Goal: Transaction & Acquisition: Purchase product/service

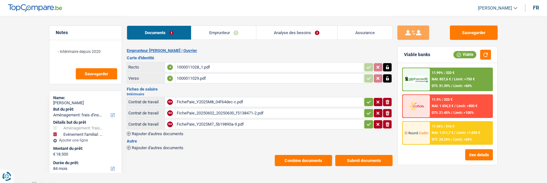
select select "movingOrInstallation"
select select "familyEvent"
select select "84"
select select "alphacredit"
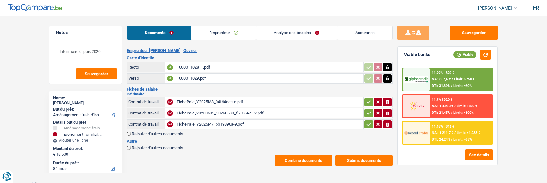
click at [367, 100] on icon "button" at bounding box center [369, 101] width 4 height 3
drag, startPoint x: 368, startPoint y: 106, endPoint x: 368, endPoint y: 112, distance: 6.4
click at [368, 108] on td "ionicons-v5-e" at bounding box center [377, 113] width 29 height 10
click at [366, 110] on icon "button" at bounding box center [368, 113] width 5 height 6
click at [367, 121] on icon "button" at bounding box center [368, 124] width 5 height 6
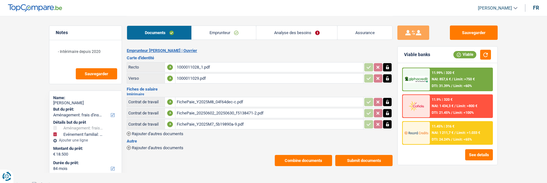
click at [316, 34] on link "Analyse des besoins" at bounding box center [296, 33] width 81 height 14
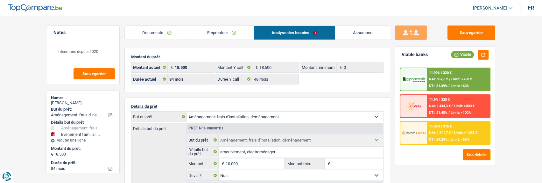
click at [465, 130] on div "11.45% | 316 € NAI: 1 211,7 € / Limit: >1.033 € DTI: 24.24% / Limit: <65%" at bounding box center [458, 133] width 63 height 22
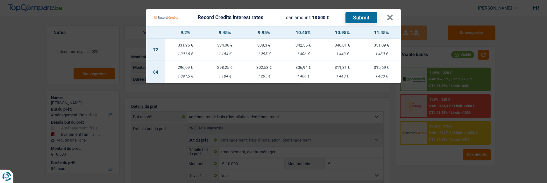
click at [348, 81] on Credits "Record Credits interest rates Loan amount: 18 500 € Submit × 9.2% 9.45% 9.95% 1…" at bounding box center [273, 91] width 547 height 183
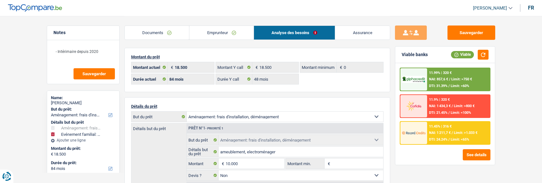
click at [428, 80] on div "11.99% | 320 € NAI: 857,6 € / Limit: >750 € DTI: 31.39% / Limit: <60%" at bounding box center [458, 79] width 63 height 22
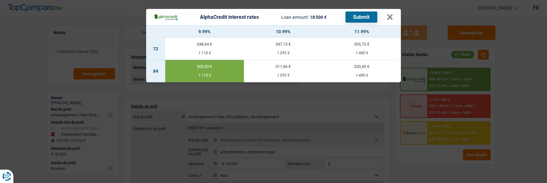
click at [267, 126] on div "AlphaCredit interest rates Loan amount: 18 500 € Submit × 9.99% 10.99% 11.99% 7…" at bounding box center [273, 91] width 547 height 183
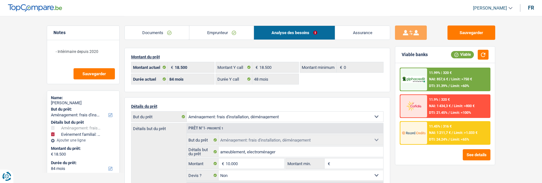
click at [446, 132] on div "NAI: 1 211,7 € / Limit: >1.033 €" at bounding box center [453, 132] width 48 height 4
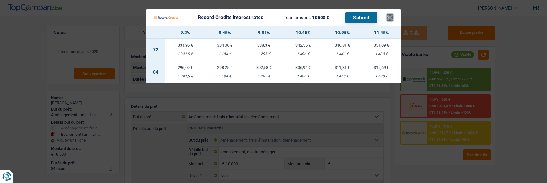
click at [389, 14] on button "×" at bounding box center [389, 17] width 7 height 6
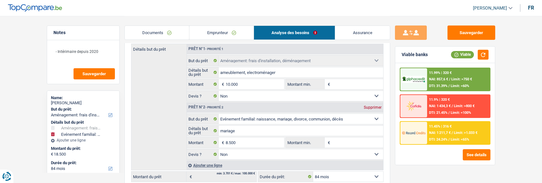
scroll to position [64, 0]
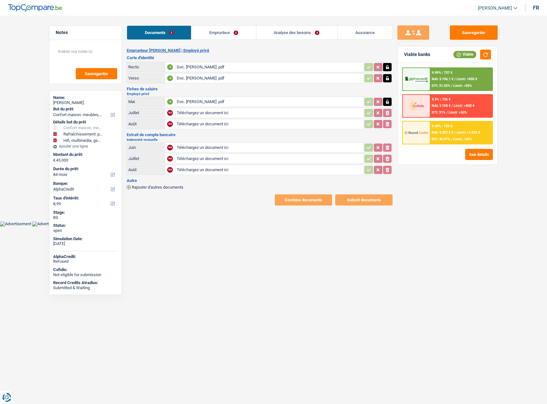
select select "household"
select select "houseOrGarden"
select select "tech"
select select "84"
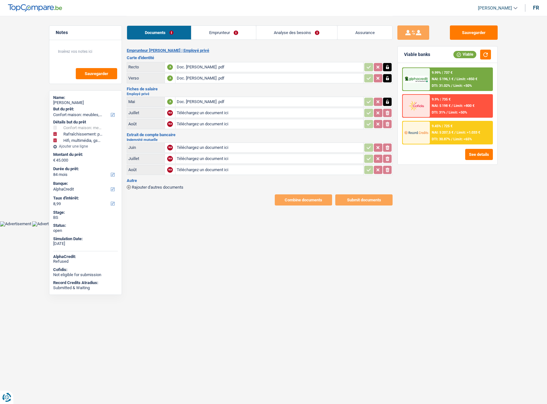
select select "alphacredit"
select select "84"
select select "household"
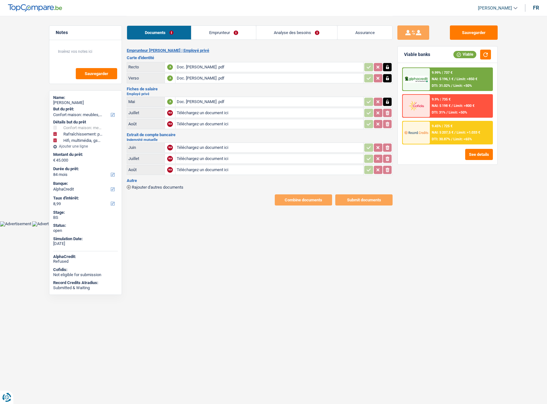
select select "yes"
select select "houseOrGarden"
select select "not_answered"
select select "tech"
select select "yes"
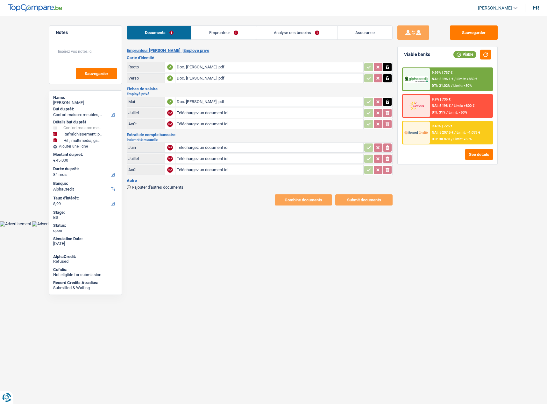
select select "84"
click at [306, 33] on link "Analyse des besoins" at bounding box center [296, 33] width 81 height 14
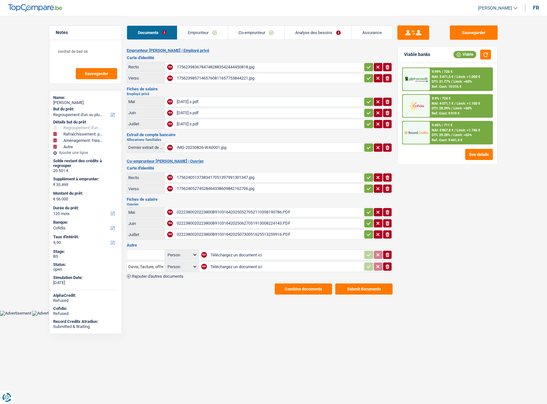
select select "refinancing"
select select "houseOrGarden"
select select "movingOrInstallation"
select select "other"
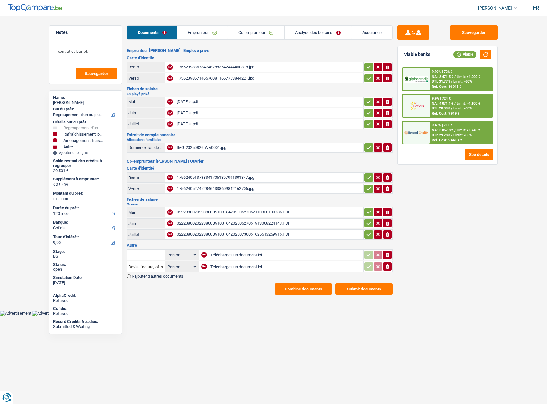
select select "120"
select select "cofidis"
select select "32"
select select "ownerWithMortgage"
select select "mortgage"
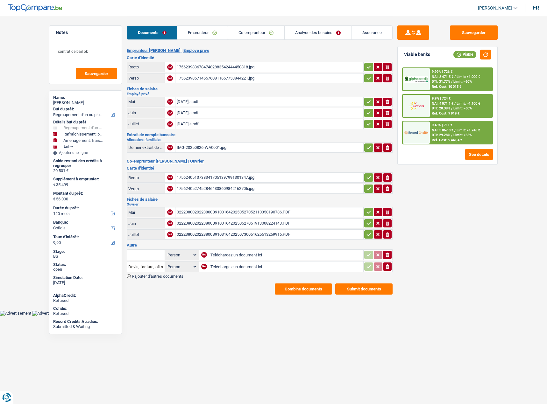
select select "360"
select select "personalLoan"
select select "other"
select select "84"
select select "cardOrCredit"
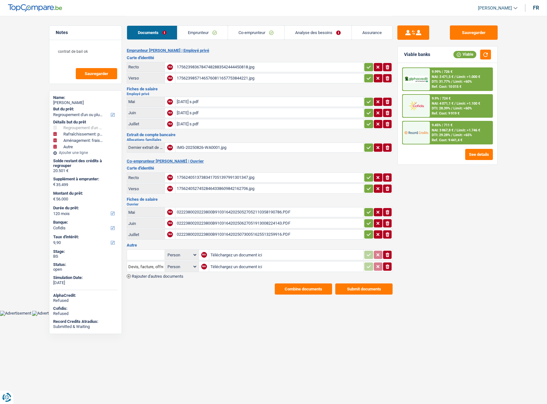
click at [207, 32] on link "Emprunteur" at bounding box center [202, 33] width 50 height 14
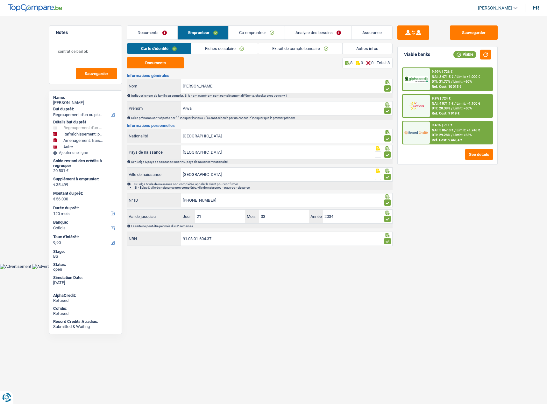
click at [355, 48] on link "Autres infos" at bounding box center [367, 48] width 50 height 10
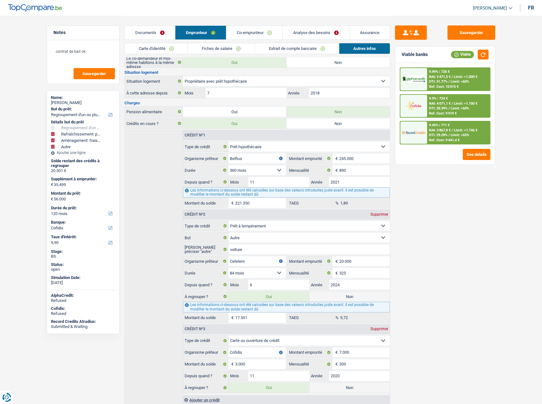
scroll to position [113, 0]
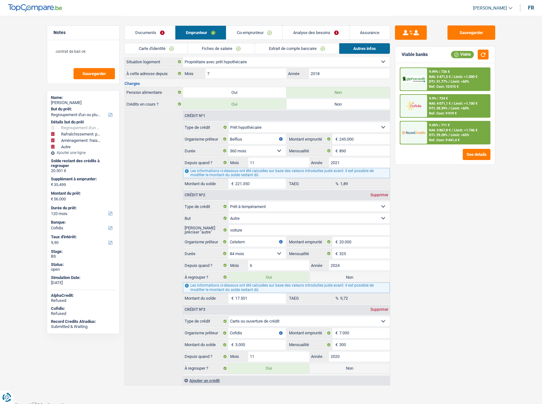
click at [352, 273] on label "Non" at bounding box center [349, 277] width 80 height 10
click at [352, 273] on input "Non" at bounding box center [349, 277] width 80 height 10
radio input "true"
type input "38.499"
select select "144"
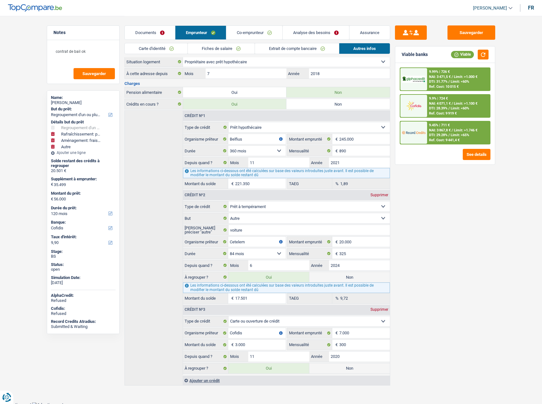
radio input "false"
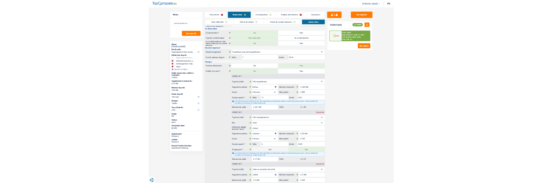
scroll to position [0, 0]
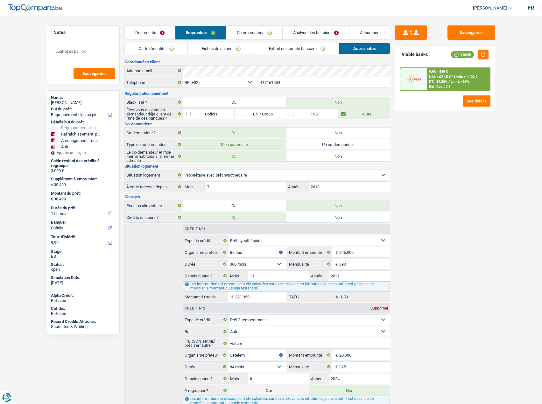
click at [250, 30] on link "Co-emprunteur" at bounding box center [254, 33] width 56 height 14
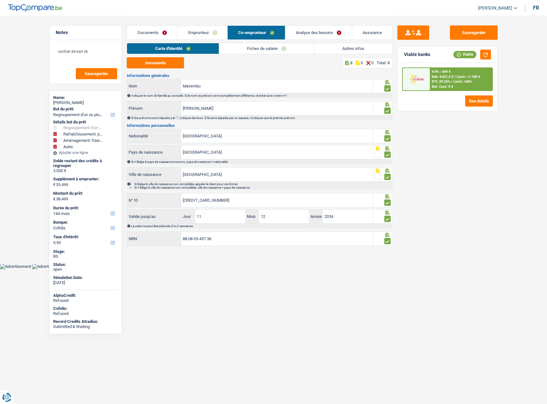
click at [342, 45] on link "Autres infos" at bounding box center [353, 48] width 78 height 10
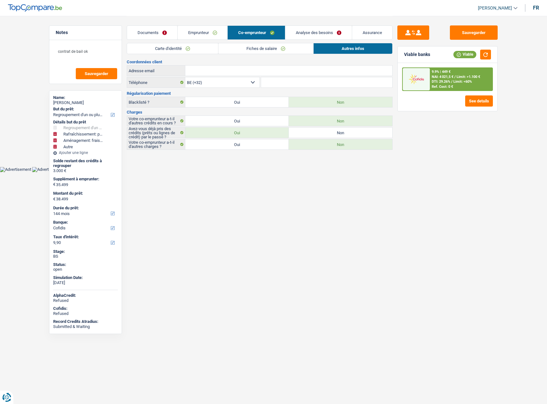
click at [324, 33] on link "Analyse des besoins" at bounding box center [318, 33] width 66 height 14
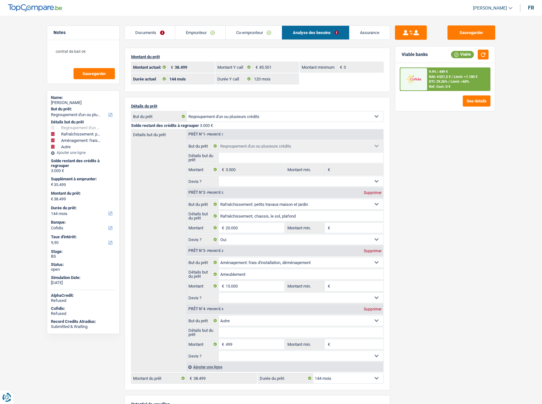
click at [370, 307] on div "Supprimer" at bounding box center [372, 309] width 21 height 4
type input "35.000"
type input "38.000"
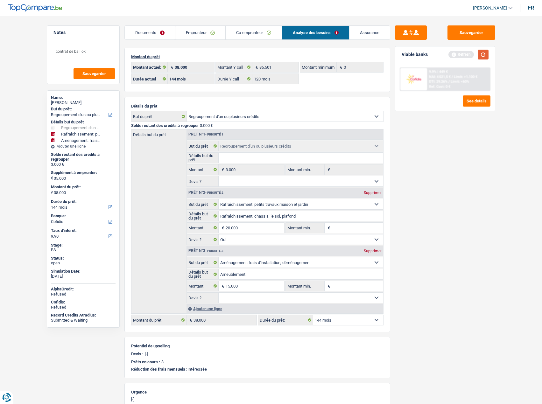
click at [481, 54] on button "button" at bounding box center [483, 55] width 11 height 10
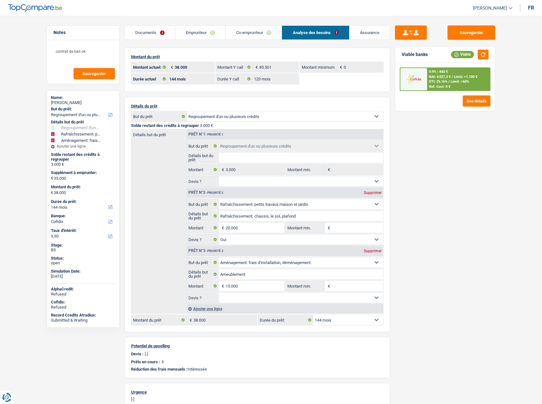
click at [348, 318] on select "12 mois 18 mois 24 mois 30 mois 36 mois 42 mois 48 mois 60 mois 72 mois 84 mois…" at bounding box center [348, 320] width 70 height 10
select select "120"
click at [313, 315] on select "12 mois 18 mois 24 mois 30 mois 36 mois 42 mois 48 mois 60 mois 72 mois 84 mois…" at bounding box center [348, 320] width 70 height 10
select select "120"
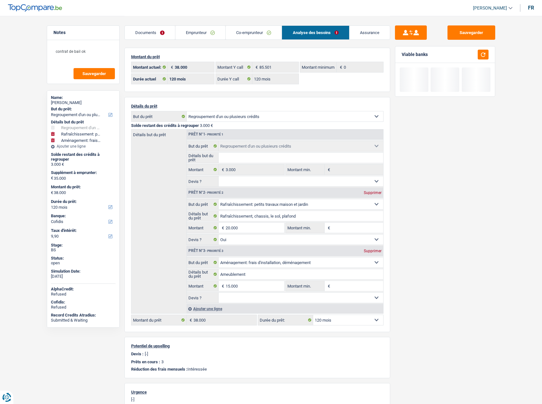
click at [409, 262] on div "Sauvegarder Viable banks" at bounding box center [445, 209] width 110 height 368
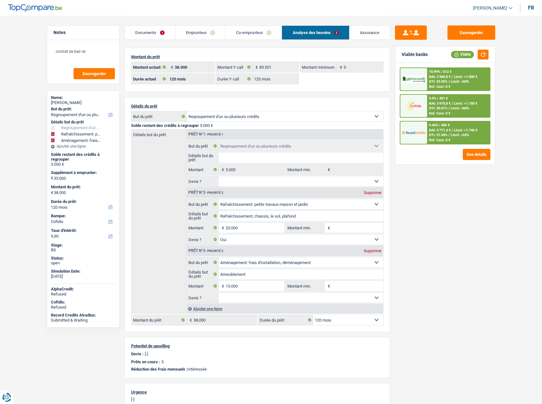
click at [448, 126] on div "9.45% | 483 € NAI: 3 771,4 € / Limit: >1.746 € DTI: 31.04% / Limit: <65% Ref. C…" at bounding box center [458, 133] width 63 height 22
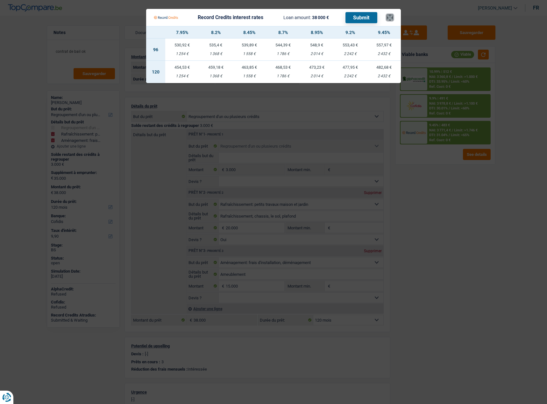
click at [389, 16] on button "×" at bounding box center [389, 17] width 7 height 6
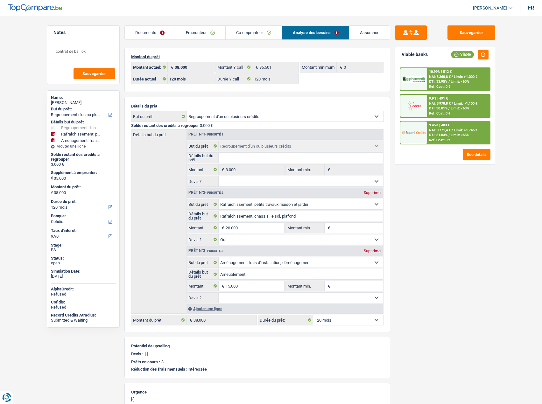
click at [462, 133] on div "9.45% | 483 € NAI: 3 771,4 € / Limit: >1.746 € DTI: 31.04% / Limit: <65% Ref. C…" at bounding box center [458, 133] width 63 height 22
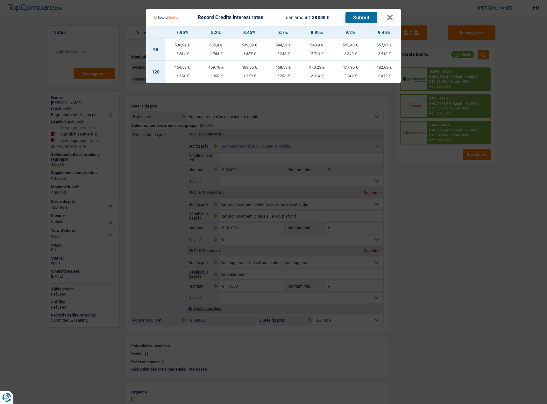
click at [388, 66] on div "482,68 €" at bounding box center [384, 67] width 34 height 4
select select "record credits"
type input "9,45"
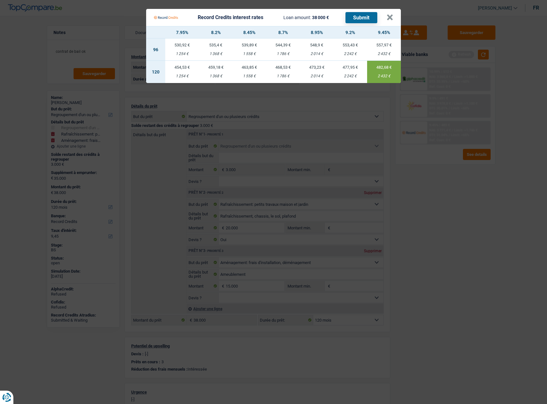
click at [366, 16] on button "Submit" at bounding box center [361, 17] width 32 height 11
click at [393, 14] on button "×" at bounding box center [389, 17] width 7 height 6
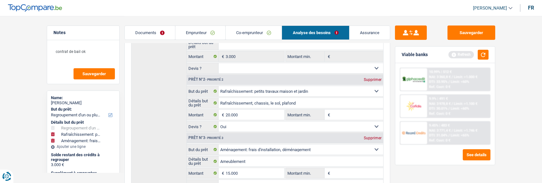
scroll to position [95, 0]
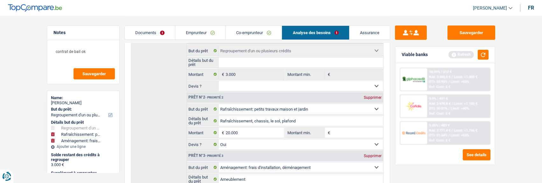
drag, startPoint x: 207, startPoint y: 33, endPoint x: 216, endPoint y: 32, distance: 8.3
click at [208, 33] on link "Emprunteur" at bounding box center [200, 33] width 50 height 14
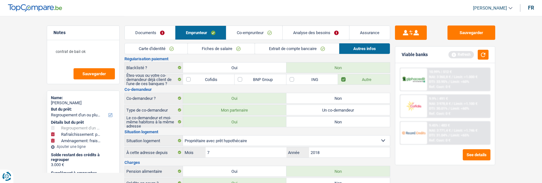
scroll to position [0, 0]
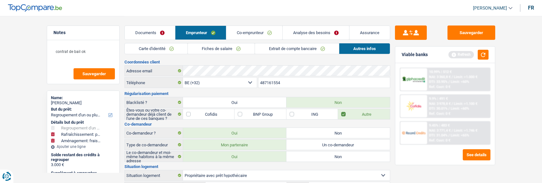
click at [320, 33] on link "Analyse des besoins" at bounding box center [316, 33] width 66 height 14
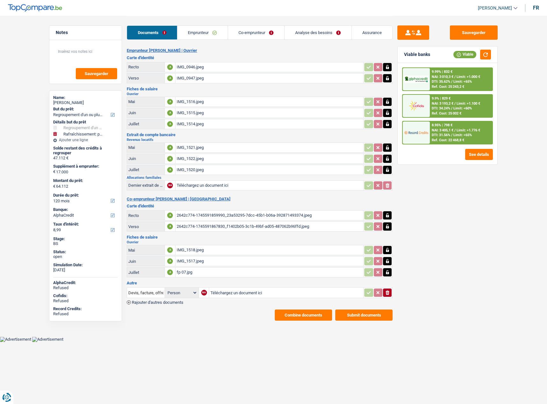
select select "refinancing"
select select "houseOrGarden"
select select "120"
select select "alphacredit"
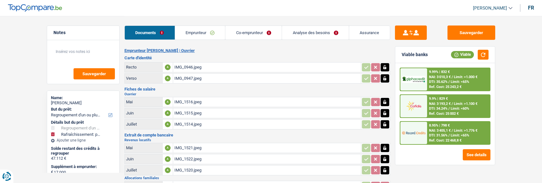
click at [321, 33] on link "Analyse des besoins" at bounding box center [315, 33] width 67 height 14
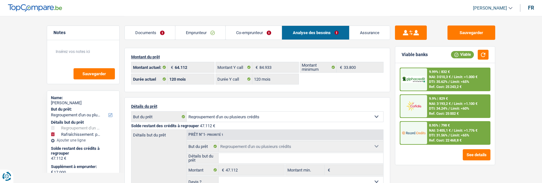
click at [210, 36] on link "Emprunteur" at bounding box center [200, 33] width 50 height 14
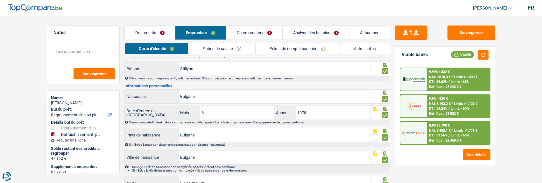
scroll to position [123, 0]
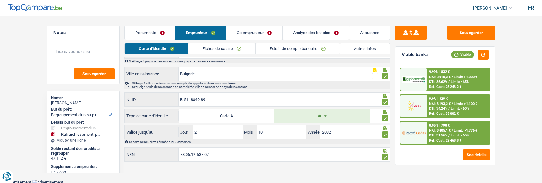
click at [374, 48] on link "Autres infos" at bounding box center [365, 48] width 50 height 10
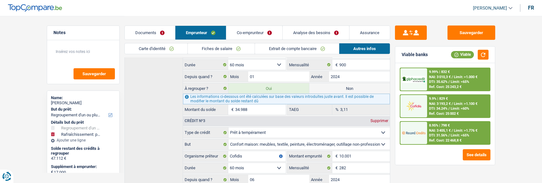
scroll to position [409, 0]
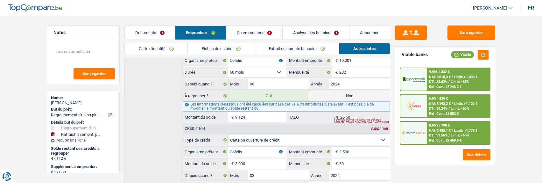
click at [346, 92] on label "Non" at bounding box center [349, 96] width 80 height 10
click at [346, 92] on input "Non" at bounding box center [349, 96] width 80 height 10
radio input "true"
type input "54.988"
select select "144"
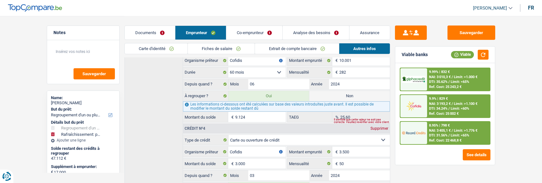
radio input "false"
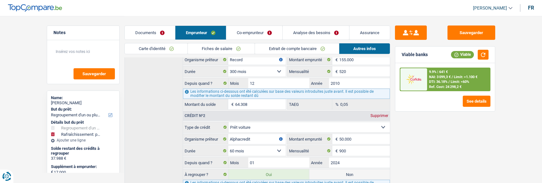
scroll to position [250, 0]
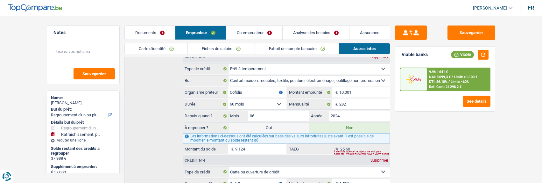
click at [313, 30] on link "Analyse des besoins" at bounding box center [316, 33] width 66 height 14
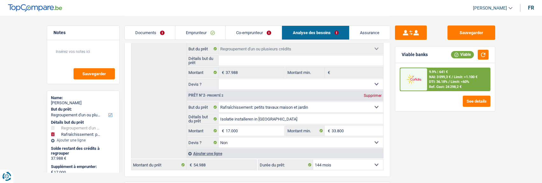
scroll to position [127, 0]
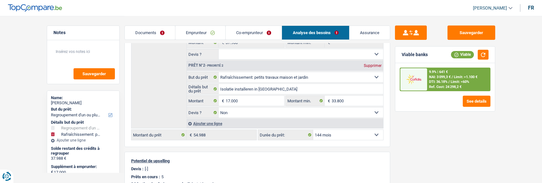
click at [353, 132] on select "12 mois 18 mois 24 mois 30 mois 36 mois 42 mois 48 mois 60 mois 72 mois 84 mois…" at bounding box center [348, 134] width 70 height 10
select select "120"
click at [313, 129] on select "12 mois 18 mois 24 mois 30 mois 36 mois 42 mois 48 mois 60 mois 72 mois 84 mois…" at bounding box center [348, 134] width 70 height 10
select select "120"
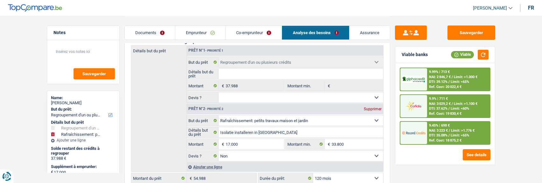
scroll to position [95, 0]
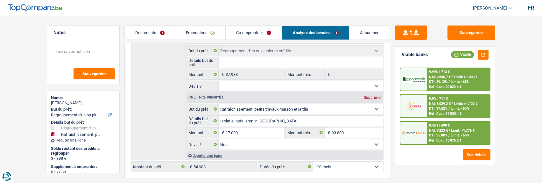
click at [209, 33] on link "Emprunteur" at bounding box center [200, 33] width 50 height 14
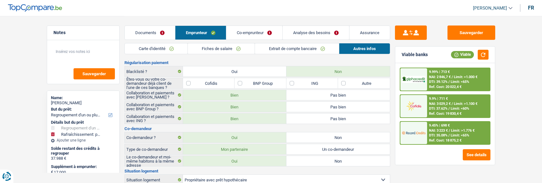
scroll to position [0, 0]
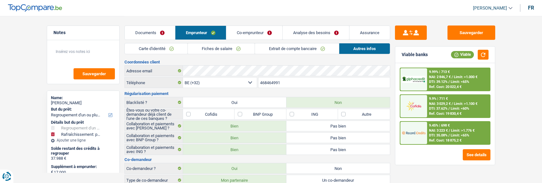
click at [324, 30] on link "Analyse des besoins" at bounding box center [316, 33] width 66 height 14
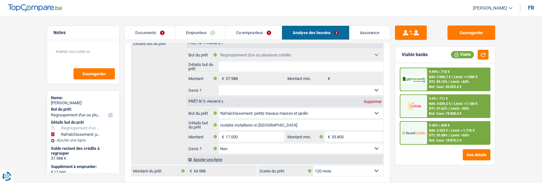
scroll to position [127, 0]
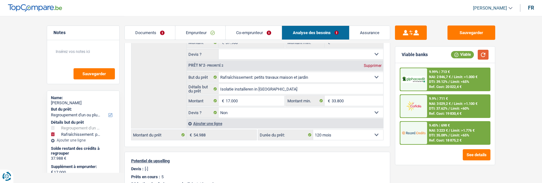
click at [485, 54] on button "button" at bounding box center [483, 55] width 11 height 10
click at [442, 130] on span "NAI: 3 223 €" at bounding box center [438, 130] width 19 height 4
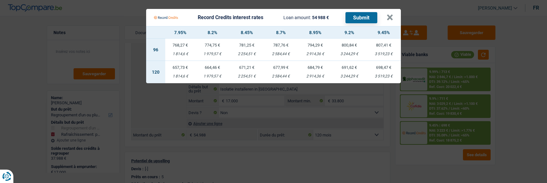
click at [348, 66] on div "691,62 €" at bounding box center [349, 67] width 34 height 4
select select "record credits"
type input "9,20"
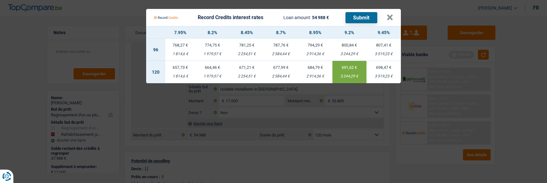
click at [363, 15] on button "Submit" at bounding box center [361, 17] width 32 height 11
click at [393, 15] on button "×" at bounding box center [389, 17] width 7 height 6
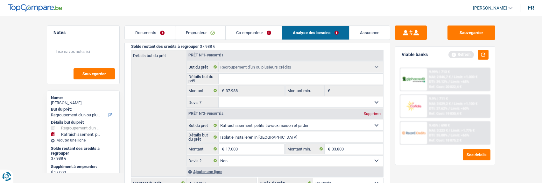
scroll to position [95, 0]
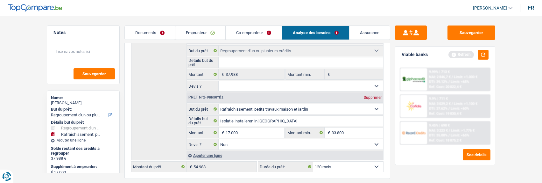
drag, startPoint x: 217, startPoint y: 34, endPoint x: 213, endPoint y: 32, distance: 4.7
click at [217, 34] on link "Emprunteur" at bounding box center [200, 33] width 50 height 14
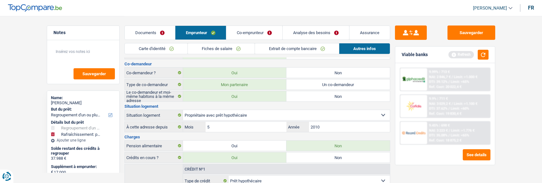
click at [162, 50] on link "Carte d'identité" at bounding box center [156, 48] width 63 height 10
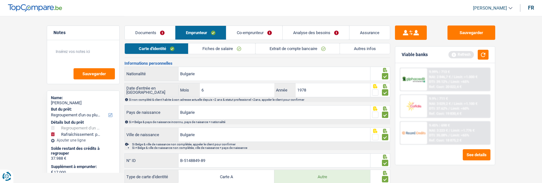
scroll to position [0, 0]
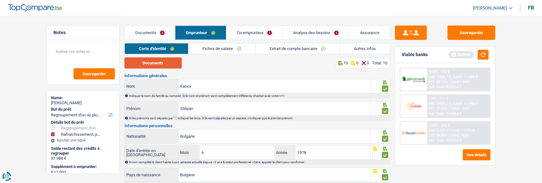
click at [154, 62] on button "Documents" at bounding box center [152, 62] width 57 height 11
click at [235, 48] on link "Fiches de salaire" at bounding box center [221, 48] width 67 height 10
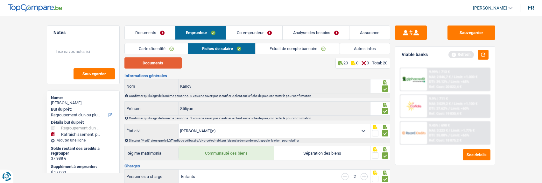
click at [171, 61] on button "Documents" at bounding box center [152, 62] width 57 height 11
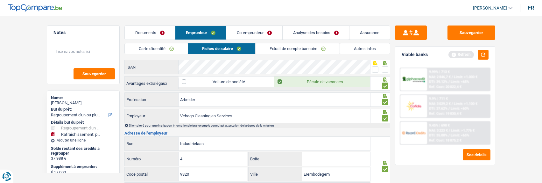
scroll to position [509, 0]
drag, startPoint x: 245, startPoint y: 116, endPoint x: 166, endPoint y: 114, distance: 79.6
click at [166, 114] on div "Vebego Cleaning en Services Employeur" at bounding box center [248, 116] width 246 height 14
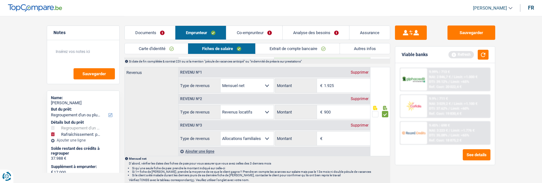
scroll to position [350, 0]
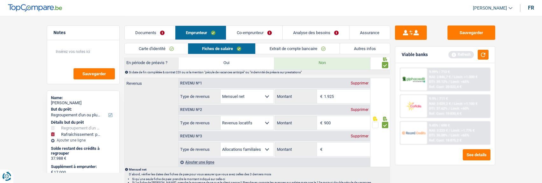
click at [265, 33] on link "Co-emprunteur" at bounding box center [254, 33] width 56 height 14
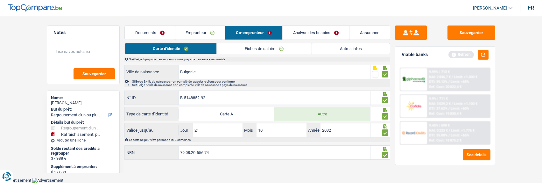
scroll to position [123, 0]
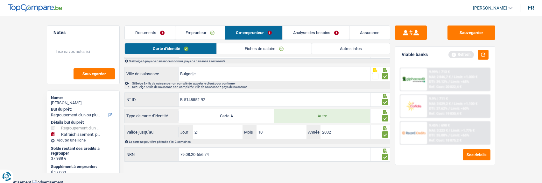
click at [264, 48] on link "Fiches de salaire" at bounding box center [264, 48] width 95 height 10
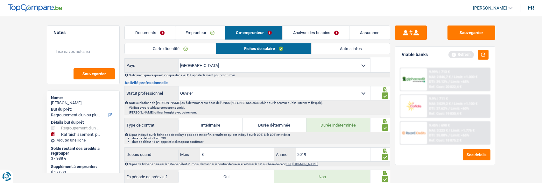
scroll to position [91, 0]
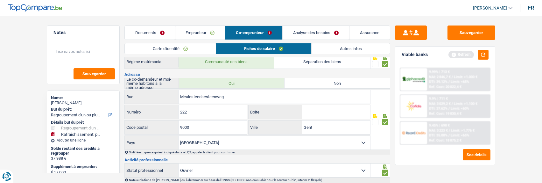
click at [201, 34] on link "Emprunteur" at bounding box center [200, 33] width 50 height 14
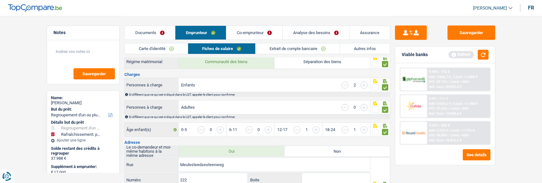
click at [300, 44] on link "Extrait de compte bancaire" at bounding box center [297, 48] width 84 height 10
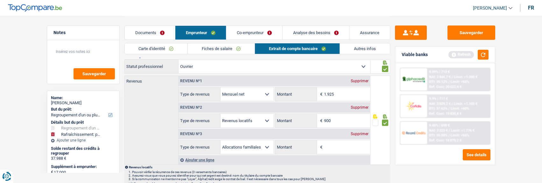
scroll to position [0, 0]
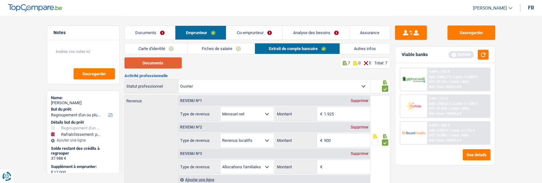
click at [170, 65] on button "Documents" at bounding box center [152, 62] width 57 height 11
click at [155, 29] on link "Documents" at bounding box center [150, 33] width 50 height 14
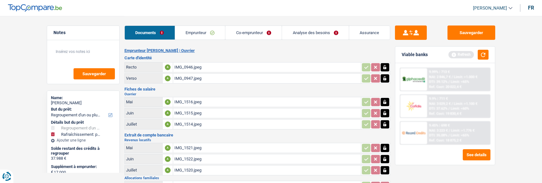
click at [256, 33] on link "Co-emprunteur" at bounding box center [253, 33] width 56 height 14
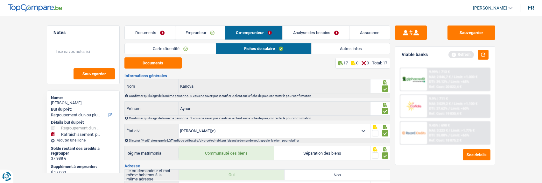
click at [175, 50] on link "Carte d'identité" at bounding box center [170, 48] width 91 height 10
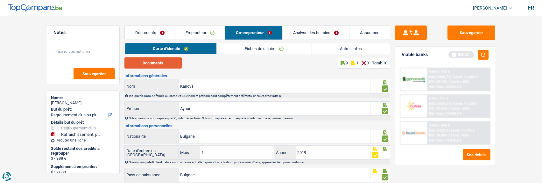
click at [165, 59] on button "Documents" at bounding box center [152, 62] width 57 height 11
click at [322, 32] on link "Analyse des besoins" at bounding box center [316, 33] width 66 height 14
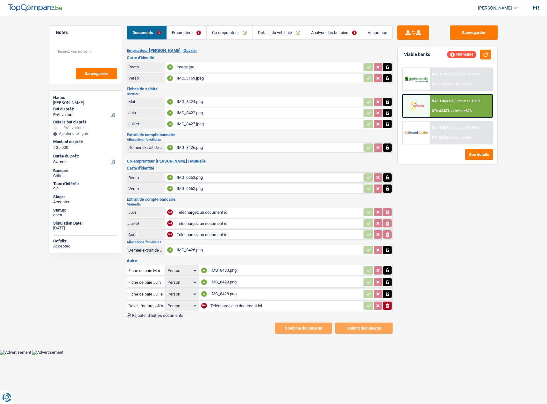
select select "car"
select select "84"
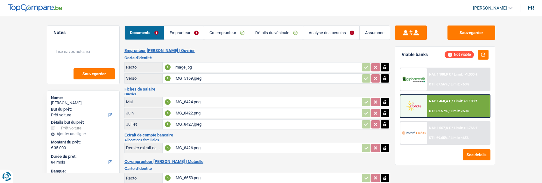
click at [226, 33] on link "Co-emprunteur" at bounding box center [226, 33] width 45 height 14
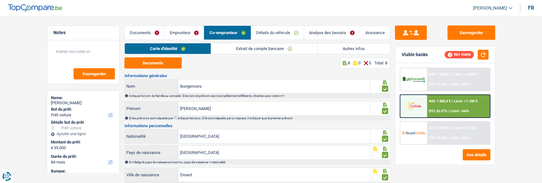
click at [147, 31] on link "Documents" at bounding box center [144, 33] width 39 height 14
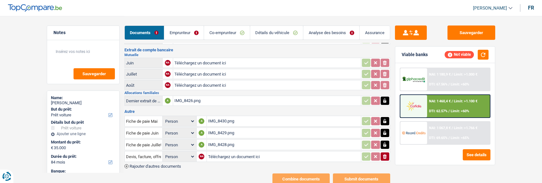
scroll to position [164, 0]
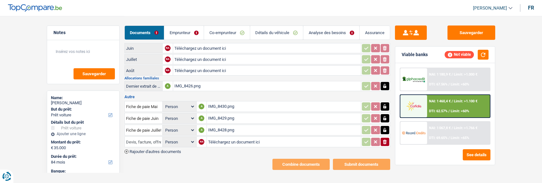
click at [155, 136] on input "Devis, facture, offre, bon de commande" at bounding box center [143, 141] width 35 height 10
click at [148, 158] on li "Fiche de paie Août" at bounding box center [165, 162] width 75 height 8
type input "Fiche de paie Août"
type input "C:\fakepath\FP08 Aurélie.PNG"
click at [190, 138] on select "Person Emprunteur Co-emprunteur" at bounding box center [179, 142] width 31 height 8
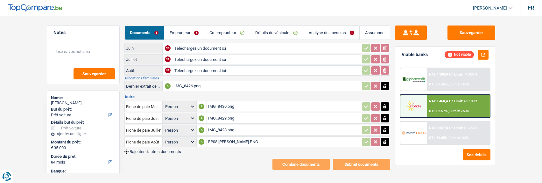
select select "coApplicant"
click at [164, 138] on select "Person Emprunteur Co-emprunteur" at bounding box center [179, 142] width 31 height 8
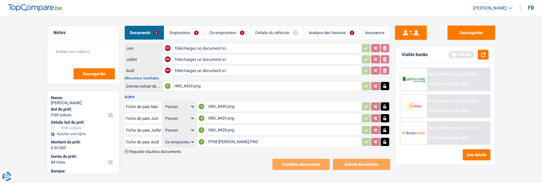
click at [215, 148] on div "Emprunteur Raphaël Gruslet | Ouvrier Carte d'identité Recto A image.jpg Verso A…" at bounding box center [257, 27] width 266 height 286
click at [215, 158] on div "Combine documents Submit documents" at bounding box center [257, 163] width 266 height 11
click at [137, 149] on span "Rajouter d'autres documents" at bounding box center [155, 151] width 52 height 4
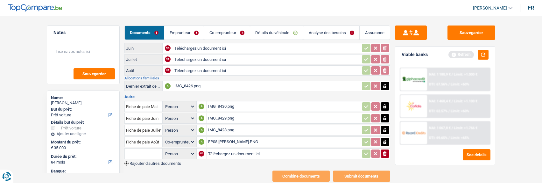
click at [137, 148] on input "text" at bounding box center [143, 153] width 35 height 10
click at [159, 170] on li "Fiche de paie Août" at bounding box center [165, 174] width 75 height 8
type input "Fiche de paie Août"
click at [189, 150] on select "Person Emprunteur Co-emprunteur" at bounding box center [179, 154] width 31 height 8
select select "coApplicant"
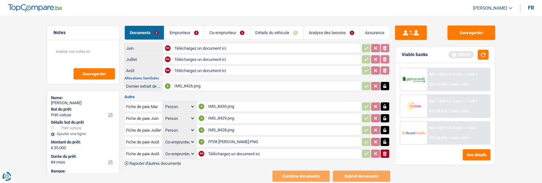
click at [164, 150] on select "Person Emprunteur Co-emprunteur" at bounding box center [179, 154] width 31 height 8
type input "C:\fakepath\FP08 Gruslet.PNG"
select select
click at [292, 31] on link "Détails du véhicule" at bounding box center [276, 33] width 53 height 14
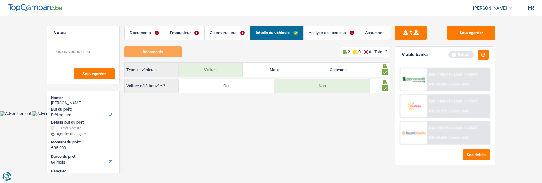
scroll to position [0, 0]
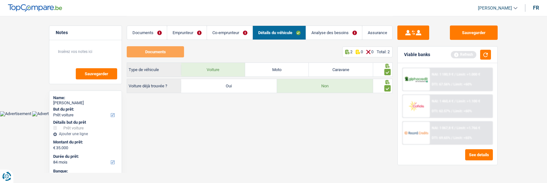
click at [149, 33] on link "Documents" at bounding box center [147, 33] width 40 height 14
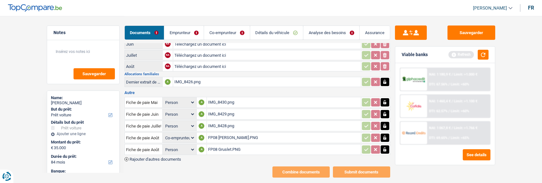
scroll to position [176, 0]
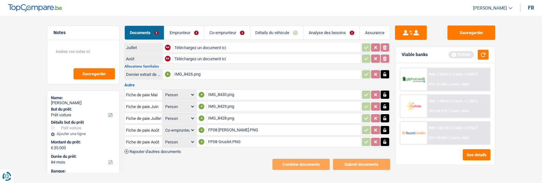
click at [164, 149] on span "Rajouter d'autres documents" at bounding box center [155, 151] width 52 height 4
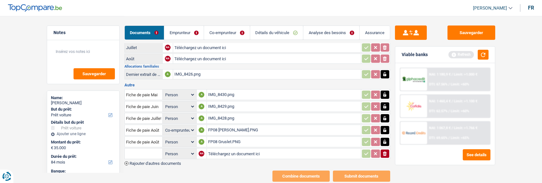
click at [147, 149] on input "text" at bounding box center [143, 153] width 35 height 10
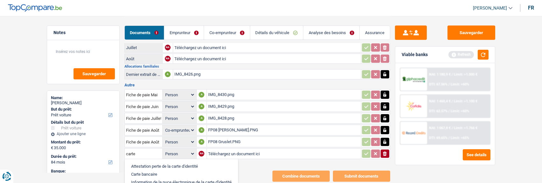
click at [149, 170] on li "Carte bancaire" at bounding box center [181, 174] width 107 height 8
type input "Carte bancaire"
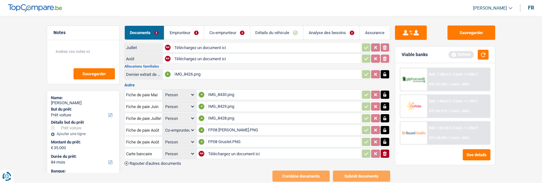
click at [190, 150] on select "Person Emprunteur Co-emprunteur" at bounding box center [179, 154] width 31 height 8
select select "applicant"
click at [164, 150] on select "Person Emprunteur Co-emprunteur" at bounding box center [179, 154] width 31 height 8
type input "C:\fakepath\carte bancaire Gruslet.pdf"
select select
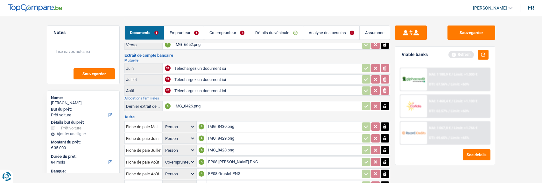
scroll to position [112, 0]
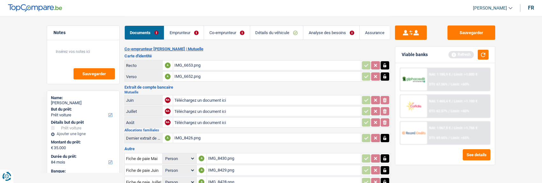
click at [194, 133] on div "IMG_8426.png" at bounding box center [266, 138] width 185 height 10
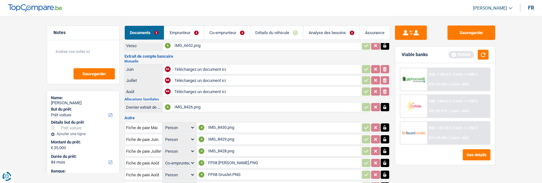
scroll to position [188, 0]
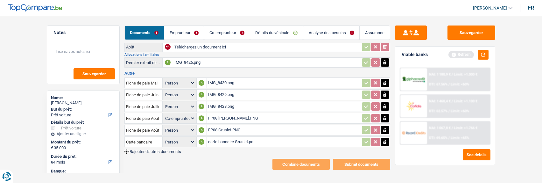
click at [165, 149] on span "Rajouter d'autres documents" at bounding box center [155, 151] width 52 height 4
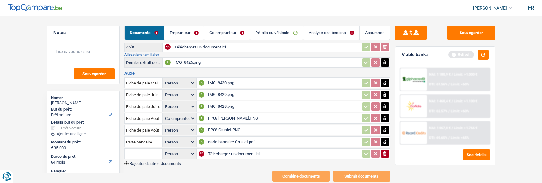
click at [145, 148] on input "text" at bounding box center [143, 153] width 35 height 10
click at [156, 162] on li "Dernier extrait de compte pour vos allocations familiales" at bounding box center [181, 166] width 107 height 8
type input "Dernier extrait de compte pour vos allocations familiales"
type input "C:\fakepath\IMG_8518.PNG"
click at [139, 161] on span "Rajouter d'autres documents" at bounding box center [155, 163] width 52 height 4
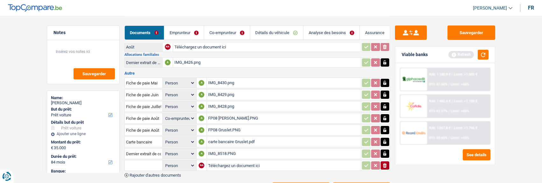
click at [145, 160] on input "text" at bounding box center [143, 165] width 35 height 10
click at [166, 174] on li "Devis, facture, offre, bon de commande" at bounding box center [167, 178] width 78 height 8
type input "Devis, facture, offre, bon de commande"
type input "C:\fakepath\IMG_8540.jpg"
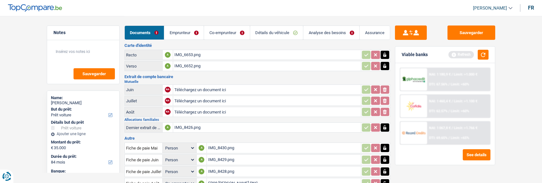
scroll to position [116, 0]
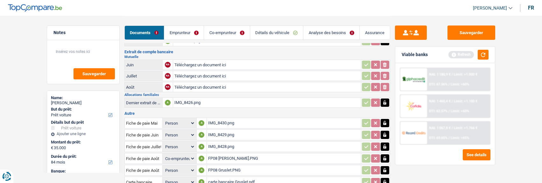
click at [192, 31] on link "Emprunteur" at bounding box center [183, 33] width 39 height 14
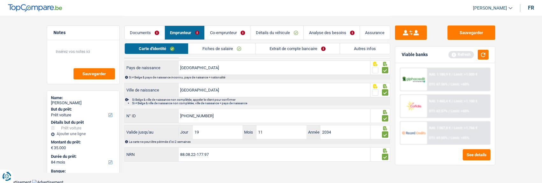
click at [296, 46] on link "Extrait de compte bancaire" at bounding box center [297, 48] width 84 height 10
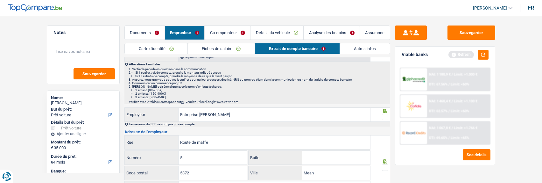
scroll to position [0, 0]
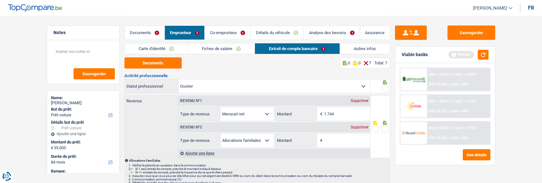
click at [361, 126] on div "Supprimer" at bounding box center [359, 127] width 21 height 4
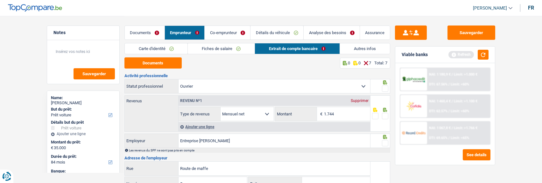
drag, startPoint x: 386, startPoint y: 85, endPoint x: 386, endPoint y: 93, distance: 8.6
click at [386, 87] on span at bounding box center [385, 88] width 6 height 6
click at [0, 0] on input "radio" at bounding box center [0, 0] width 0 height 0
click at [387, 115] on span at bounding box center [385, 116] width 6 height 6
click at [0, 0] on input "radio" at bounding box center [0, 0] width 0 height 0
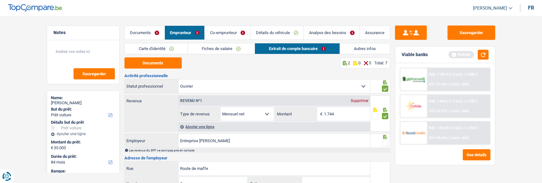
click at [385, 140] on span at bounding box center [385, 143] width 6 height 6
click at [0, 0] on input "radio" at bounding box center [0, 0] width 0 height 0
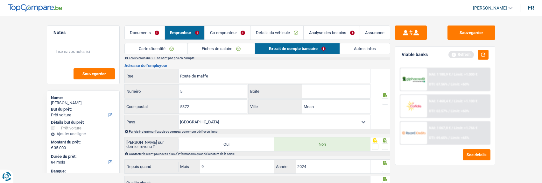
scroll to position [95, 0]
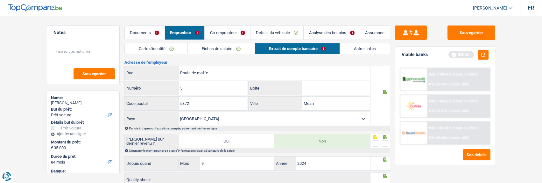
click at [383, 97] on span at bounding box center [385, 98] width 6 height 6
click at [0, 0] on input "radio" at bounding box center [0, 0] width 0 height 0
click at [384, 140] on span at bounding box center [385, 143] width 6 height 6
click at [0, 0] on input "radio" at bounding box center [0, 0] width 0 height 0
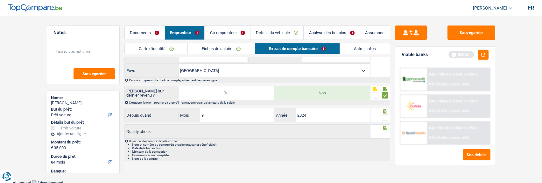
scroll to position [144, 0]
click at [384, 116] on span at bounding box center [385, 117] width 6 height 6
click at [0, 0] on input "radio" at bounding box center [0, 0] width 0 height 0
drag, startPoint x: 387, startPoint y: 131, endPoint x: 384, endPoint y: 128, distance: 3.6
click at [386, 130] on span at bounding box center [385, 133] width 6 height 6
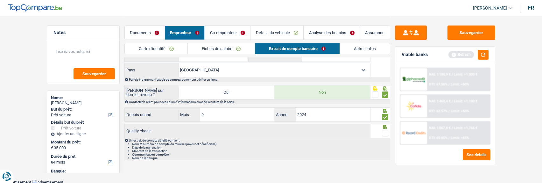
click at [0, 0] on input "radio" at bounding box center [0, 0] width 0 height 0
click at [225, 30] on link "Co-emprunteur" at bounding box center [227, 33] width 45 height 14
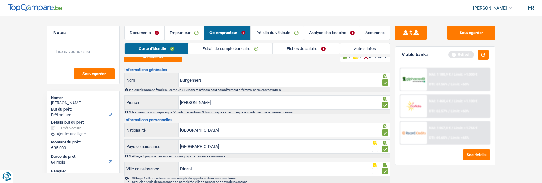
scroll to position [0, 0]
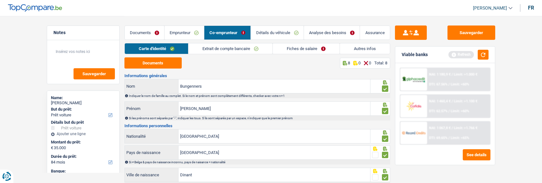
click at [311, 50] on link "Fiches de salaire" at bounding box center [306, 48] width 67 height 10
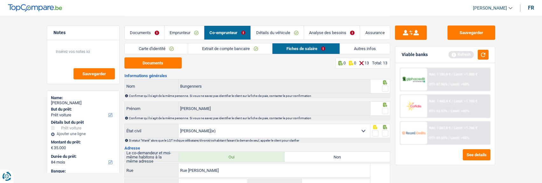
drag, startPoint x: 386, startPoint y: 86, endPoint x: 385, endPoint y: 93, distance: 6.8
click at [386, 87] on span at bounding box center [385, 88] width 6 height 6
click at [0, 0] on input "radio" at bounding box center [0, 0] width 0 height 0
click at [384, 110] on span at bounding box center [385, 111] width 6 height 6
click at [0, 0] on input "radio" at bounding box center [0, 0] width 0 height 0
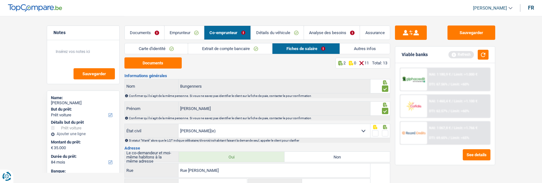
click at [386, 133] on span at bounding box center [385, 133] width 6 height 6
click at [0, 0] on input "radio" at bounding box center [0, 0] width 0 height 0
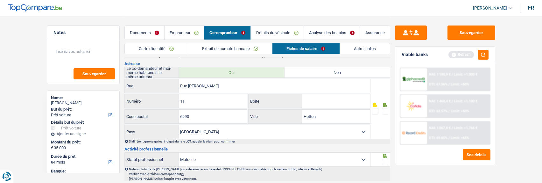
scroll to position [95, 0]
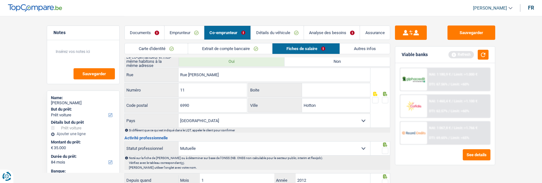
click at [384, 97] on span at bounding box center [385, 100] width 6 height 6
click at [0, 0] on input "radio" at bounding box center [0, 0] width 0 height 0
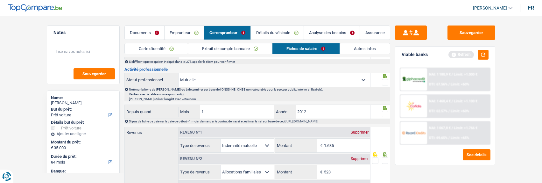
scroll to position [127, 0]
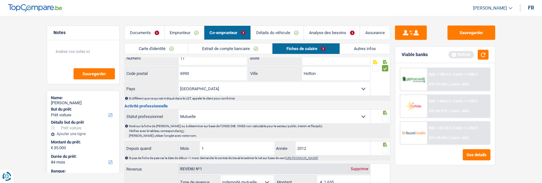
drag, startPoint x: 383, startPoint y: 116, endPoint x: 382, endPoint y: 124, distance: 7.7
click at [383, 117] on span at bounding box center [385, 118] width 6 height 6
click at [0, 0] on input "radio" at bounding box center [0, 0] width 0 height 0
click at [384, 150] on span at bounding box center [385, 150] width 6 height 6
click at [0, 0] on input "radio" at bounding box center [0, 0] width 0 height 0
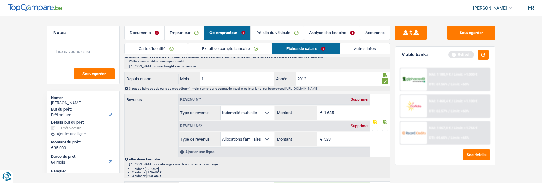
scroll to position [191, 0]
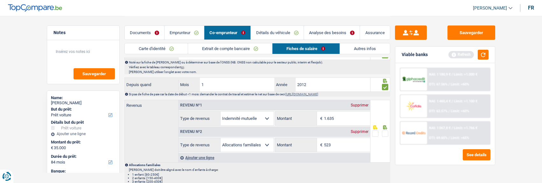
click at [386, 133] on span at bounding box center [385, 133] width 6 height 6
click at [0, 0] on input "radio" at bounding box center [0, 0] width 0 height 0
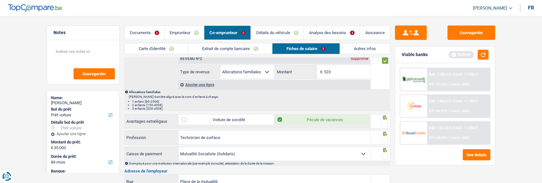
scroll to position [286, 0]
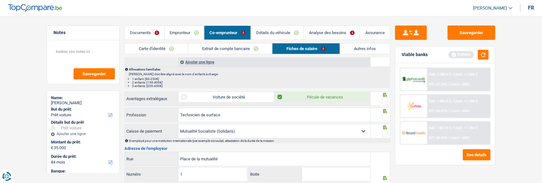
drag, startPoint x: 383, startPoint y: 100, endPoint x: 387, endPoint y: 116, distance: 17.3
click at [384, 102] on span at bounding box center [385, 101] width 6 height 6
click at [0, 0] on input "radio" at bounding box center [0, 0] width 0 height 0
drag, startPoint x: 387, startPoint y: 118, endPoint x: 385, endPoint y: 125, distance: 6.9
click at [387, 118] on span at bounding box center [385, 117] width 6 height 6
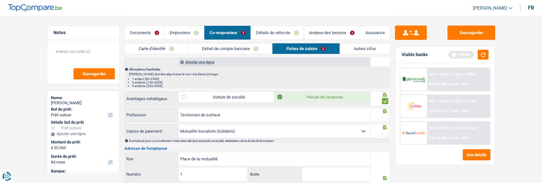
click at [0, 0] on input "radio" at bounding box center [0, 0] width 0 height 0
click at [385, 133] on span at bounding box center [385, 133] width 6 height 6
click at [0, 0] on input "radio" at bounding box center [0, 0] width 0 height 0
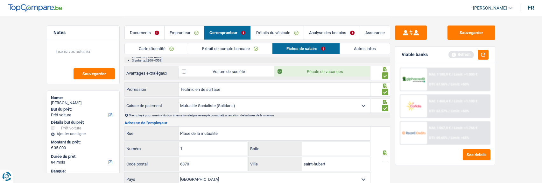
scroll to position [350, 0]
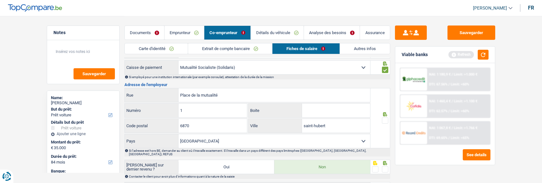
click at [383, 120] on span at bounding box center [385, 120] width 6 height 6
click at [0, 0] on input "radio" at bounding box center [0, 0] width 0 height 0
click at [386, 166] on span at bounding box center [385, 169] width 6 height 6
click at [0, 0] on input "radio" at bounding box center [0, 0] width 0 height 0
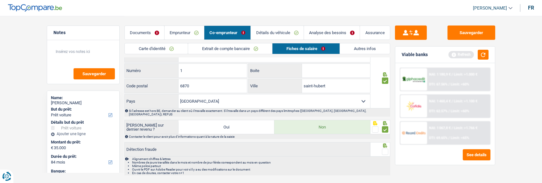
scroll to position [401, 0]
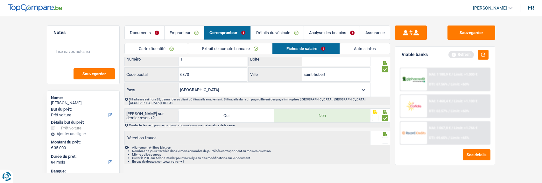
click at [384, 137] on span at bounding box center [385, 140] width 6 height 6
click at [0, 0] on input "radio" at bounding box center [0, 0] width 0 height 0
click at [483, 52] on button "button" at bounding box center [483, 55] width 11 height 10
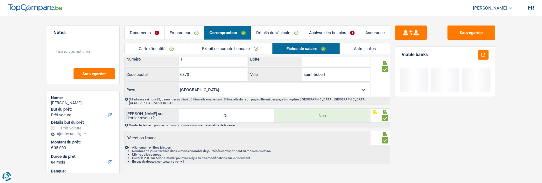
click at [360, 45] on link "Autres infos" at bounding box center [365, 48] width 50 height 10
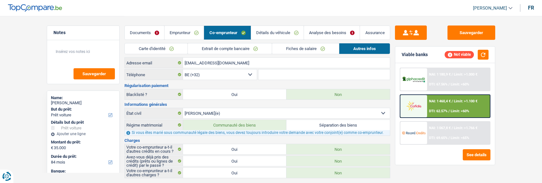
scroll to position [0, 0]
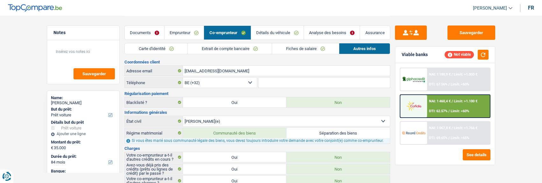
click at [144, 31] on link "Documents" at bounding box center [144, 33] width 39 height 14
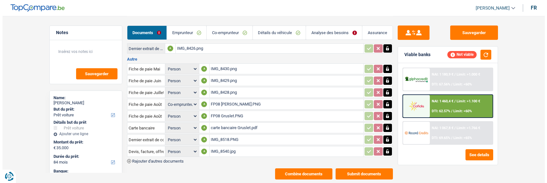
scroll to position [188, 0]
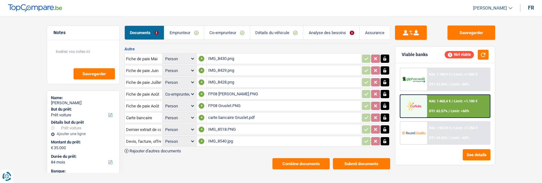
click at [355, 158] on button "Submit documents" at bounding box center [361, 163] width 57 height 11
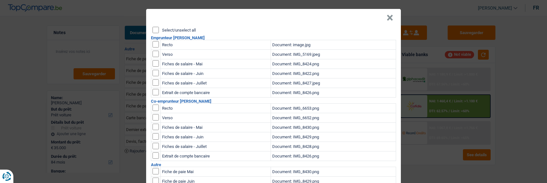
scroll to position [0, 0]
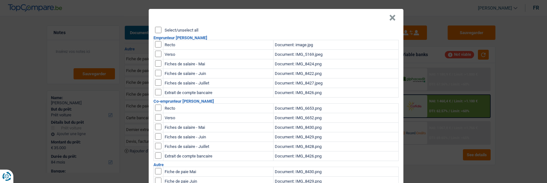
click at [155, 27] on input "Select/unselect all" at bounding box center [158, 30] width 6 height 6
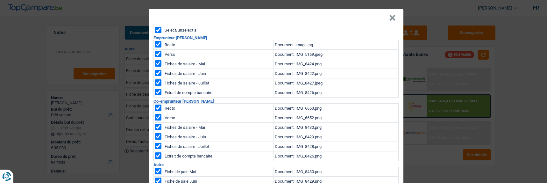
checkbox input "true"
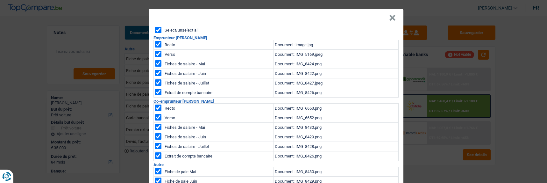
checkbox input "true"
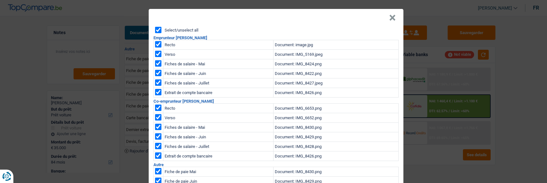
checkbox input "true"
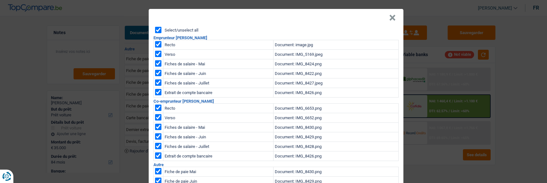
checkbox input "true"
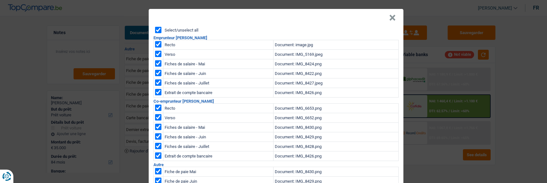
checkbox input "true"
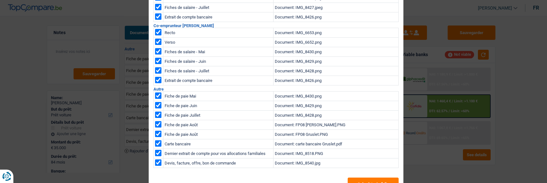
scroll to position [91, 0]
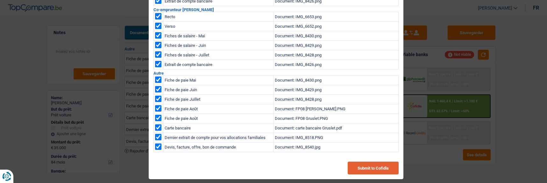
click at [364, 165] on button "Submit to Cofidis" at bounding box center [372, 167] width 51 height 13
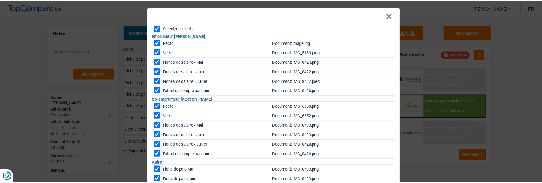
scroll to position [0, 0]
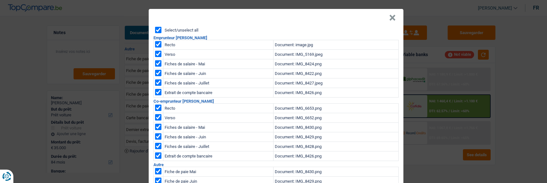
click at [393, 15] on button "×" at bounding box center [392, 18] width 7 height 6
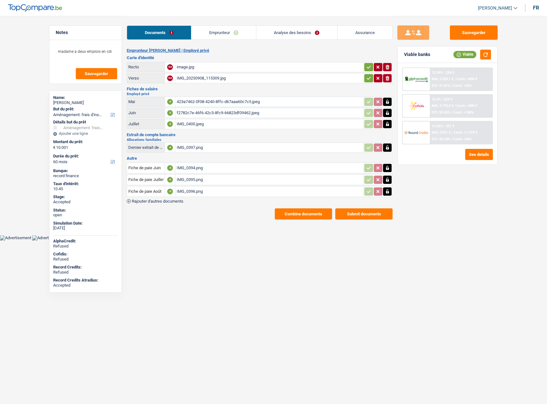
select select "movingOrInstallation"
select select "60"
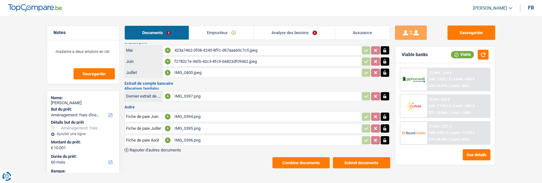
scroll to position [52, 0]
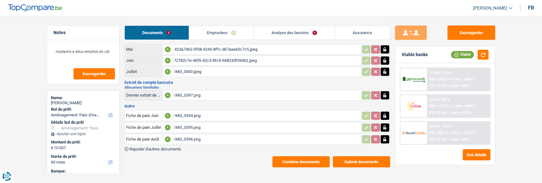
click at [193, 137] on div "IMG_0396.png" at bounding box center [266, 139] width 185 height 10
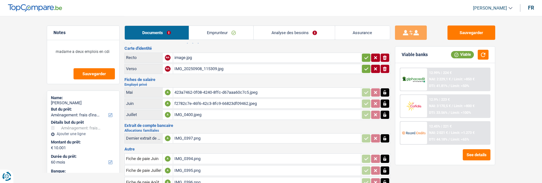
scroll to position [0, 0]
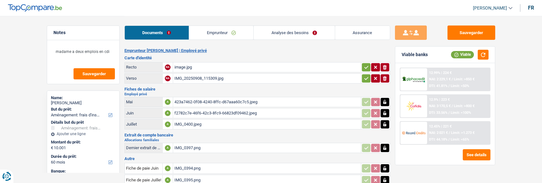
click at [199, 98] on div "423a7462-0f08-4240-8ffc-d67aaa60c7c5.jpeg" at bounding box center [266, 102] width 185 height 10
click at [224, 34] on link "Emprunteur" at bounding box center [221, 33] width 64 height 14
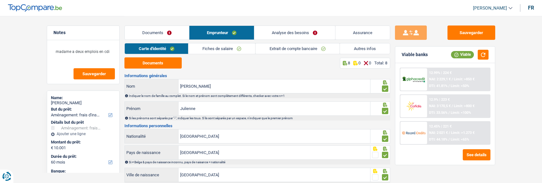
click at [232, 49] on link "Fiches de salaire" at bounding box center [221, 48] width 67 height 10
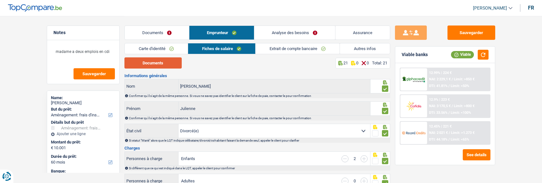
click at [160, 64] on button "Documents" at bounding box center [152, 62] width 57 height 11
click at [486, 53] on button "button" at bounding box center [483, 55] width 11 height 10
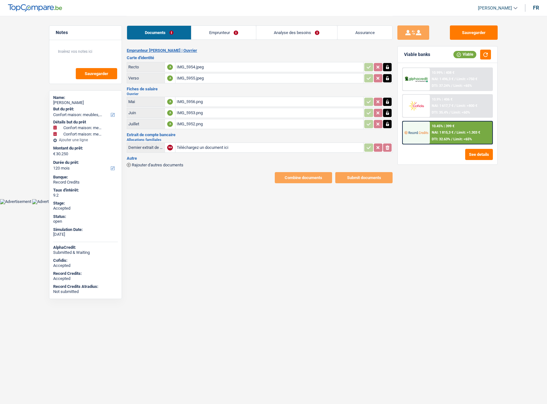
select select "household"
select select "120"
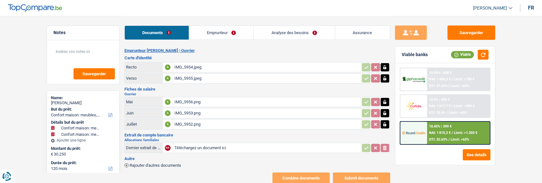
click at [305, 31] on link "Analyse des besoins" at bounding box center [294, 33] width 81 height 14
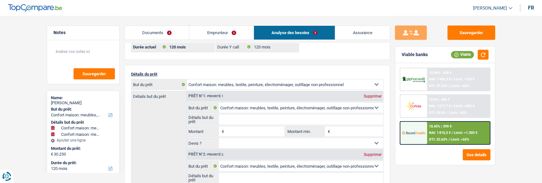
scroll to position [32, 0]
click at [374, 95] on div "Supprimer" at bounding box center [372, 96] width 21 height 4
type input "30.250"
select select "yes"
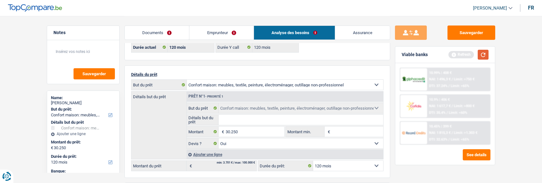
click at [479, 54] on button "button" at bounding box center [483, 55] width 11 height 10
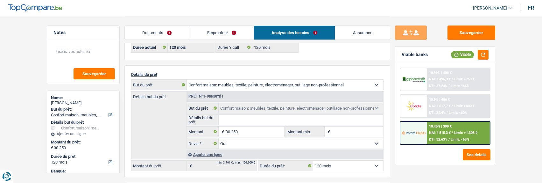
click at [295, 117] on input "Détails but du prêt" at bounding box center [301, 120] width 164 height 10
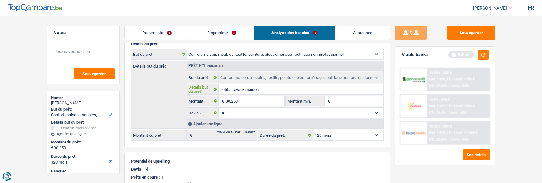
scroll to position [95, 0]
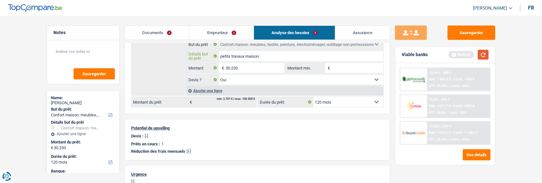
type input "petits travaux maison"
click at [483, 52] on button "button" at bounding box center [483, 55] width 11 height 10
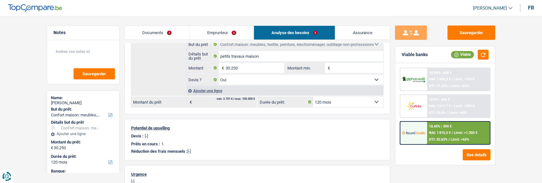
click at [454, 103] on div "10.9% | 406 € NAI: 1 617,7 € / Limit: >800 € DTI: 35.4% / Limit: <60%" at bounding box center [458, 106] width 63 height 22
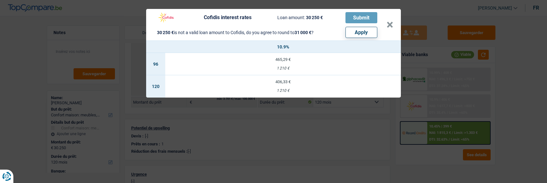
click at [386, 23] on div "Cofidis interest rates Loan amount: 30 250 € Submit 30 250 € is not a valid loa…" at bounding box center [270, 24] width 233 height 26
click at [389, 22] on button "×" at bounding box center [389, 25] width 7 height 6
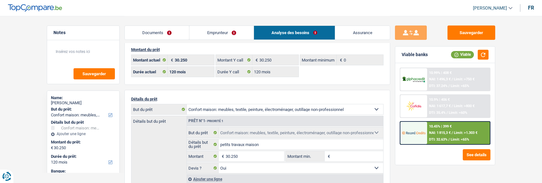
scroll to position [0, 0]
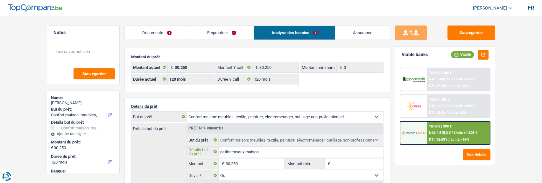
click at [267, 151] on input "petits travaux maison" at bounding box center [301, 151] width 164 height 10
click at [437, 131] on span "NAI: 1 815,3 €" at bounding box center [440, 132] width 22 height 4
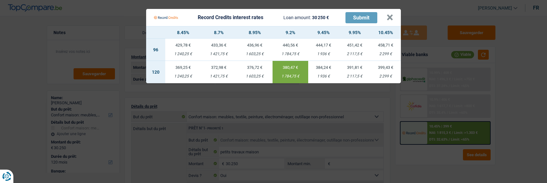
click at [328, 65] on div "384,24 €" at bounding box center [323, 67] width 31 height 4
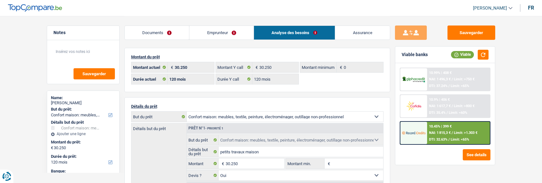
click at [454, 131] on span "Limit: >1.303 €" at bounding box center [466, 132] width 24 height 4
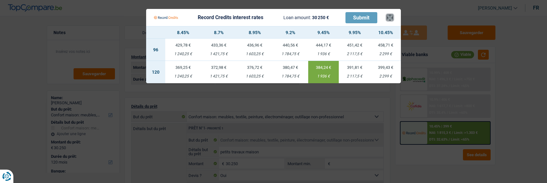
click at [391, 14] on button "×" at bounding box center [389, 17] width 7 height 6
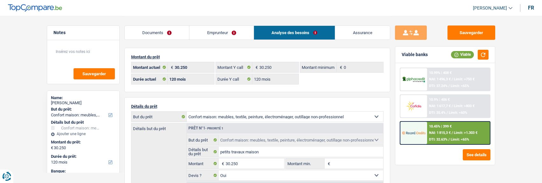
click at [210, 30] on link "Emprunteur" at bounding box center [221, 33] width 64 height 14
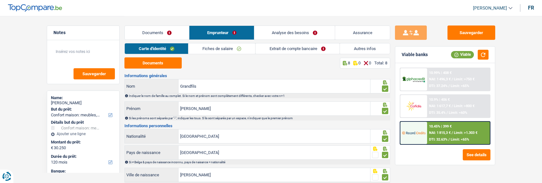
click at [227, 50] on link "Fiches de salaire" at bounding box center [221, 48] width 67 height 10
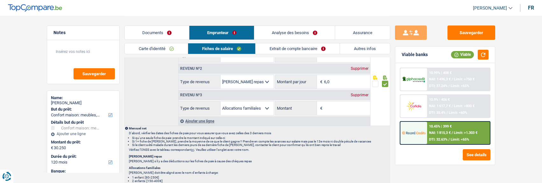
scroll to position [350, 0]
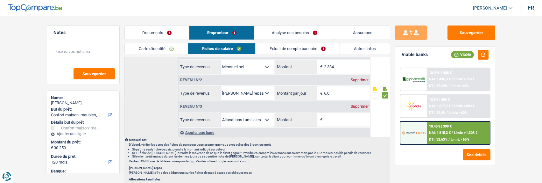
click at [355, 104] on div "Supprimer" at bounding box center [359, 106] width 21 height 4
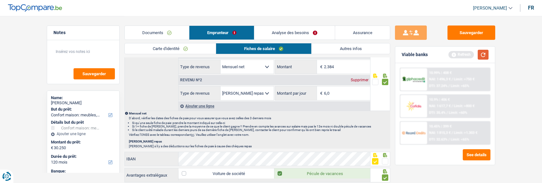
click at [485, 55] on button "button" at bounding box center [483, 55] width 11 height 10
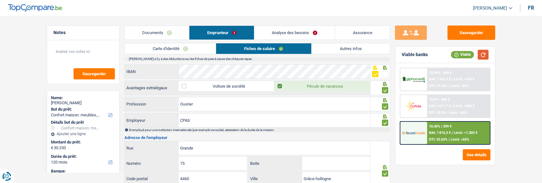
scroll to position [445, 0]
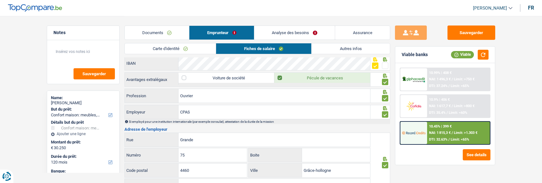
click at [444, 123] on div "10.45% | 399 € NAI: 1 815,3 € / Limit: >1.303 € DTI: 32.63% / Limit: <65%" at bounding box center [458, 133] width 63 height 22
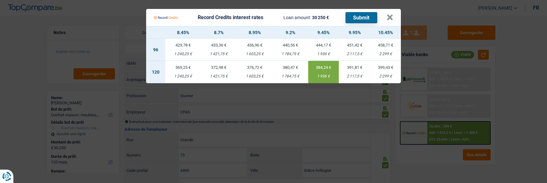
click at [364, 12] on button "Submit" at bounding box center [361, 17] width 32 height 11
drag, startPoint x: 390, startPoint y: 12, endPoint x: 394, endPoint y: 13, distance: 3.2
click at [392, 14] on button "×" at bounding box center [389, 17] width 7 height 6
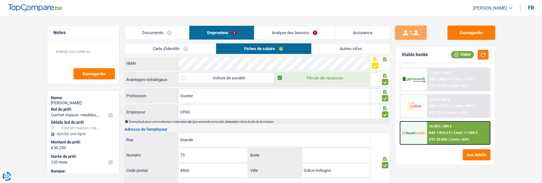
click at [348, 47] on link "Autres infos" at bounding box center [350, 48] width 78 height 10
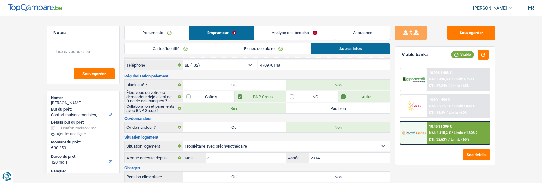
scroll to position [0, 0]
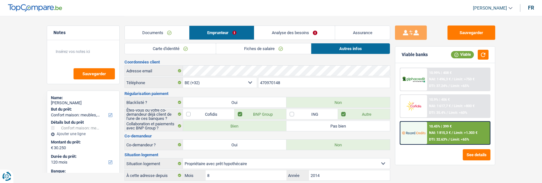
click at [454, 134] on span "Limit: >1.303 €" at bounding box center [466, 132] width 24 height 4
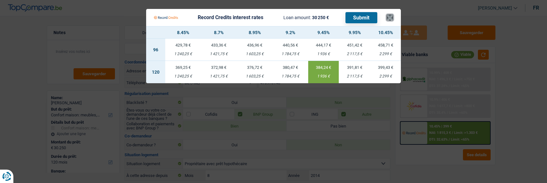
click at [392, 14] on button "×" at bounding box center [389, 17] width 7 height 6
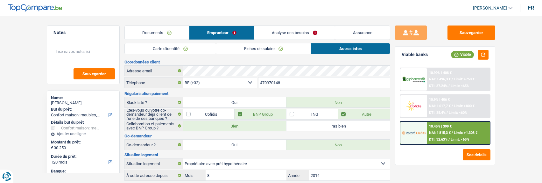
click at [471, 134] on div "10.45% | 399 € NAI: 1 815,3 € / Limit: >1.303 € DTI: 32.63% / Limit: <65%" at bounding box center [458, 133] width 63 height 22
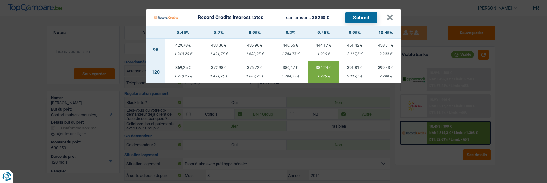
click at [355, 74] on div "2 117,5 €" at bounding box center [354, 76] width 31 height 4
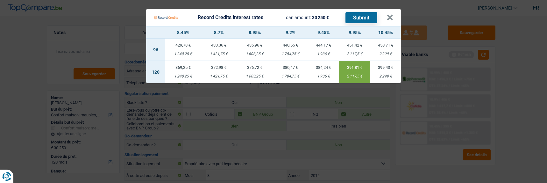
click at [395, 15] on Credits___BV_modal_header_ "Record Credits interest rates Loan amount: 30 250 € Submit ×" at bounding box center [273, 17] width 255 height 17
click at [393, 14] on button "×" at bounding box center [389, 17] width 7 height 6
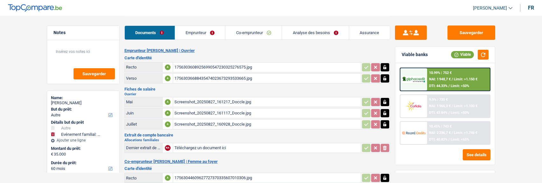
select select "other"
select select "familyEvent"
select select "60"
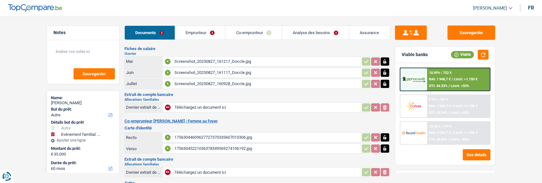
scroll to position [103, 0]
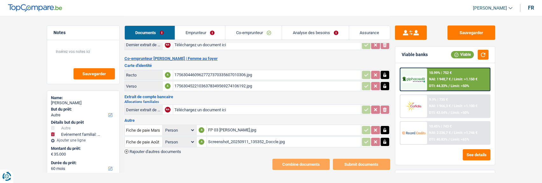
click at [229, 137] on div "Screenshot_20250911_135352_Doccle.jpg" at bounding box center [283, 142] width 151 height 10
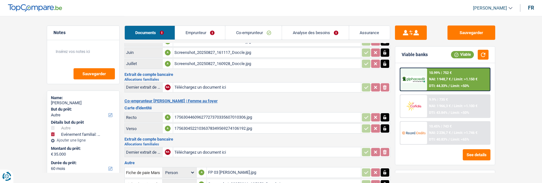
scroll to position [0, 0]
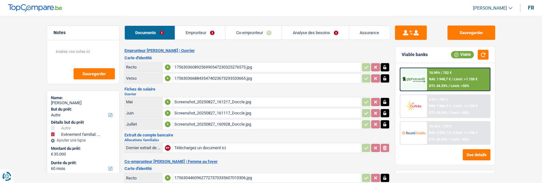
click at [183, 33] on link "Emprunteur" at bounding box center [200, 33] width 50 height 14
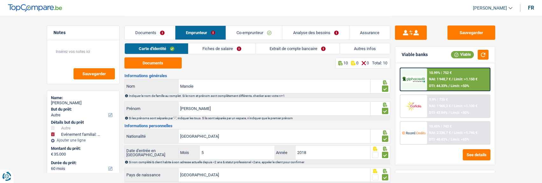
click at [293, 49] on link "Extrait de compte bancaire" at bounding box center [297, 48] width 84 height 10
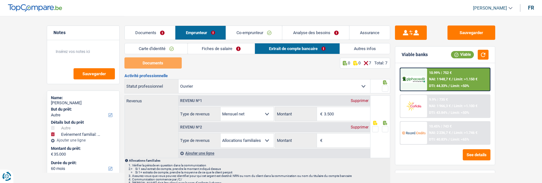
click at [230, 46] on link "Fiches de salaire" at bounding box center [221, 48] width 67 height 10
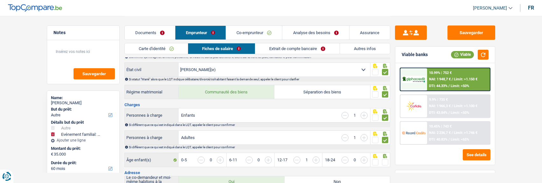
scroll to position [64, 0]
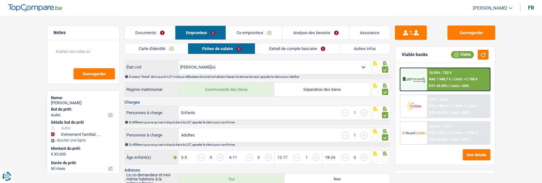
click at [154, 32] on link "Documents" at bounding box center [150, 33] width 50 height 14
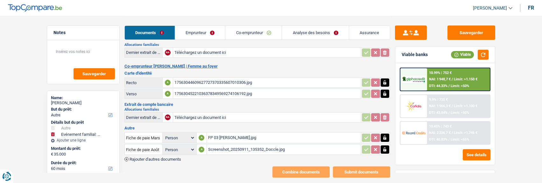
scroll to position [95, 0]
click at [214, 32] on link "Emprunteur" at bounding box center [200, 33] width 50 height 14
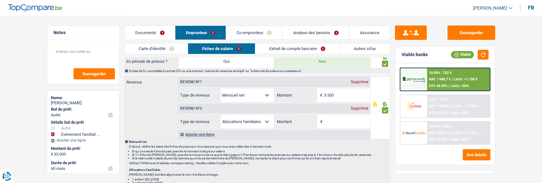
scroll to position [350, 0]
click at [356, 108] on div "Supprimer" at bounding box center [359, 110] width 21 height 4
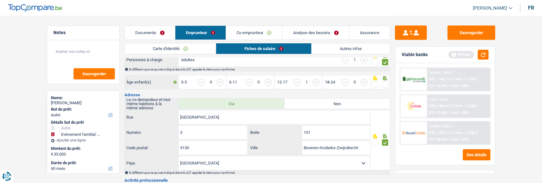
scroll to position [127, 0]
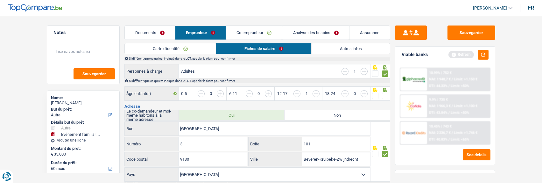
click at [384, 93] on span at bounding box center [385, 96] width 6 height 6
click at [0, 0] on input "radio" at bounding box center [0, 0] width 0 height 0
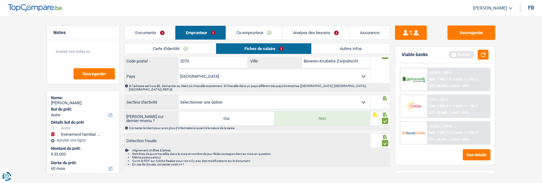
scroll to position [548, 0]
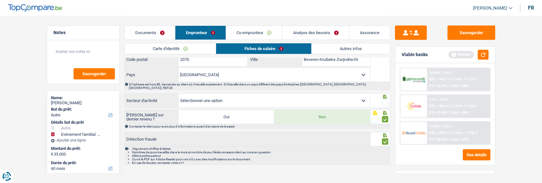
click at [350, 94] on select "Agriculture/Pêche Industrie Horeca Courier/Fitness/Taxi Construction Banques/As…" at bounding box center [274, 101] width 192 height 14
select select "bigCompanies"
click at [178, 94] on select "Agriculture/Pêche Industrie Horeca Courier/Fitness/Taxi Construction Banques/As…" at bounding box center [274, 101] width 192 height 14
click at [386, 100] on span at bounding box center [385, 103] width 6 height 6
click at [0, 0] on input "radio" at bounding box center [0, 0] width 0 height 0
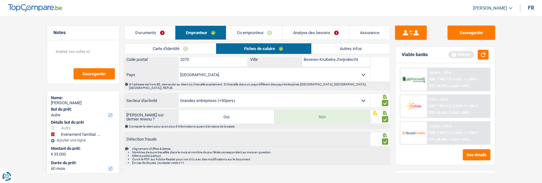
click at [312, 37] on link "Analyse des besoins" at bounding box center [316, 33] width 66 height 14
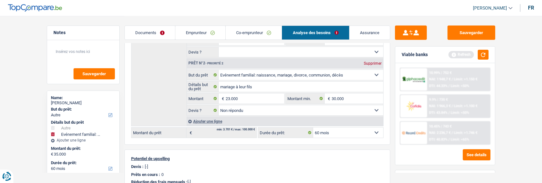
scroll to position [64, 0]
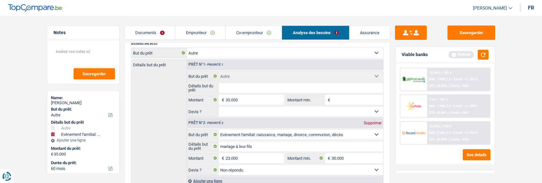
click at [249, 52] on select "Confort maison: meubles, textile, peinture, électroménager, outillage non-profe…" at bounding box center [285, 53] width 196 height 10
select select "familyEvent"
click at [187, 48] on select "Confort maison: meubles, textile, peinture, électroménager, outillage non-profe…" at bounding box center [285, 53] width 196 height 10
select select "familyEvent"
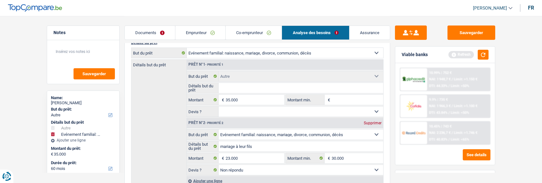
select select "other"
select select "familyEvent"
type input "mariage à leur fils"
type input "23.000"
type input "30.000"
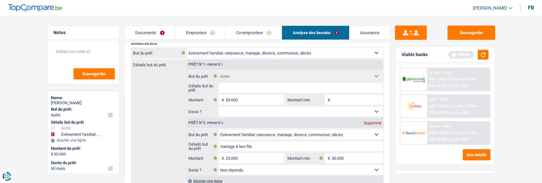
select select "not_answered"
select select "other"
type input "35.000"
select select
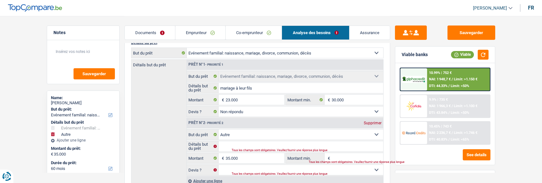
click at [371, 121] on div "Supprimer" at bounding box center [372, 123] width 21 height 4
type input "23.000"
select select "120"
type input "23.000"
select select "120"
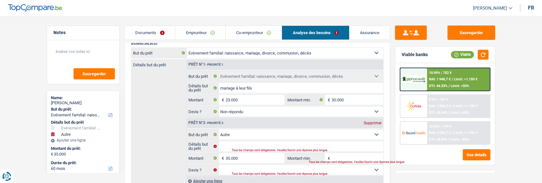
type input "23.000"
select select "120"
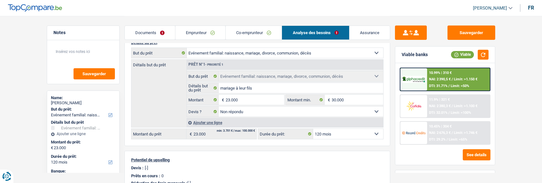
click at [453, 76] on div "10.99% | 310 € NAI: 2 390,5 € / Limit: >1.150 € DTI: 31.71% / Limit: <50%" at bounding box center [458, 79] width 63 height 22
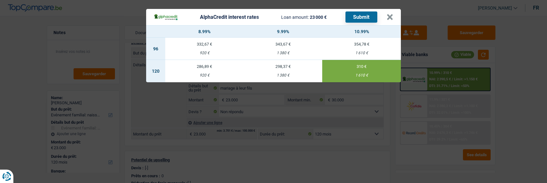
click at [283, 64] on div "298,37 €" at bounding box center [283, 66] width 79 height 4
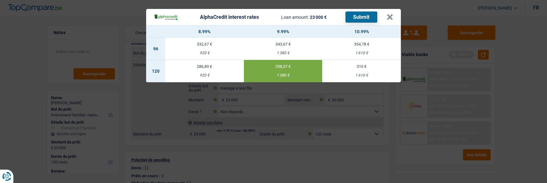
click at [367, 11] on button "Submit" at bounding box center [361, 16] width 32 height 11
click at [391, 14] on button "×" at bounding box center [389, 17] width 7 height 6
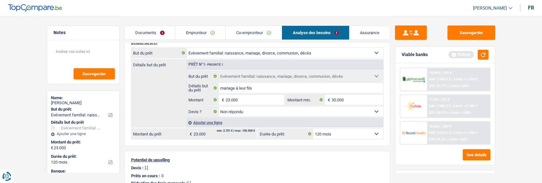
click at [262, 31] on link "Co-emprunteur" at bounding box center [254, 33] width 56 height 14
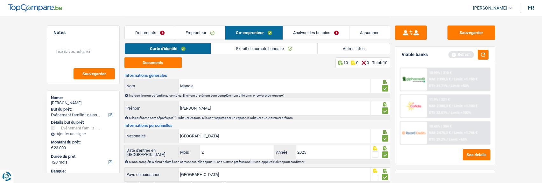
scroll to position [0, 0]
click at [203, 36] on link "Emprunteur" at bounding box center [200, 33] width 50 height 14
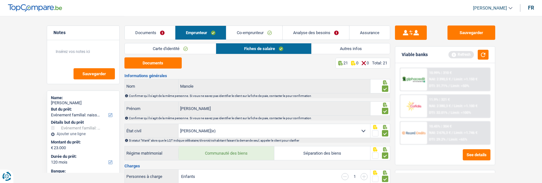
click at [193, 46] on link "Carte d'identité" at bounding box center [170, 48] width 91 height 10
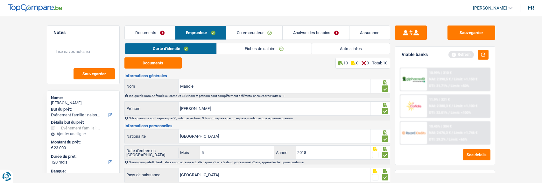
click at [255, 34] on link "Co-emprunteur" at bounding box center [254, 33] width 56 height 14
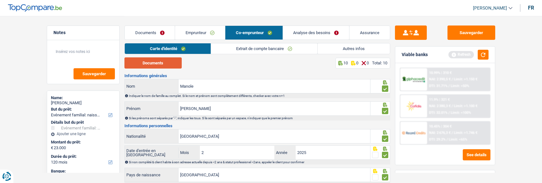
click at [157, 62] on button "Documents" at bounding box center [152, 62] width 57 height 11
click at [199, 33] on link "Emprunteur" at bounding box center [200, 33] width 50 height 14
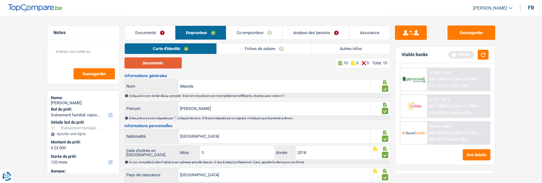
click at [152, 63] on button "Documents" at bounding box center [152, 62] width 57 height 11
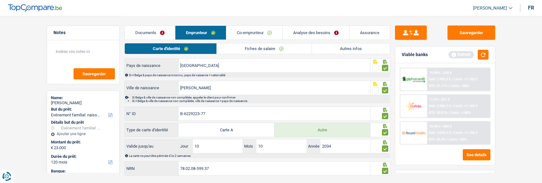
scroll to position [123, 0]
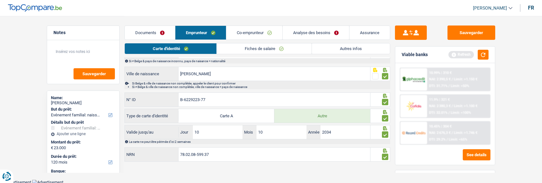
click at [159, 34] on link "Documents" at bounding box center [150, 33] width 50 height 14
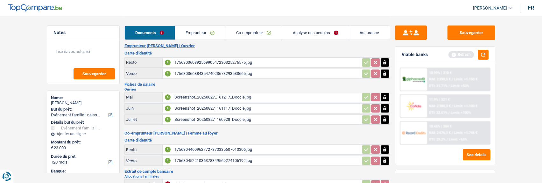
scroll to position [0, 0]
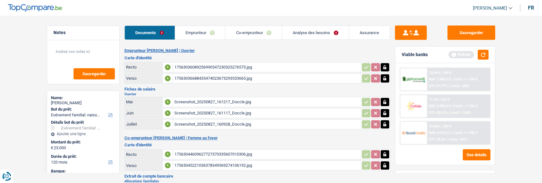
click at [209, 64] on div "17563036089256990547230325276575.jpg" at bounding box center [266, 67] width 185 height 10
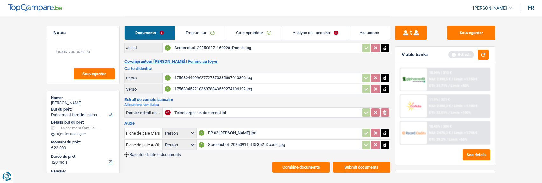
scroll to position [80, 0]
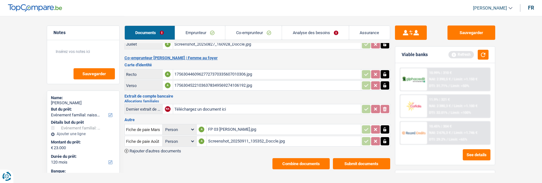
click at [229, 136] on div "Screenshot_20250911_135352_Doccle.jpg" at bounding box center [283, 141] width 151 height 10
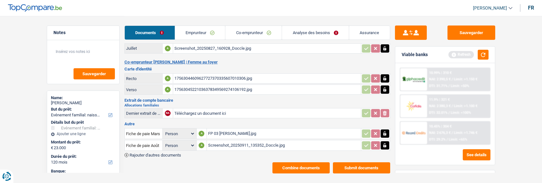
scroll to position [16, 0]
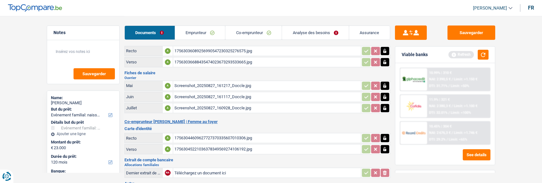
click at [211, 133] on div "17563044609627727370335607010306.jpg" at bounding box center [266, 138] width 185 height 10
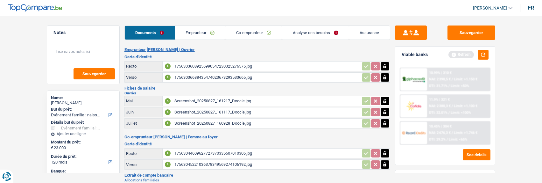
scroll to position [0, 0]
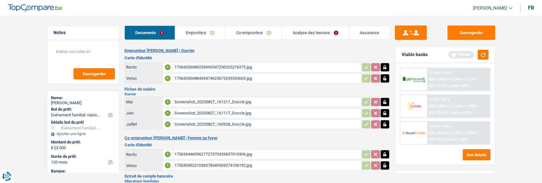
click at [211, 62] on div "17563036089256990547230325276575.jpg" at bounding box center [266, 67] width 185 height 10
click at [206, 32] on link "Emprunteur" at bounding box center [200, 33] width 50 height 14
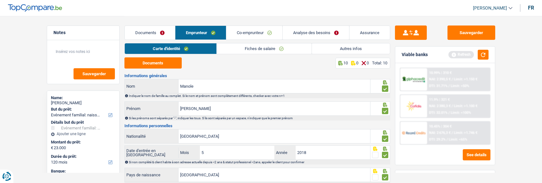
click at [262, 32] on link "Co-emprunteur" at bounding box center [254, 33] width 56 height 14
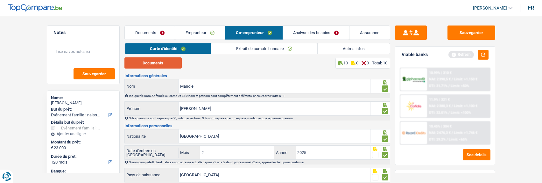
click at [152, 60] on button "Documents" at bounding box center [152, 62] width 57 height 11
click at [208, 31] on link "Emprunteur" at bounding box center [200, 33] width 50 height 14
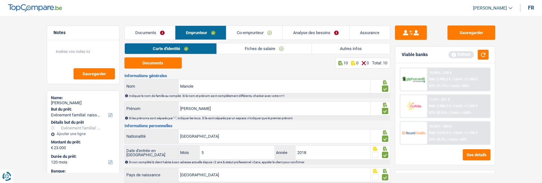
click at [240, 32] on link "Co-emprunteur" at bounding box center [254, 33] width 56 height 14
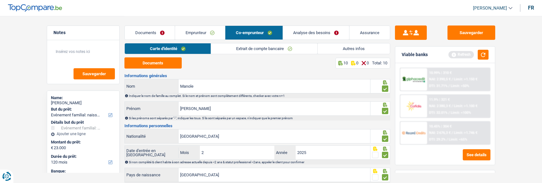
click at [208, 34] on link "Emprunteur" at bounding box center [200, 33] width 50 height 14
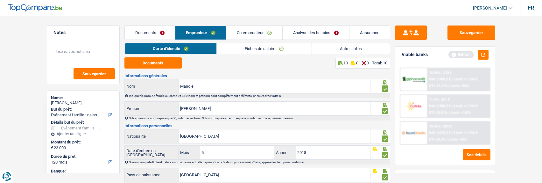
click at [258, 32] on link "Co-emprunteur" at bounding box center [254, 33] width 56 height 14
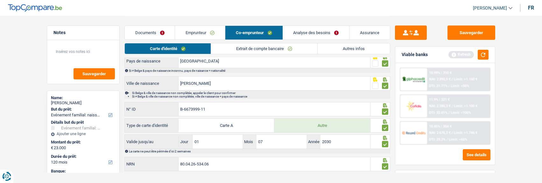
scroll to position [123, 0]
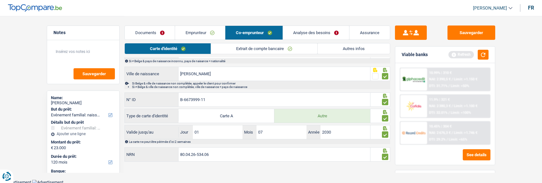
drag, startPoint x: 151, startPoint y: 31, endPoint x: 160, endPoint y: 38, distance: 11.9
click at [152, 31] on link "Documents" at bounding box center [150, 33] width 50 height 14
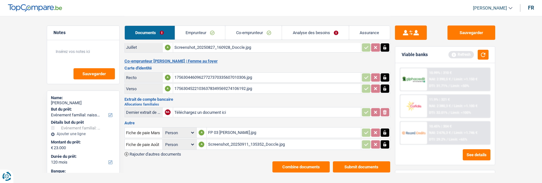
scroll to position [80, 0]
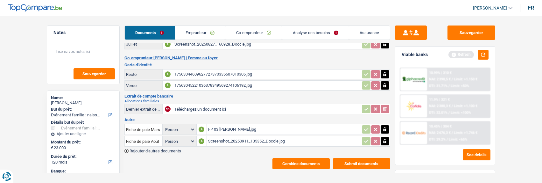
click at [205, 69] on div "17563044609627727370335607010306.jpg" at bounding box center [266, 74] width 185 height 10
click at [219, 124] on div "FP 03 Daniele.jpg" at bounding box center [283, 129] width 151 height 10
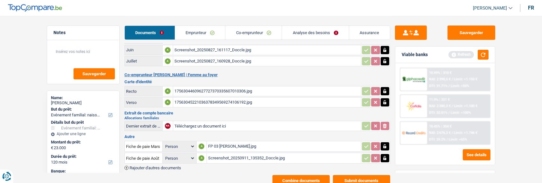
scroll to position [48, 0]
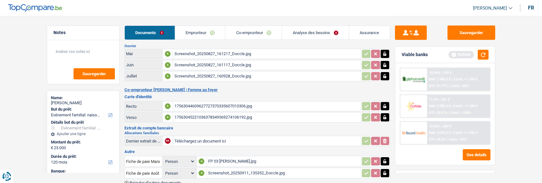
click at [387, 103] on icon "button" at bounding box center [384, 106] width 5 height 6
click at [385, 114] on icon "button" at bounding box center [384, 117] width 5 height 6
click at [384, 104] on icon "button" at bounding box center [385, 106] width 4 height 4
click at [385, 115] on icon "button" at bounding box center [385, 117] width 4 height 4
click at [211, 102] on input "Téléchargez un document ici" at bounding box center [266, 106] width 185 height 10
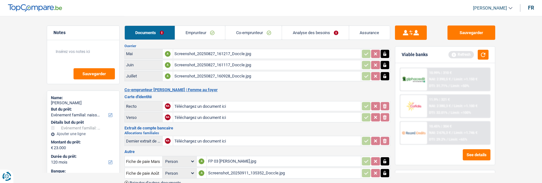
type input "C:\fakepath\ID_rec-elena.jpg"
click at [211, 114] on input "Téléchargez un document ici" at bounding box center [266, 117] width 185 height 10
type input "C:\fakepath\ID_ver-elena.jpg"
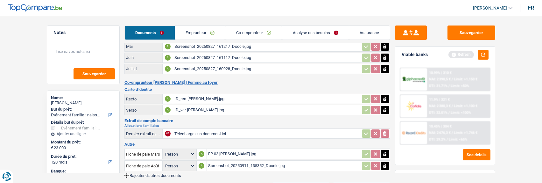
scroll to position [0, 0]
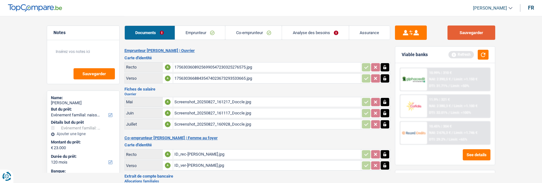
click at [479, 34] on button "Sauvegarder" at bounding box center [471, 32] width 48 height 14
click at [199, 30] on link "Emprunteur" at bounding box center [200, 33] width 50 height 14
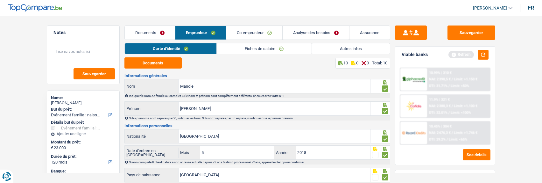
drag, startPoint x: 258, startPoint y: 34, endPoint x: 246, endPoint y: 31, distance: 12.4
click at [257, 34] on link "Co-emprunteur" at bounding box center [254, 33] width 56 height 14
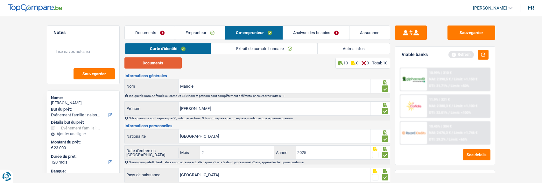
click at [150, 68] on button "Documents" at bounding box center [152, 62] width 57 height 11
click at [211, 109] on input "Daniel" at bounding box center [274, 108] width 192 height 14
type input "D"
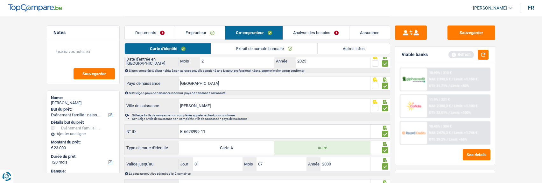
scroll to position [123, 0]
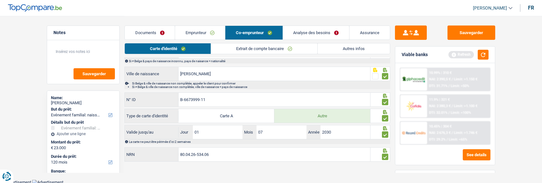
type input "Elena"
click at [296, 50] on link "Extrait de compte bancaire" at bounding box center [264, 48] width 106 height 10
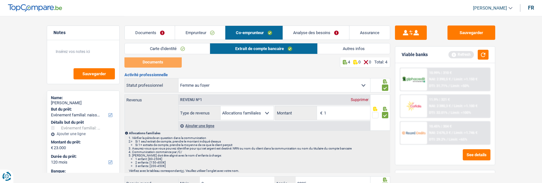
scroll to position [0, 0]
click at [330, 30] on link "Analyse des besoins" at bounding box center [316, 33] width 66 height 14
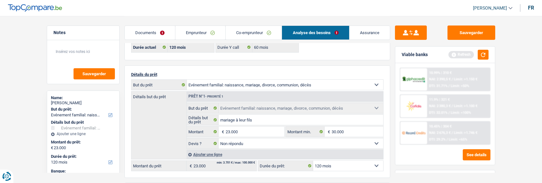
scroll to position [64, 0]
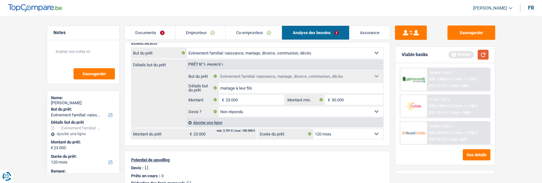
click at [484, 51] on button "button" at bounding box center [483, 55] width 11 height 10
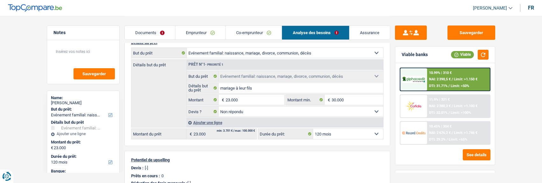
click at [435, 140] on span "DTI: 29.2%" at bounding box center [437, 139] width 17 height 4
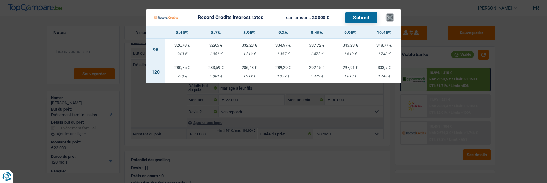
click at [388, 17] on Credits___BV_modal_header_ "Record Credits interest rates Loan amount: 23 000 € Submit ×" at bounding box center [273, 17] width 255 height 17
click at [391, 14] on button "×" at bounding box center [389, 17] width 7 height 6
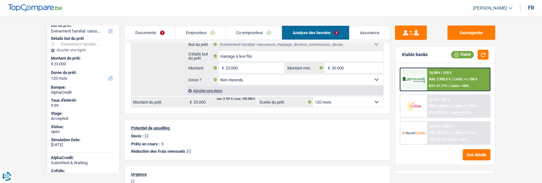
scroll to position [95, 0]
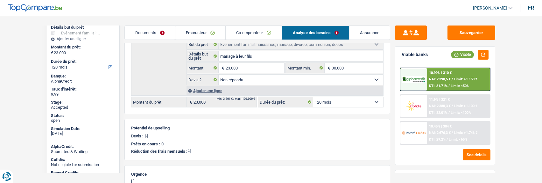
click at [355, 99] on select "12 mois 18 mois 24 mois 30 mois 36 mois 42 mois 48 mois 60 mois 72 mois 84 mois…" at bounding box center [348, 102] width 70 height 10
select select "72"
click at [313, 97] on select "12 mois 18 mois 24 mois 30 mois 36 mois 42 mois 48 mois 60 mois 72 mois 84 mois…" at bounding box center [348, 102] width 70 height 10
select select "72"
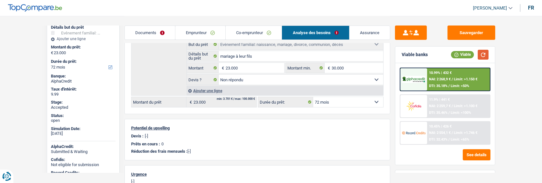
click at [484, 52] on button "button" at bounding box center [483, 55] width 11 height 10
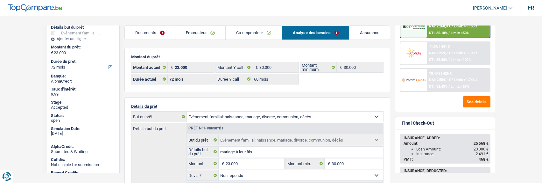
scroll to position [64, 0]
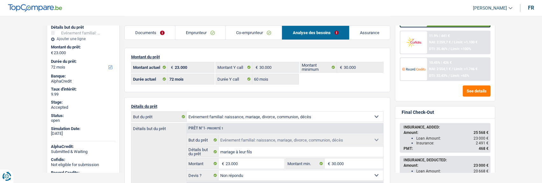
click at [448, 77] on span "/" at bounding box center [448, 75] width 1 height 4
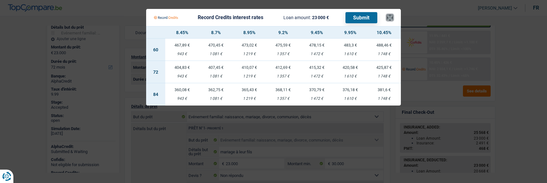
click at [393, 17] on button "×" at bounding box center [389, 17] width 7 height 6
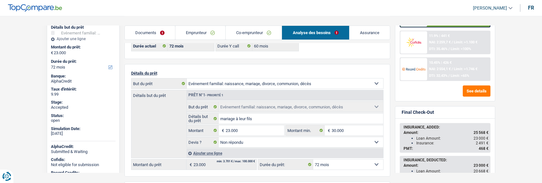
scroll to position [95, 0]
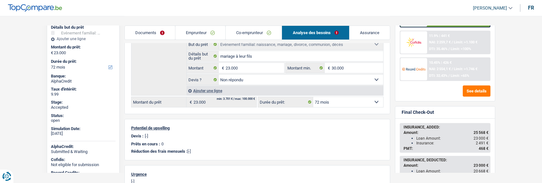
click at [364, 99] on select "12 mois 18 mois 24 mois 30 mois 36 mois 42 mois 48 mois 60 mois 72 mois 84 mois…" at bounding box center [348, 102] width 70 height 10
click at [330, 115] on div "Montant du prêt 23.000 € Montant actuel 30.000 € Montant Y call 30.000 € Montan…" at bounding box center [257, 116] width 266 height 329
click at [444, 66] on div "10.45% | 426 € NAI: 2 554,1 € / Limit: >1.746 € DTI: 32.43% / Limit: <65%" at bounding box center [458, 69] width 63 height 22
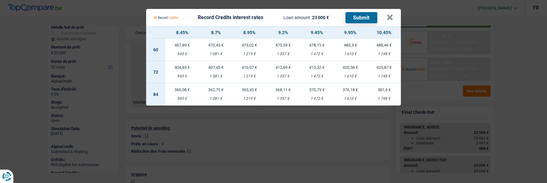
click at [253, 68] on td "410,07 € 1 219 €" at bounding box center [249, 72] width 34 height 22
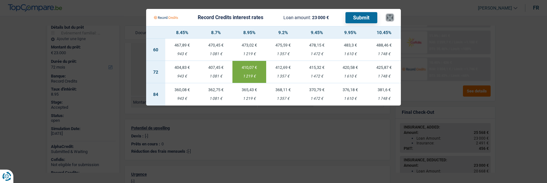
click at [393, 14] on button "×" at bounding box center [389, 17] width 7 height 6
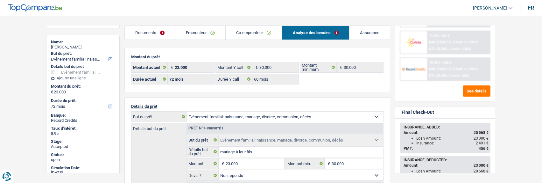
scroll to position [0, 0]
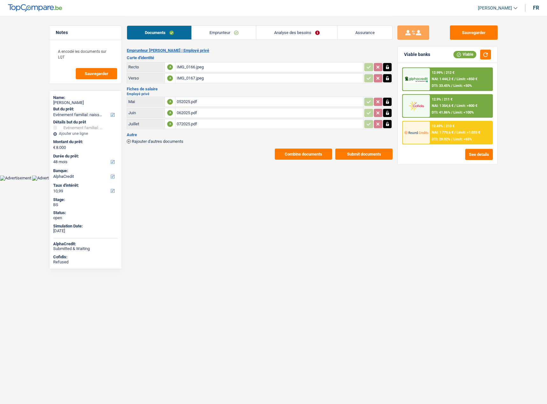
select select "familyEvent"
select select "48"
select select "alphacredit"
click at [308, 32] on link "Analyse des besoins" at bounding box center [296, 33] width 81 height 14
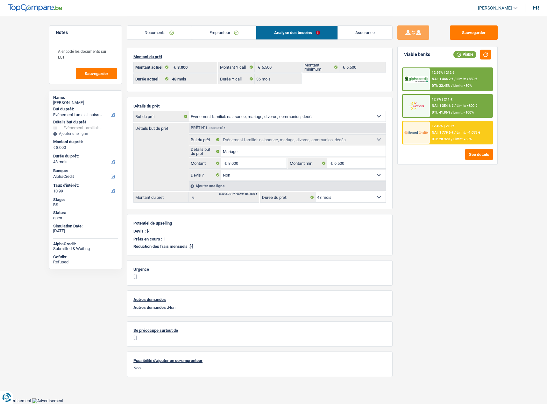
click at [171, 33] on link "Documents" at bounding box center [159, 33] width 65 height 14
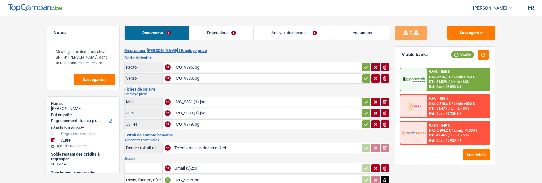
select select "refinancing"
select select "other"
select select "120"
select select "alphacredit"
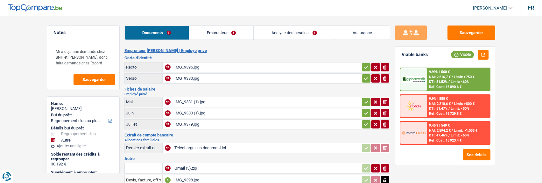
click at [292, 31] on link "Analyse des besoins" at bounding box center [294, 33] width 81 height 14
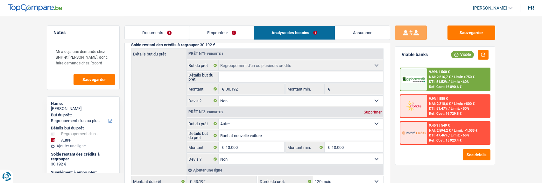
scroll to position [95, 0]
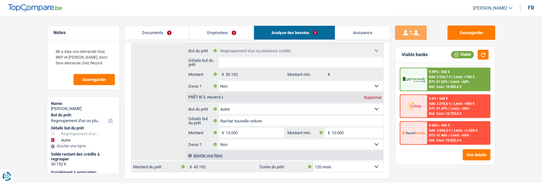
click at [223, 33] on link "Emprunteur" at bounding box center [221, 33] width 64 height 14
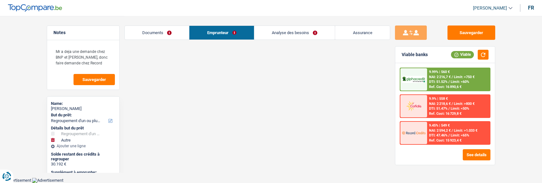
scroll to position [85, 0]
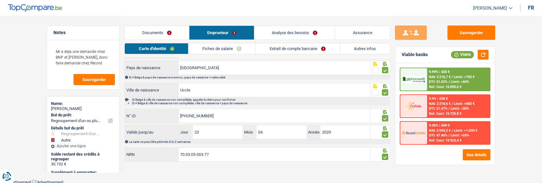
click at [365, 49] on link "Autres infos" at bounding box center [365, 48] width 50 height 10
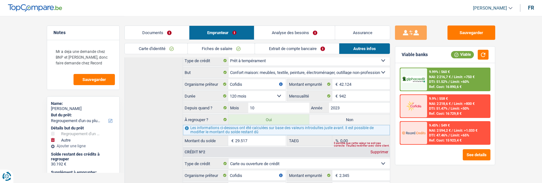
scroll to position [148, 0]
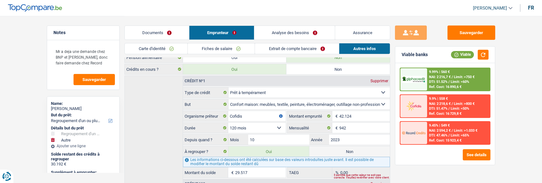
click at [232, 47] on link "Fiches de salaire" at bounding box center [221, 48] width 67 height 10
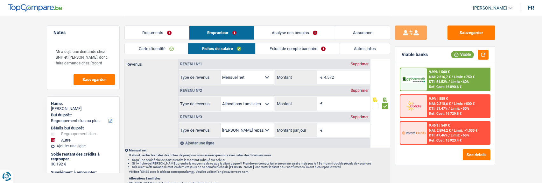
scroll to position [339, 0]
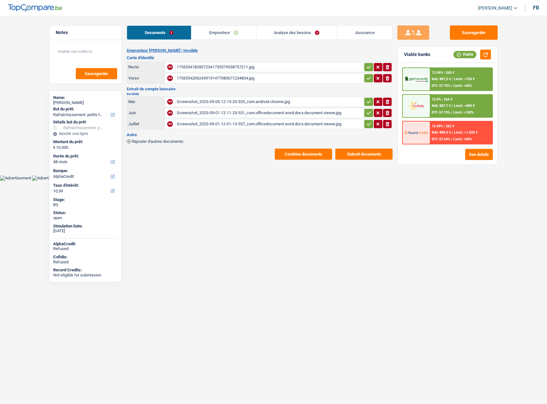
select select "houseOrGarden"
select select "48"
select select "alphacredit"
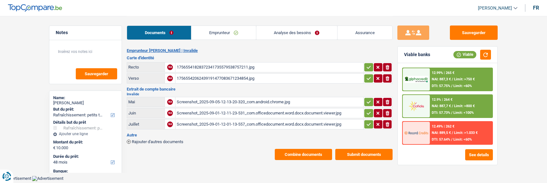
click at [311, 33] on link "Analyse des besoins" at bounding box center [296, 33] width 81 height 14
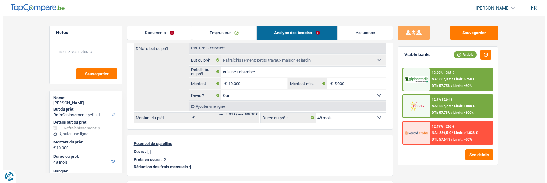
scroll to position [95, 0]
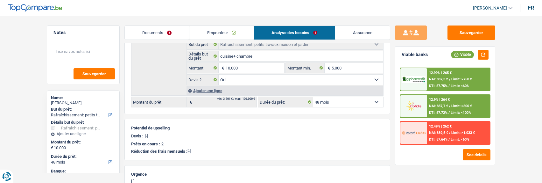
click at [352, 100] on select "12 mois 18 mois 24 mois 30 mois 36 mois 42 mois 48 mois Sélectionner une option" at bounding box center [348, 102] width 70 height 10
click at [477, 158] on button "See details" at bounding box center [477, 154] width 28 height 11
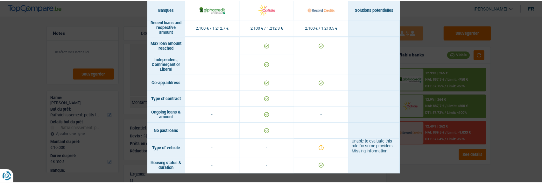
scroll to position [460, 0]
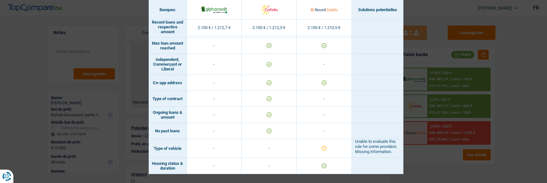
click at [419, 107] on div "Banks conditions × Banques Solutions potentielles Revenus / Charges 2.100 € / 1…" at bounding box center [273, 91] width 547 height 183
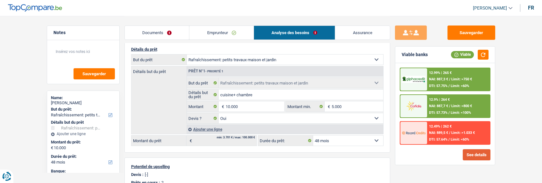
scroll to position [64, 0]
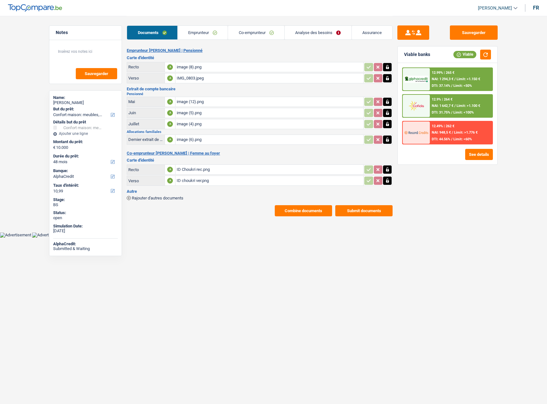
select select "household"
select select "48"
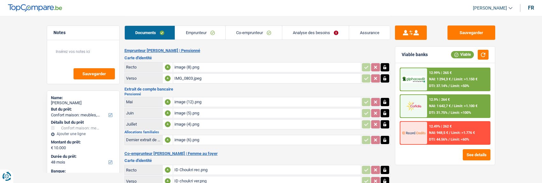
click at [436, 99] on div "12.9% | 264 €" at bounding box center [439, 99] width 21 height 4
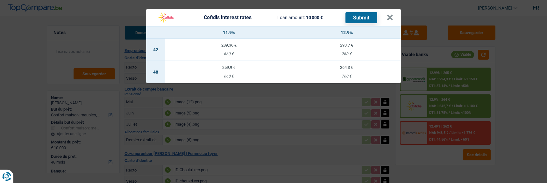
click at [347, 68] on td "264,3 € 760 €" at bounding box center [346, 72] width 108 height 22
select select "cofidis"
type input "12,90"
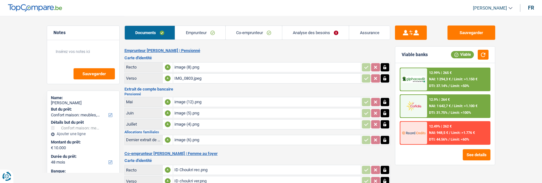
click at [451, 105] on span "/" at bounding box center [451, 106] width 1 height 4
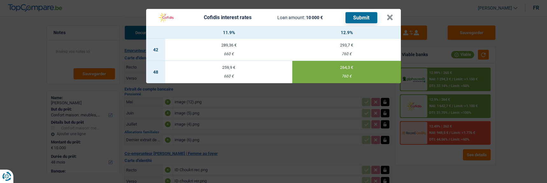
click at [361, 14] on button "Submit" at bounding box center [361, 17] width 32 height 11
click at [388, 15] on button "×" at bounding box center [389, 17] width 7 height 6
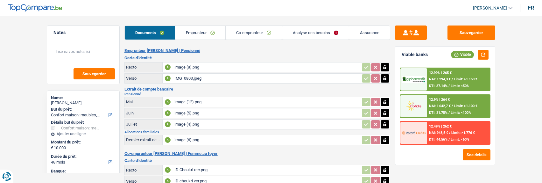
click at [212, 34] on link "Emprunteur" at bounding box center [200, 33] width 50 height 14
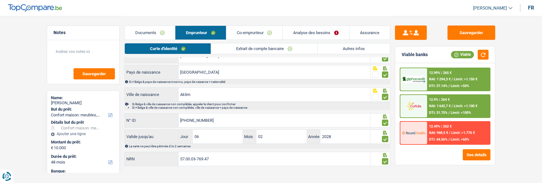
scroll to position [85, 0]
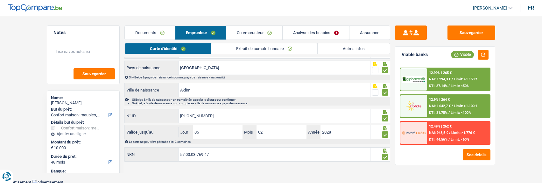
click at [256, 47] on link "Extrait de compte bancaire" at bounding box center [264, 48] width 106 height 10
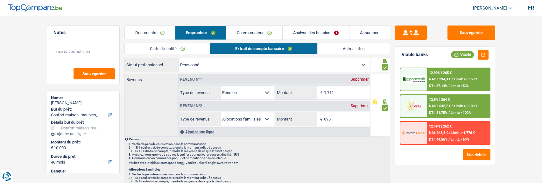
scroll to position [21, 0]
click at [265, 34] on link "Co-emprunteur" at bounding box center [254, 33] width 56 height 14
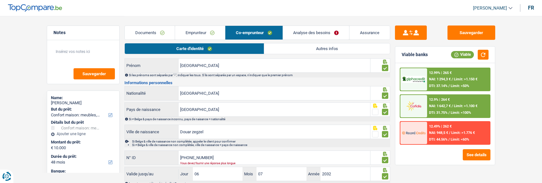
scroll to position [85, 0]
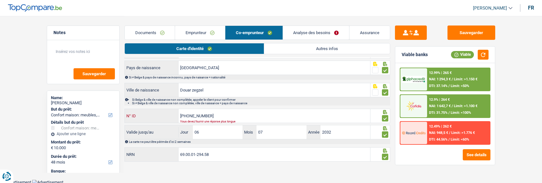
drag, startPoint x: 219, startPoint y: 115, endPoint x: 227, endPoint y: 111, distance: 8.7
click at [227, 111] on input "595-6803270-7" at bounding box center [274, 116] width 192 height 14
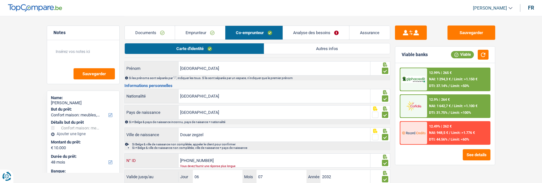
scroll to position [0, 0]
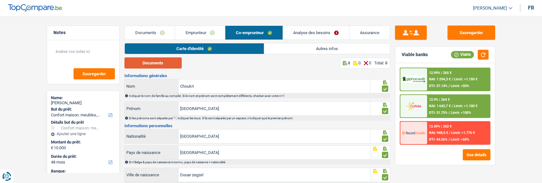
click at [163, 63] on button "Documents" at bounding box center [152, 62] width 57 height 11
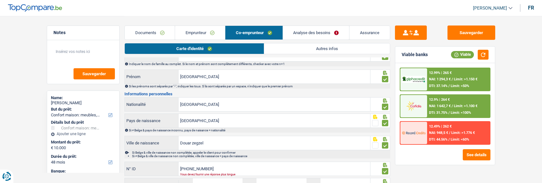
scroll to position [85, 0]
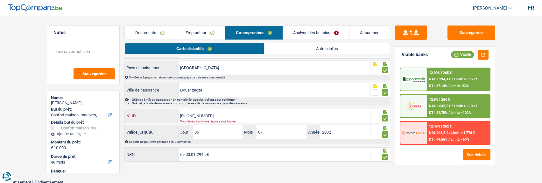
click at [230, 113] on input "595-6803270-7" at bounding box center [274, 116] width 192 height 14
drag, startPoint x: 211, startPoint y: 113, endPoint x: 145, endPoint y: 115, distance: 66.5
click at [145, 115] on div "595-6803270-7 N° ID" at bounding box center [248, 116] width 246 height 14
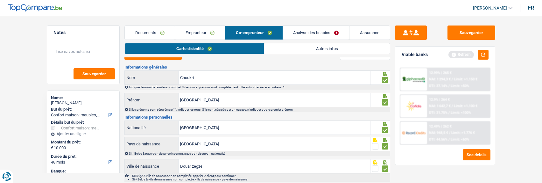
scroll to position [0, 0]
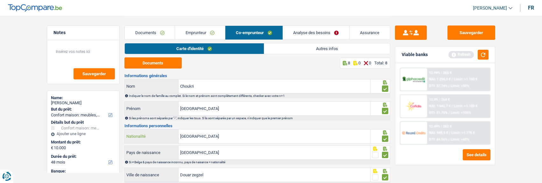
click at [226, 136] on input "[GEOGRAPHIC_DATA]" at bounding box center [274, 136] width 192 height 14
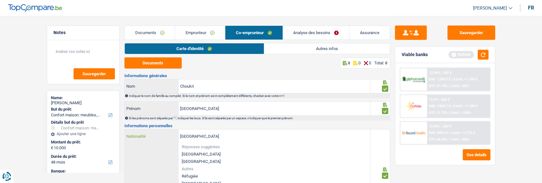
drag, startPoint x: 226, startPoint y: 136, endPoint x: 115, endPoint y: 140, distance: 110.8
click at [116, 140] on div "Notes Sauvegarder Name: Mohamed El omari But du prêt: Confort maison: meubles, …" at bounding box center [271, 169] width 458 height 306
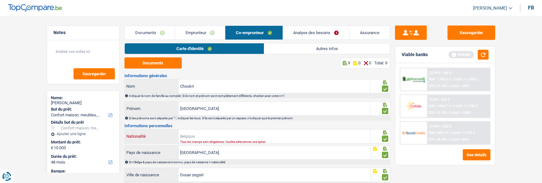
type input "z"
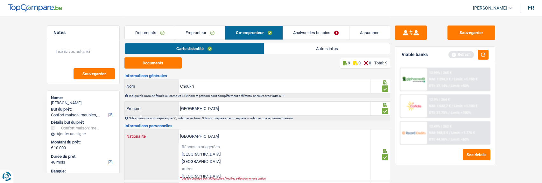
type input "Maroc"
click at [199, 172] on li "Maroc" at bounding box center [274, 175] width 192 height 7
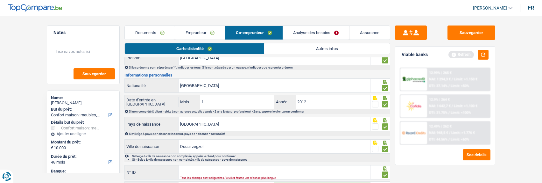
scroll to position [64, 0]
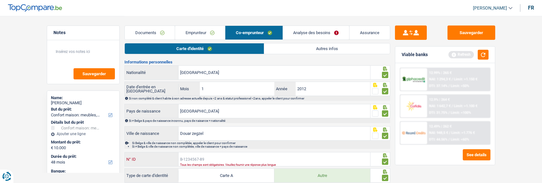
click at [208, 156] on input "N° ID" at bounding box center [274, 159] width 192 height 14
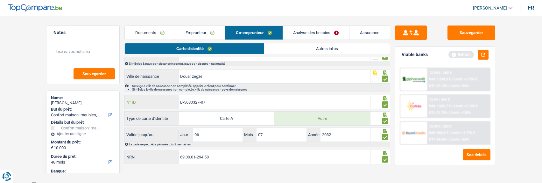
scroll to position [123, 0]
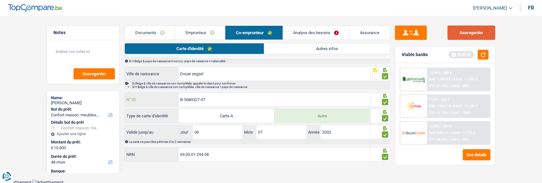
type input "B-5680327-07"
click at [472, 33] on button "Sauvegarder" at bounding box center [471, 32] width 48 height 14
click at [308, 47] on link "Autres infos" at bounding box center [327, 48] width 126 height 10
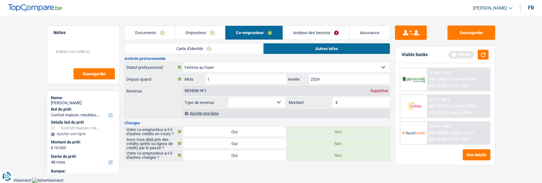
scroll to position [86, 0]
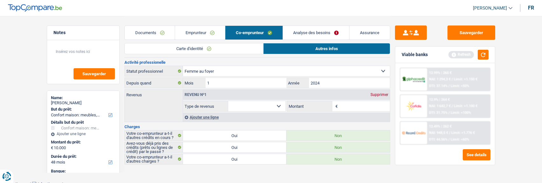
click at [270, 103] on select "Allocation d'handicap Allocations chômage Allocations familiales Chèques repas …" at bounding box center [257, 106] width 58 height 10
select select "familyAllowances"
click at [228, 101] on select "Allocation d'handicap Allocations chômage Allocations familiales Chèques repas …" at bounding box center [257, 106] width 58 height 10
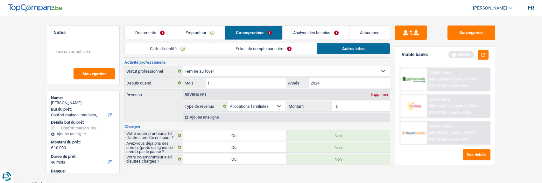
click at [344, 103] on input "Montant" at bounding box center [364, 106] width 51 height 10
type input "1"
click at [484, 56] on button "button" at bounding box center [483, 55] width 11 height 10
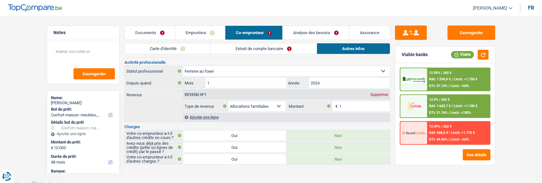
click at [458, 108] on div "12.9% | 264 € NAI: 1 643,7 € / Limit: >1.100 € DTI: 31.74% / Limit: <100%" at bounding box center [458, 106] width 63 height 22
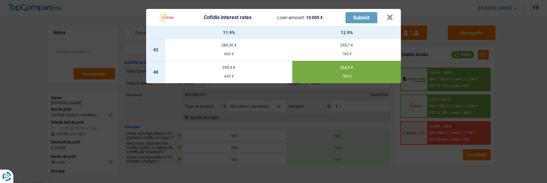
click at [386, 14] on div "Cofidis interest rates Loan amount: 10 000 € Submit" at bounding box center [270, 17] width 233 height 12
drag, startPoint x: 391, startPoint y: 15, endPoint x: 384, endPoint y: 20, distance: 8.7
click at [391, 16] on button "×" at bounding box center [389, 17] width 7 height 6
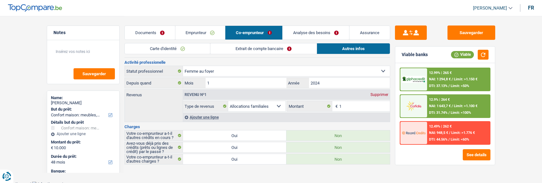
click at [285, 46] on link "Extrait de compte bancaire" at bounding box center [263, 48] width 106 height 10
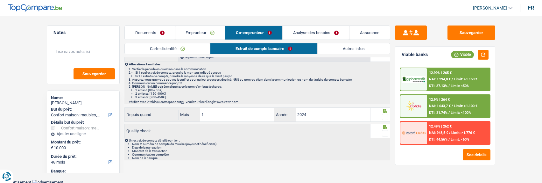
drag, startPoint x: 383, startPoint y: 115, endPoint x: 384, endPoint y: 127, distance: 11.2
click at [383, 116] on span at bounding box center [385, 117] width 6 height 6
click at [0, 0] on input "radio" at bounding box center [0, 0] width 0 height 0
click at [384, 131] on span at bounding box center [385, 133] width 6 height 6
click at [0, 0] on input "radio" at bounding box center [0, 0] width 0 height 0
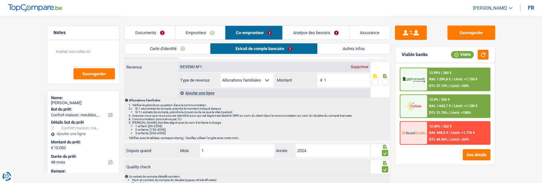
scroll to position [0, 0]
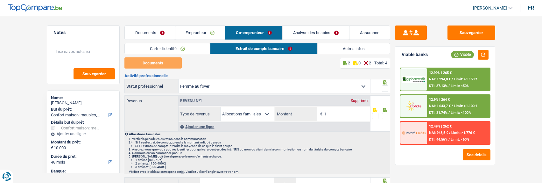
click at [383, 115] on span at bounding box center [385, 116] width 6 height 6
click at [0, 0] on input "radio" at bounding box center [0, 0] width 0 height 0
click at [384, 87] on span at bounding box center [385, 88] width 6 height 6
click at [0, 0] on input "radio" at bounding box center [0, 0] width 0 height 0
click at [484, 55] on button "button" at bounding box center [483, 55] width 11 height 10
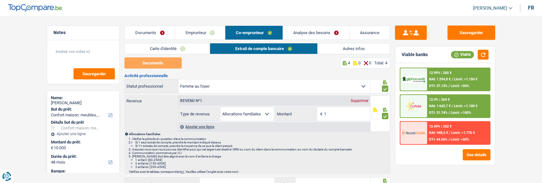
click at [444, 104] on span "NAI: 1 643,7 €" at bounding box center [440, 106] width 22 height 4
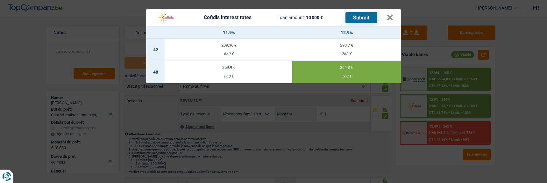
click at [360, 16] on button "Submit" at bounding box center [361, 17] width 32 height 11
click at [389, 14] on button "×" at bounding box center [389, 17] width 7 height 6
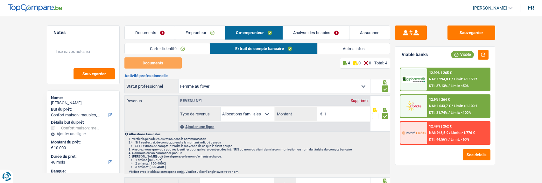
click at [191, 48] on link "Carte d'identité" at bounding box center [167, 48] width 85 height 10
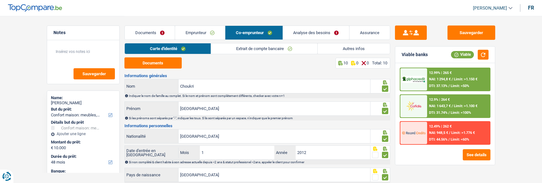
click at [208, 31] on link "Emprunteur" at bounding box center [200, 33] width 50 height 14
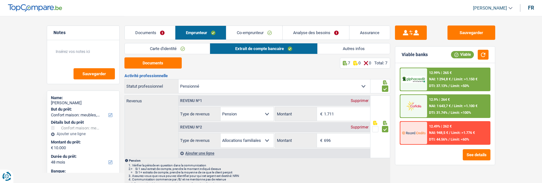
click at [164, 49] on link "Carte d'identité" at bounding box center [167, 48] width 85 height 10
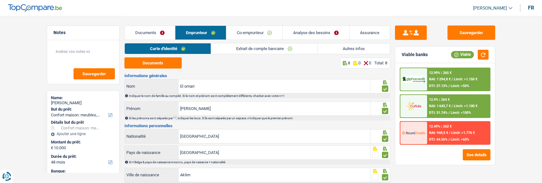
click at [253, 30] on link "Co-emprunteur" at bounding box center [254, 33] width 56 height 14
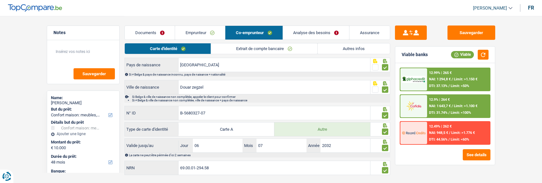
scroll to position [123, 0]
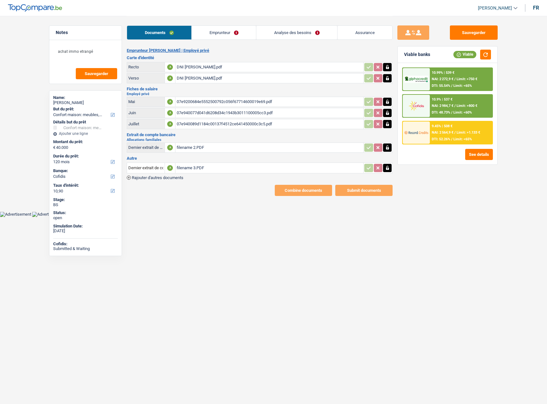
select select "household"
select select "120"
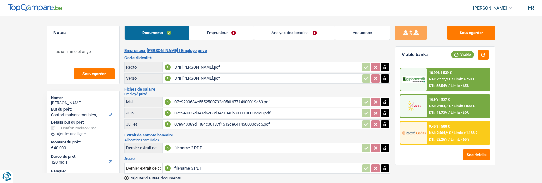
click at [458, 81] on div "10.99% | 539 € NAI: 2 272,9 € / Limit: >750 € DTI: 55.54% / Limit: <65%" at bounding box center [458, 79] width 63 height 22
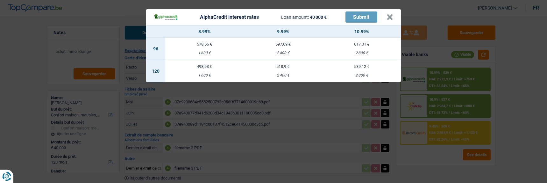
click at [290, 64] on div "518,9 €" at bounding box center [283, 66] width 79 height 4
select select "alphacredit"
type input "9,99"
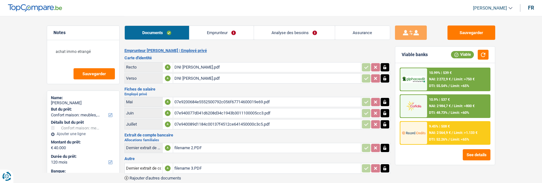
click at [444, 80] on span "NAI: 2 272,9 €" at bounding box center [440, 79] width 22 height 4
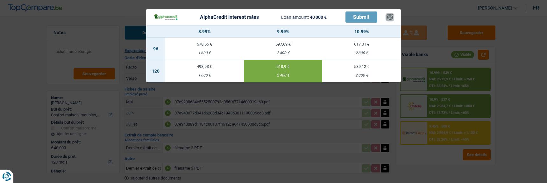
click at [391, 14] on button "×" at bounding box center [389, 17] width 7 height 6
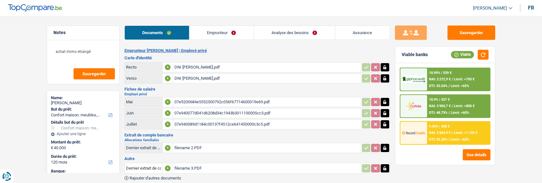
click at [234, 35] on link "Emprunteur" at bounding box center [221, 33] width 64 height 14
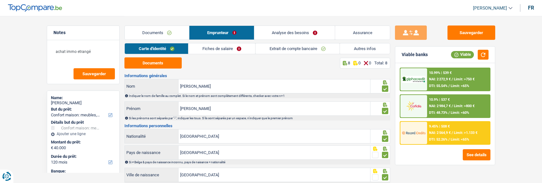
click at [240, 49] on link "Fiches de salaire" at bounding box center [221, 48] width 67 height 10
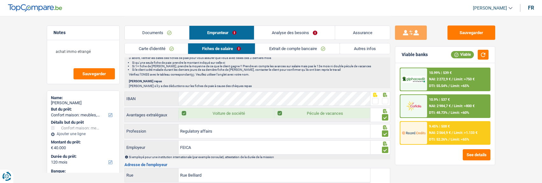
scroll to position [477, 0]
click at [385, 98] on span at bounding box center [385, 101] width 6 height 6
click at [0, 0] on input "radio" at bounding box center [0, 0] width 0 height 0
click at [452, 81] on div "10.99% | 539 € NAI: 2 272,9 € / Limit: >750 € DTI: 55.54% / Limit: <65%" at bounding box center [458, 79] width 63 height 22
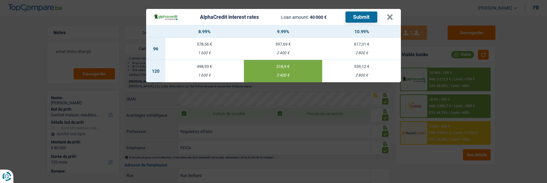
click at [372, 15] on button "Submit" at bounding box center [361, 16] width 32 height 11
click at [388, 17] on button "×" at bounding box center [389, 17] width 7 height 6
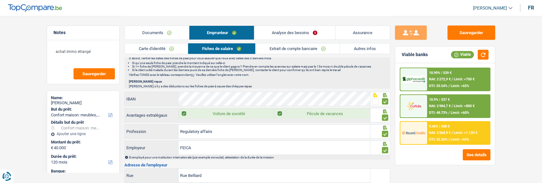
click at [312, 31] on link "Analyse des besoins" at bounding box center [294, 33] width 80 height 14
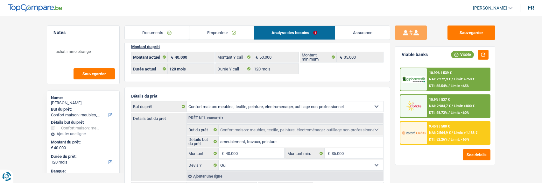
scroll to position [0, 0]
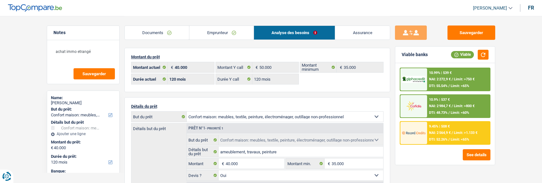
click at [227, 36] on link "Emprunteur" at bounding box center [221, 33] width 64 height 14
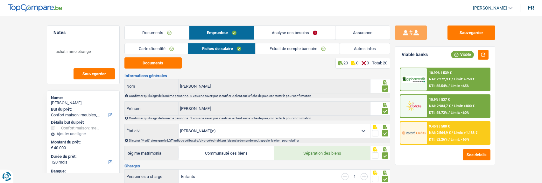
click at [311, 50] on link "Extrait de compte bancaire" at bounding box center [297, 48] width 84 height 10
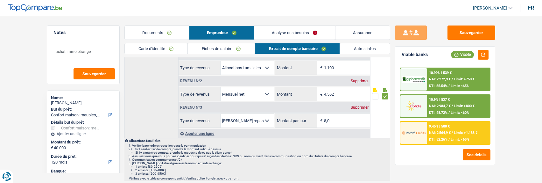
scroll to position [32, 0]
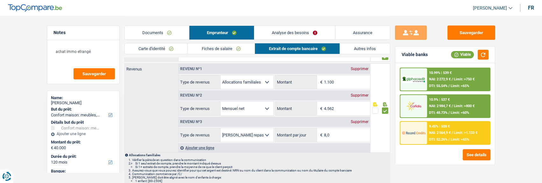
click at [364, 47] on link "Autres infos" at bounding box center [365, 48] width 50 height 10
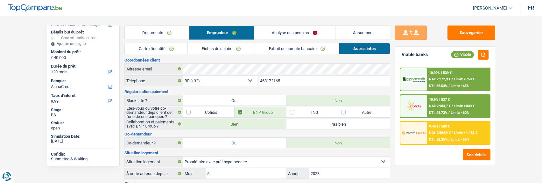
scroll to position [0, 0]
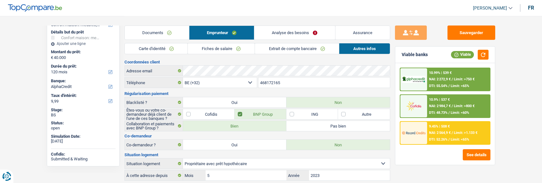
click at [431, 134] on span "NAI: 2 564,9 €" at bounding box center [440, 132] width 22 height 4
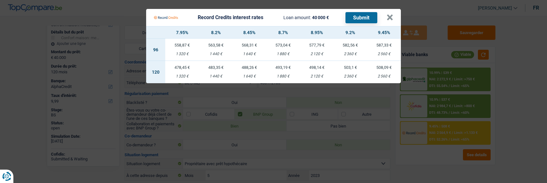
click at [385, 74] on div "2 560 €" at bounding box center [384, 76] width 34 height 4
select select "record credits"
type input "9,45"
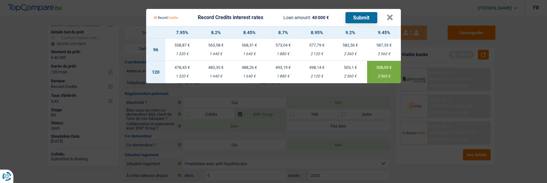
click at [365, 17] on button "Submit" at bounding box center [361, 17] width 32 height 11
click at [393, 14] on button "×" at bounding box center [389, 17] width 7 height 6
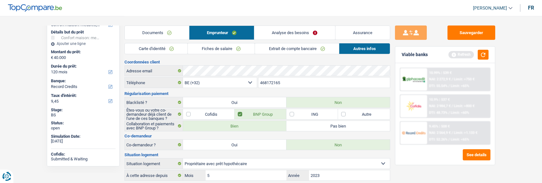
click at [268, 60] on h3 "Coordonnées client" at bounding box center [257, 62] width 266 height 4
click at [158, 37] on link "Documents" at bounding box center [157, 33] width 64 height 14
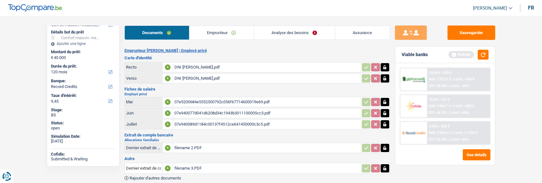
click at [224, 36] on link "Emprunteur" at bounding box center [221, 33] width 64 height 14
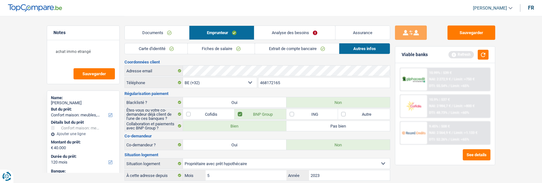
click at [172, 48] on link "Carte d'identité" at bounding box center [156, 48] width 63 height 10
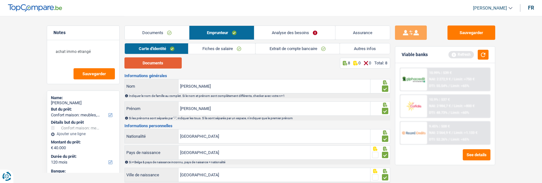
click at [168, 63] on button "Documents" at bounding box center [152, 62] width 57 height 11
click at [168, 32] on link "Documents" at bounding box center [157, 33] width 64 height 14
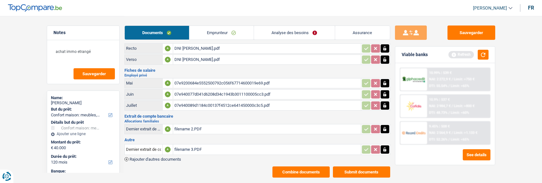
scroll to position [29, 0]
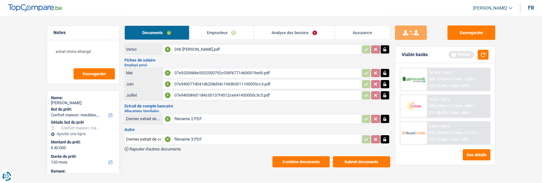
click at [301, 157] on button "Combine documents" at bounding box center [300, 161] width 57 height 11
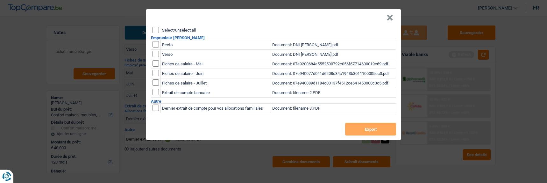
drag, startPoint x: 156, startPoint y: 26, endPoint x: 166, endPoint y: 31, distance: 12.1
click at [157, 27] on input "Select/unselect all" at bounding box center [155, 30] width 6 height 6
checkbox input "true"
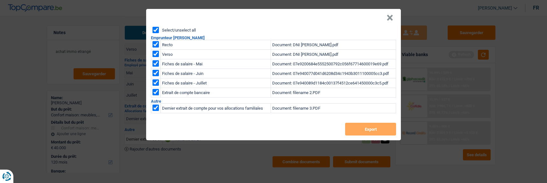
checkbox input "true"
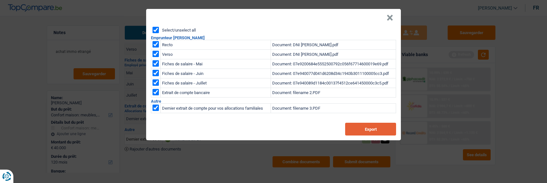
click at [364, 122] on button "Export" at bounding box center [370, 128] width 51 height 13
click at [378, 13] on header "×" at bounding box center [273, 18] width 255 height 18
drag, startPoint x: 392, startPoint y: 16, endPoint x: 339, endPoint y: 19, distance: 52.3
click at [391, 16] on button "×" at bounding box center [389, 18] width 7 height 6
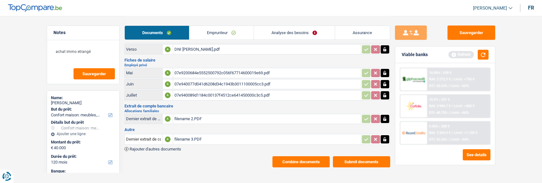
click at [314, 31] on link "Analyse des besoins" at bounding box center [294, 33] width 81 height 14
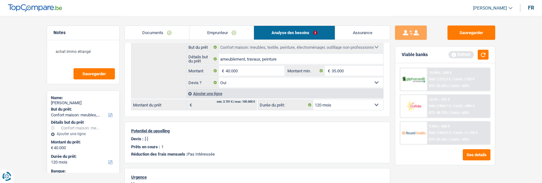
scroll to position [0, 0]
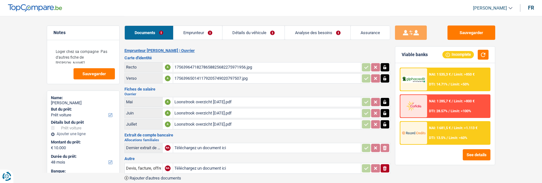
select select "car"
select select "48"
select select "record credits"
click at [330, 33] on link "Analyse des besoins" at bounding box center [317, 33] width 65 height 14
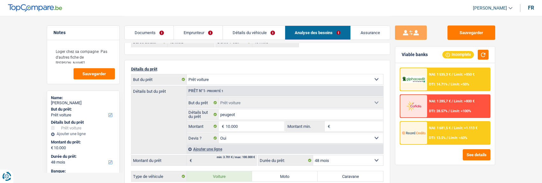
scroll to position [32, 0]
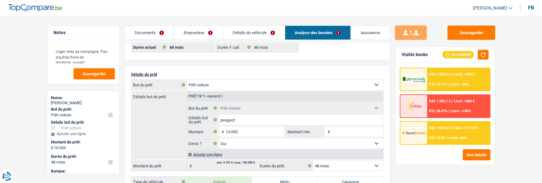
click at [340, 85] on select "Confort maison: meubles, textile, peinture, électroménager, outillage non-profe…" at bounding box center [285, 85] width 196 height 10
select select "household"
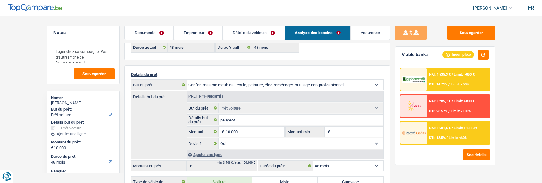
click at [187, 80] on select "Confort maison: meubles, textile, peinture, électroménager, outillage non-profe…" at bounding box center [285, 85] width 196 height 10
select select "household"
select select
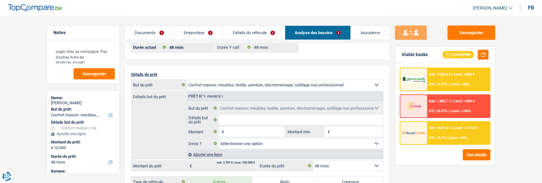
select select "car"
select select "yes"
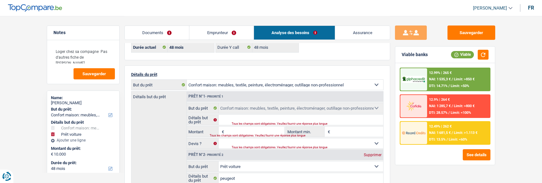
click at [312, 29] on link "Analyse des besoins" at bounding box center [294, 33] width 81 height 14
click at [266, 81] on select "Confort maison: meubles, textile, peinture, électroménager, outillage non-profe…" at bounding box center [285, 85] width 196 height 10
select select "car"
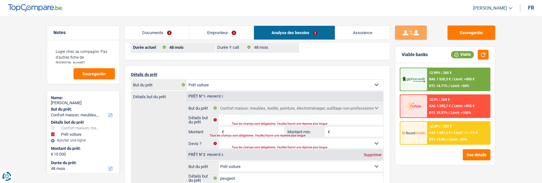
click at [187, 80] on select "Confort maison: meubles, textile, peinture, électroménager, outillage non-profe…" at bounding box center [285, 85] width 196 height 10
select select "car"
type input "peugeot"
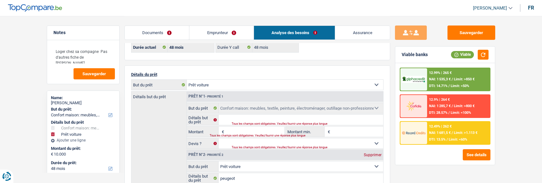
type input "10.000"
select select "yes"
select select "household"
select select
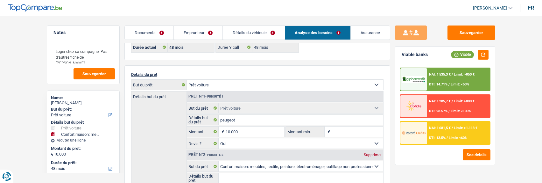
click at [266, 36] on link "Détails du véhicule" at bounding box center [254, 33] width 62 height 14
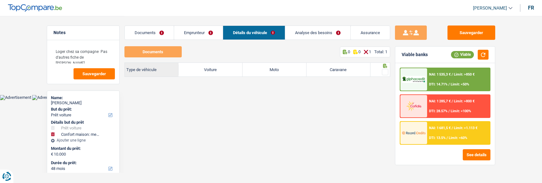
scroll to position [0, 0]
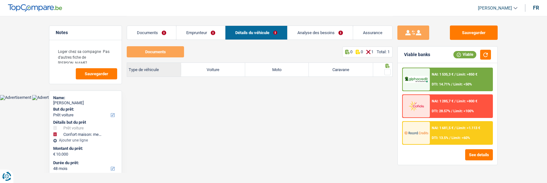
click at [152, 29] on link "Documents" at bounding box center [151, 33] width 49 height 14
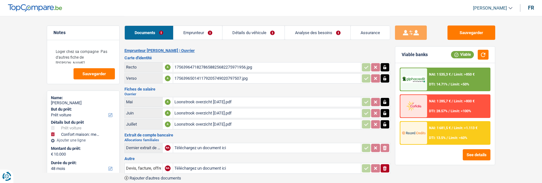
click at [309, 31] on link "Analyse des besoins" at bounding box center [317, 33] width 65 height 14
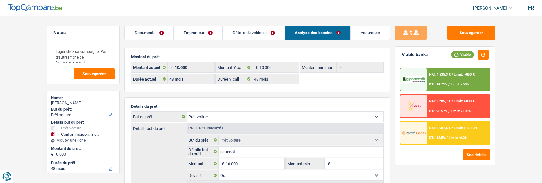
click at [266, 32] on link "Détails du véhicule" at bounding box center [254, 33] width 62 height 14
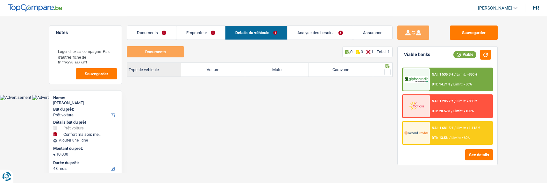
click at [323, 34] on link "Analyse des besoins" at bounding box center [319, 33] width 65 height 14
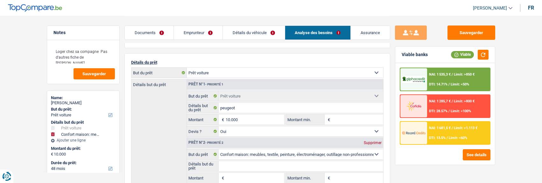
scroll to position [32, 0]
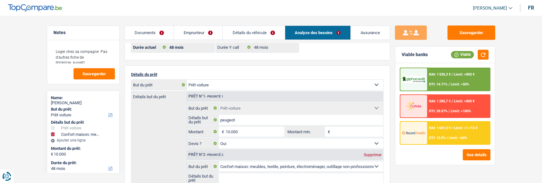
click at [285, 80] on select "Confort maison: meubles, textile, peinture, électroménager, outillage non-profe…" at bounding box center [285, 85] width 196 height 10
select select "household"
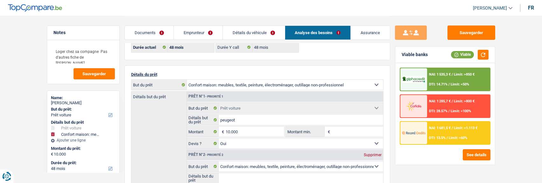
click at [187, 80] on select "Confort maison: meubles, textile, peinture, électroménager, outillage non-profe…" at bounding box center [285, 85] width 196 height 10
select select "household"
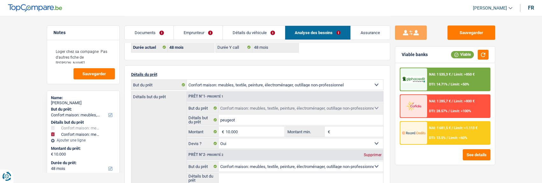
select select
select select "car"
type input "peugeot"
type input "10.000"
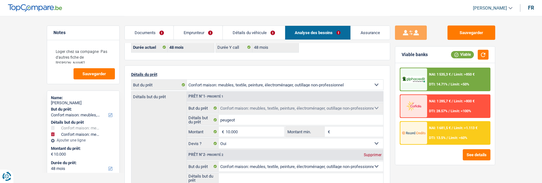
select select "yes"
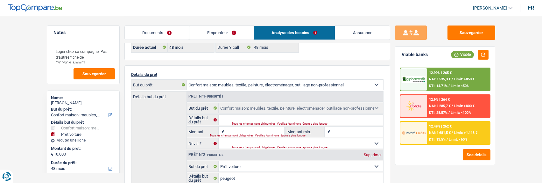
click at [230, 130] on input "Montant" at bounding box center [255, 131] width 58 height 10
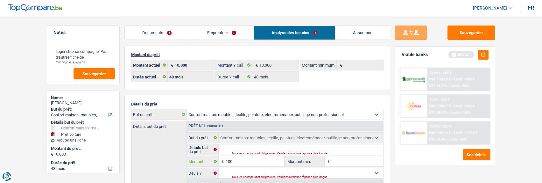
scroll to position [0, 0]
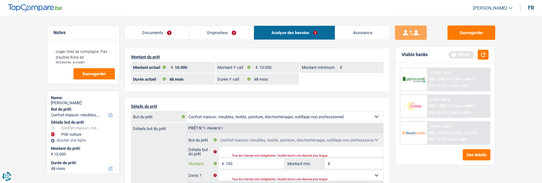
type input "100"
type input "10.100"
select select "60"
type input "10.100"
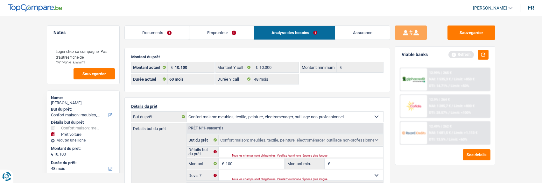
select select "60"
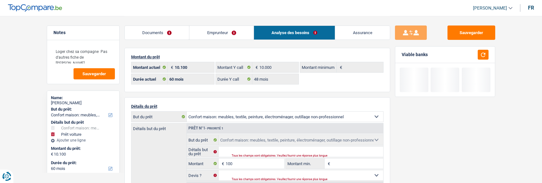
click at [229, 113] on select "Confort maison: meubles, textile, peinture, électroménager, outillage non-profe…" at bounding box center [285, 116] width 196 height 10
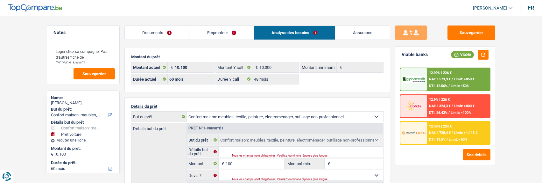
select select "other"
click at [187, 111] on select "Confort maison: meubles, textile, peinture, électroménager, outillage non-profe…" at bounding box center [285, 116] width 196 height 10
select select "other"
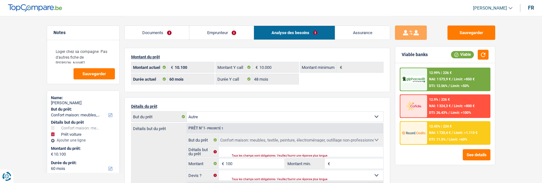
select select "household"
type input "100"
select select
select select "car"
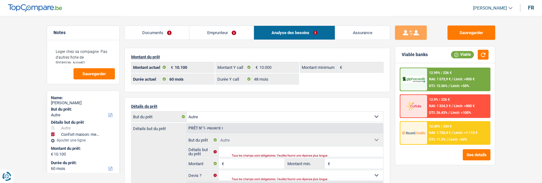
select select "car"
select select "yes"
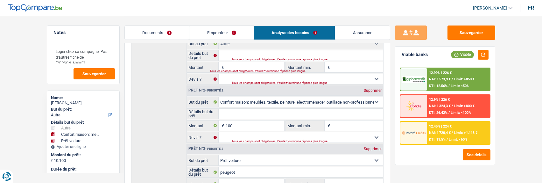
scroll to position [127, 0]
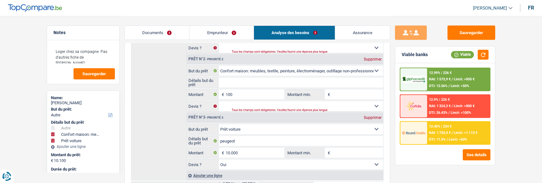
click at [376, 57] on div "Supprimer" at bounding box center [372, 59] width 21 height 4
type input "10.000"
select select "48"
type input "10.000"
select select "48"
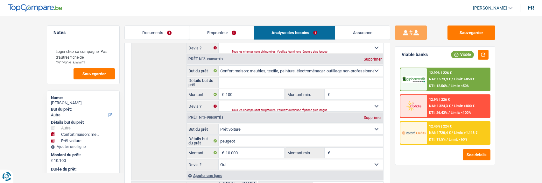
type input "10.000"
select select "48"
select select "car"
type input "peugeot"
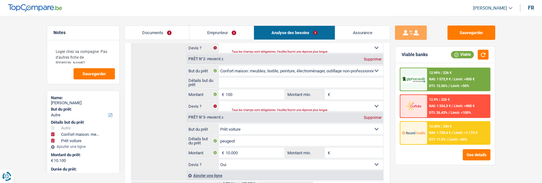
type input "10.000"
select select "yes"
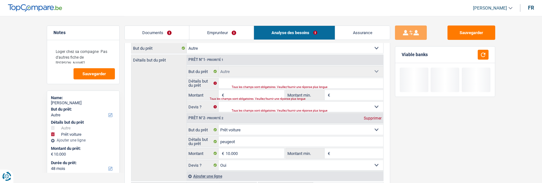
scroll to position [64, 0]
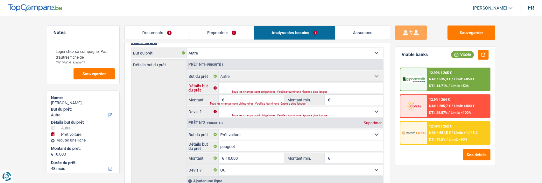
click at [227, 87] on input "Détails but du prêt" at bounding box center [301, 88] width 164 height 10
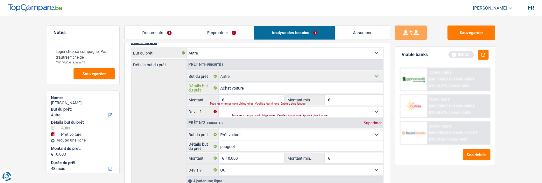
type input "Achat voiture"
click at [247, 102] on div "Tous les champs sont obligatoires. Veuillez fournir une réponse plus longue" at bounding box center [243, 103] width 66 height 3
click at [232, 96] on input "Montant" at bounding box center [255, 99] width 58 height 10
type input "10.000"
type input "20.000"
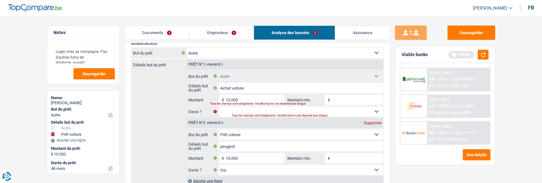
type input "20.000"
select select "84"
type input "20.000"
select select "84"
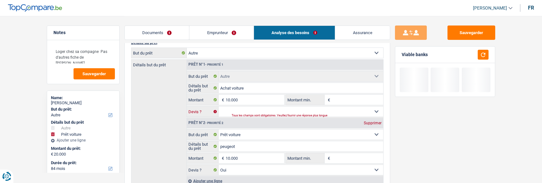
click at [270, 109] on select "Oui Non Non répondu Sélectionner une option" at bounding box center [301, 111] width 164 height 10
select select "yes"
click at [219, 106] on select "Oui Non Non répondu Sélectionner une option" at bounding box center [301, 111] width 164 height 10
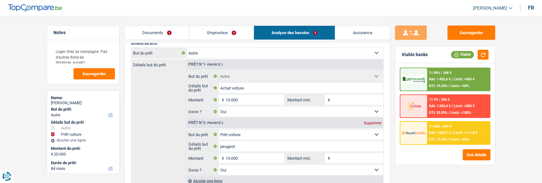
click at [367, 122] on div "Supprimer" at bounding box center [372, 123] width 21 height 4
type input "10.000"
select select "48"
type input "10.000"
select select "48"
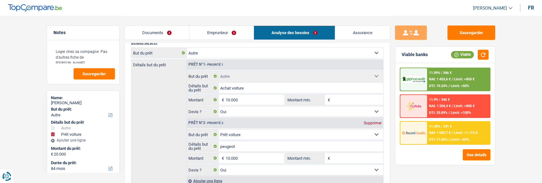
type input "10.000"
select select "48"
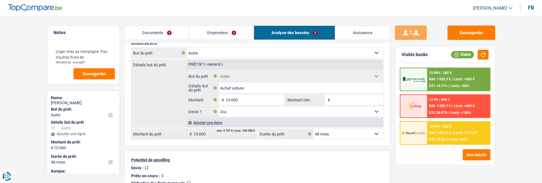
click at [446, 130] on div "12.49% | 262 € NAI: 1 681,5 € / Limit: >1.113 € DTI: 13.5% / Limit: <60%" at bounding box center [458, 133] width 63 height 22
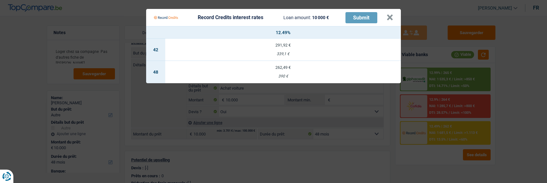
click at [294, 65] on div "262,49 €" at bounding box center [282, 67] width 235 height 4
type input "12,49"
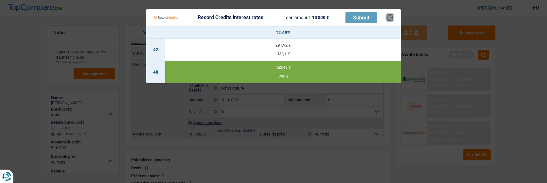
click at [392, 14] on button "×" at bounding box center [389, 17] width 7 height 6
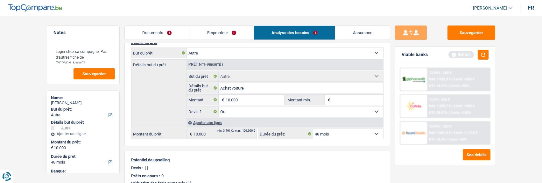
click at [236, 31] on link "Emprunteur" at bounding box center [221, 33] width 64 height 14
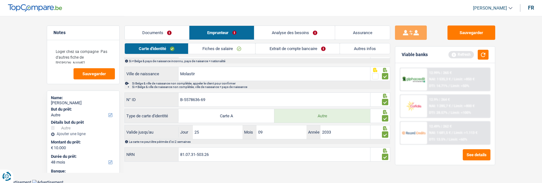
scroll to position [0, 0]
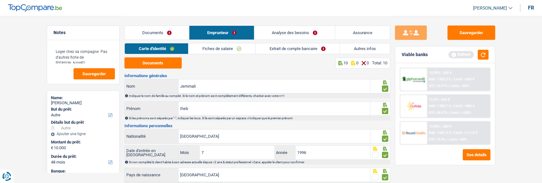
click at [308, 45] on link "Extrait de compte bancaire" at bounding box center [297, 48] width 84 height 10
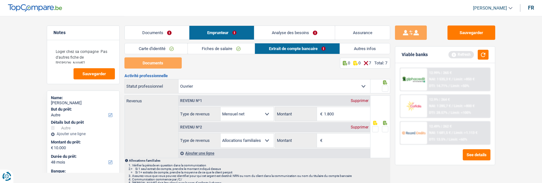
click at [225, 48] on link "Fiches de salaire" at bounding box center [221, 48] width 67 height 10
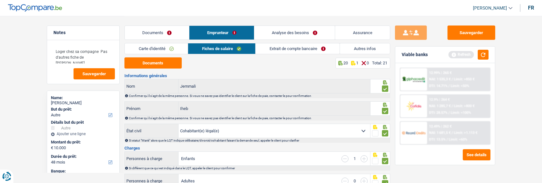
click at [274, 48] on link "Extrait de compte bancaire" at bounding box center [297, 48] width 84 height 10
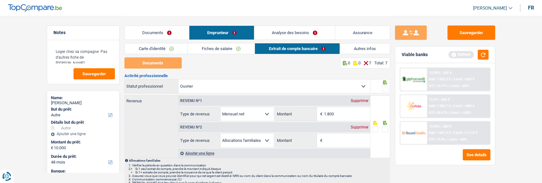
click at [219, 45] on link "Fiches de salaire" at bounding box center [221, 48] width 67 height 10
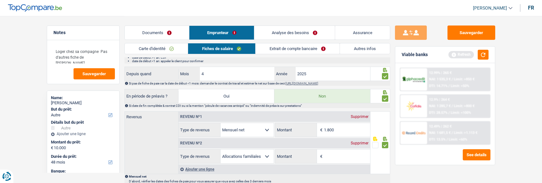
scroll to position [286, 0]
click at [358, 142] on div "Supprimer" at bounding box center [359, 144] width 21 height 4
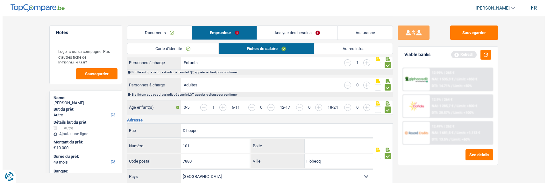
scroll to position [95, 0]
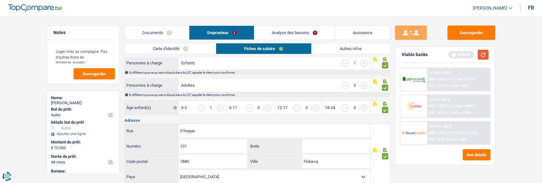
click at [482, 52] on button "button" at bounding box center [483, 55] width 11 height 10
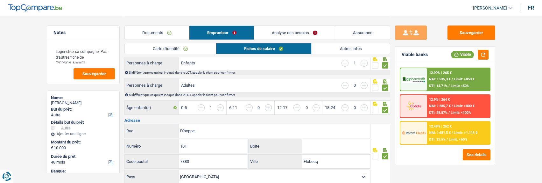
click at [444, 127] on div "12.49% | 262 €" at bounding box center [440, 126] width 23 height 4
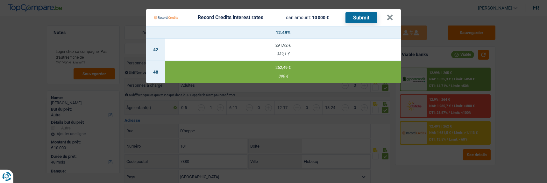
click at [357, 16] on button "Submit" at bounding box center [361, 17] width 32 height 11
click at [393, 14] on button "×" at bounding box center [389, 17] width 7 height 6
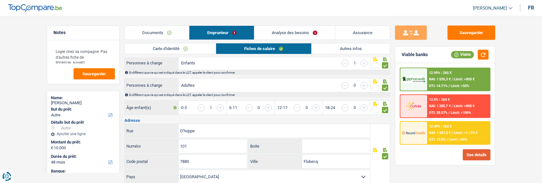
click at [469, 152] on button "See details" at bounding box center [477, 154] width 28 height 11
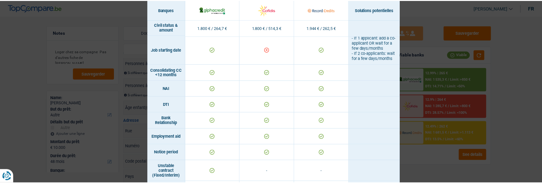
scroll to position [223, 0]
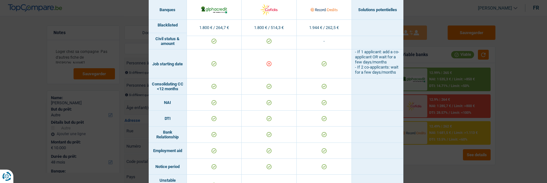
click at [442, 114] on div "Banks conditions × Banques Solutions potentielles Revenus / Charges 1.800 € / 2…" at bounding box center [273, 91] width 547 height 183
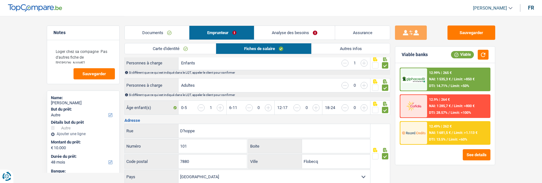
click at [465, 77] on div "12.99% | 265 € NAI: 1 535,3 € / Limit: >850 € DTI: 14.71% / Limit: <50%" at bounding box center [458, 79] width 63 height 22
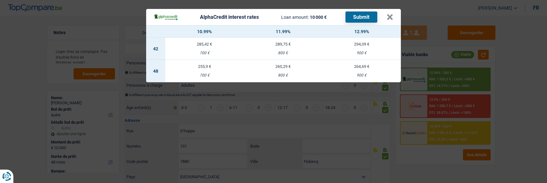
click at [201, 66] on td "255,9 € 700 €" at bounding box center [204, 71] width 79 height 22
select select "alphacredit"
type input "10,99"
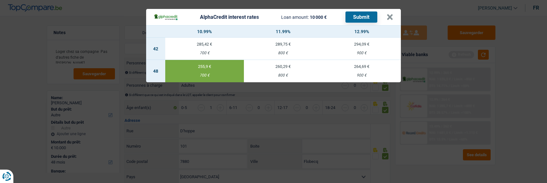
click at [371, 16] on button "Submit" at bounding box center [361, 16] width 32 height 11
click at [392, 14] on button "×" at bounding box center [389, 17] width 7 height 6
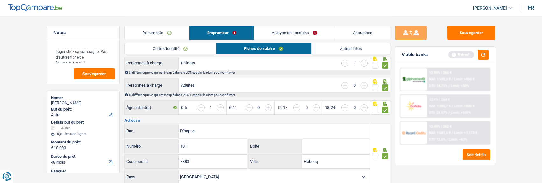
click at [163, 47] on link "Carte d'identité" at bounding box center [170, 48] width 91 height 10
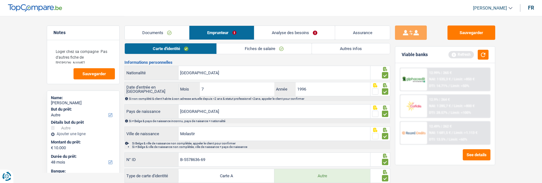
scroll to position [0, 0]
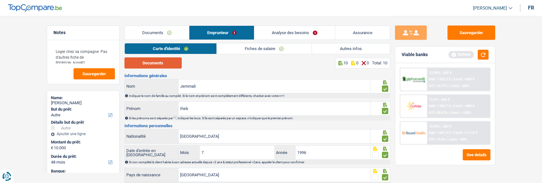
click at [161, 66] on button "Documents" at bounding box center [152, 62] width 57 height 11
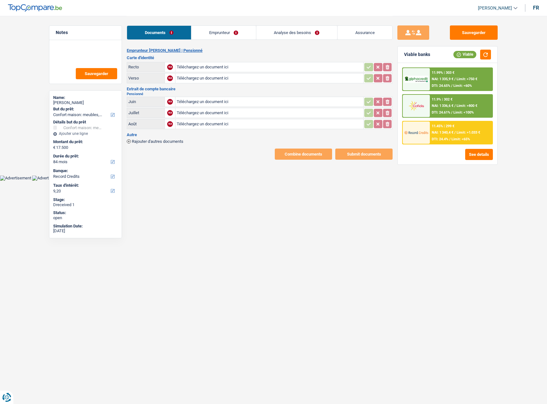
select select "household"
select select "84"
select select "record credits"
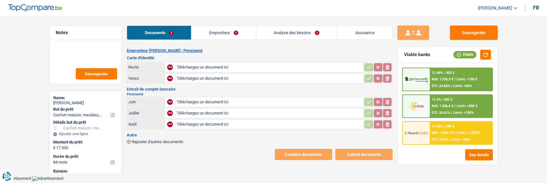
type input "C:\fakepath\548614933_1637171277669434_5264868705016962223_n.jpg"
type input "C:\fakepath\93ab1241-8069-4834-8c6f-0ade0110ba8e.jpg"
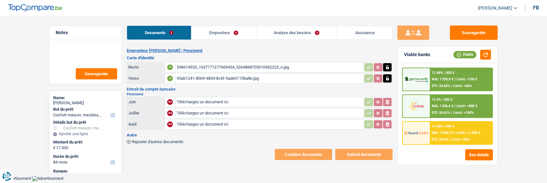
type input "C:\fakepath\Report (1).pdf"
type input "C:\fakepath\Report (2).pdf"
type input "C:\fakepath\Report.pdf"
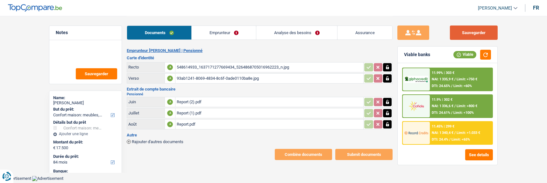
click at [472, 35] on button "Sauvegarder" at bounding box center [474, 32] width 48 height 14
click at [220, 35] on link "Emprunteur" at bounding box center [224, 33] width 64 height 14
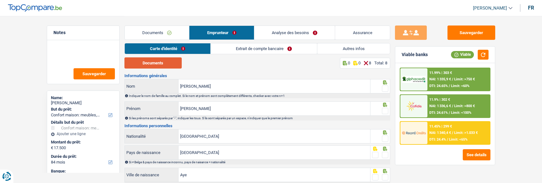
click at [157, 63] on button "Documents" at bounding box center [152, 62] width 57 height 11
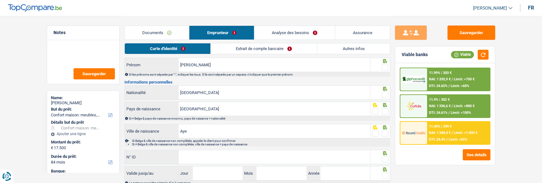
scroll to position [21, 0]
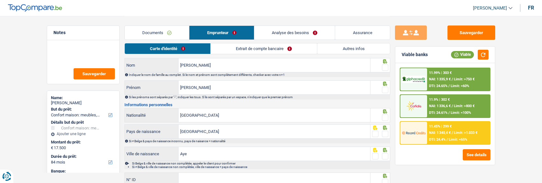
click at [385, 65] on span at bounding box center [385, 67] width 6 height 6
click at [0, 0] on input "radio" at bounding box center [0, 0] width 0 height 0
click at [385, 90] on span at bounding box center [385, 90] width 6 height 6
click at [0, 0] on input "radio" at bounding box center [0, 0] width 0 height 0
click at [386, 118] on span at bounding box center [385, 117] width 6 height 6
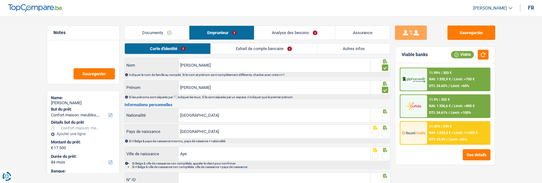
click at [0, 0] on input "radio" at bounding box center [0, 0] width 0 height 0
click at [383, 130] on span at bounding box center [385, 133] width 6 height 6
click at [0, 0] on input "radio" at bounding box center [0, 0] width 0 height 0
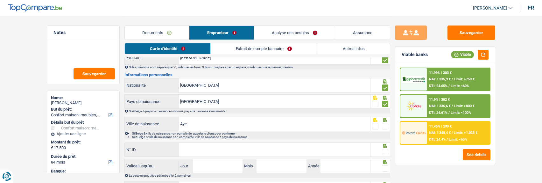
scroll to position [85, 0]
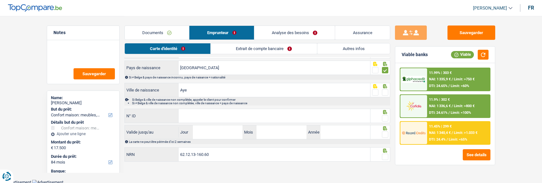
click at [385, 92] on span at bounding box center [385, 92] width 6 height 6
click at [0, 0] on input "radio" at bounding box center [0, 0] width 0 height 0
click at [309, 116] on input "N° ID" at bounding box center [274, 116] width 192 height 14
click at [282, 118] on input "N° ID" at bounding box center [274, 116] width 192 height 14
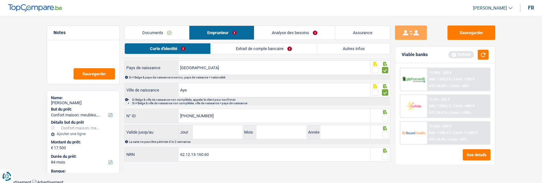
type input "[PHONE_NUMBER]"
click at [385, 118] on span at bounding box center [385, 118] width 6 height 6
click at [0, 0] on input "radio" at bounding box center [0, 0] width 0 height 0
click at [231, 133] on input "Jour" at bounding box center [218, 132] width 50 height 14
type input "22"
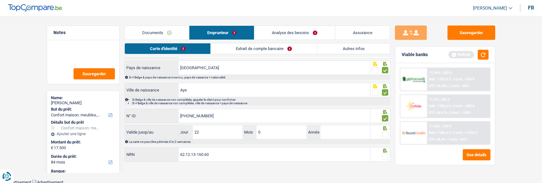
type input "07"
type input "2035"
click at [384, 132] on span at bounding box center [385, 134] width 6 height 6
click at [0, 0] on input "radio" at bounding box center [0, 0] width 0 height 0
click at [385, 155] on span at bounding box center [385, 156] width 6 height 6
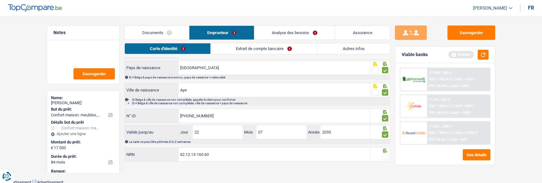
click at [0, 0] on input "radio" at bounding box center [0, 0] width 0 height 0
click at [246, 48] on link "Extrait de compte bancaire" at bounding box center [264, 48] width 106 height 10
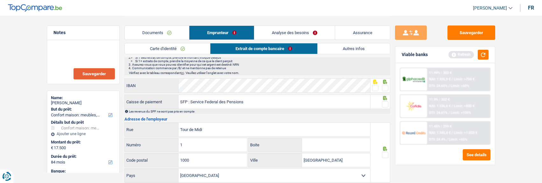
click at [104, 74] on span "Sauvegarder" at bounding box center [94, 74] width 24 height 4
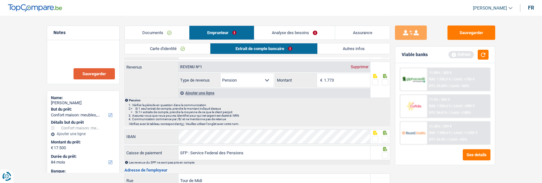
scroll to position [0, 0]
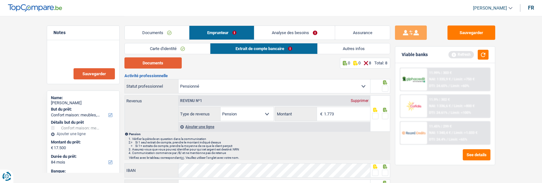
click at [173, 61] on button "Documents" at bounding box center [152, 62] width 57 height 11
click at [383, 87] on span at bounding box center [385, 88] width 6 height 6
click at [0, 0] on input "radio" at bounding box center [0, 0] width 0 height 0
click at [386, 115] on span at bounding box center [385, 116] width 6 height 6
click at [0, 0] on input "radio" at bounding box center [0, 0] width 0 height 0
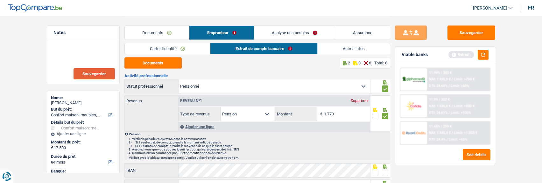
click at [382, 169] on span at bounding box center [385, 172] width 6 height 6
click at [0, 0] on input "radio" at bounding box center [0, 0] width 0 height 0
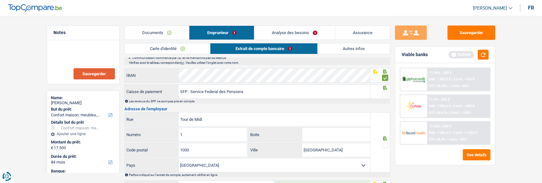
scroll to position [95, 0]
click at [383, 91] on span at bounding box center [385, 93] width 6 height 6
click at [0, 0] on input "radio" at bounding box center [0, 0] width 0 height 0
click at [384, 141] on span at bounding box center [385, 144] width 6 height 6
click at [0, 0] on input "radio" at bounding box center [0, 0] width 0 height 0
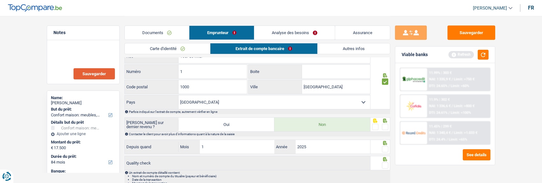
scroll to position [159, 0]
click at [193, 81] on input "1000" at bounding box center [212, 86] width 68 height 14
type input "1060"
click at [382, 123] on span at bounding box center [385, 125] width 6 height 6
click at [0, 0] on input "radio" at bounding box center [0, 0] width 0 height 0
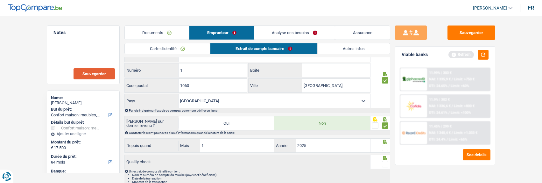
click at [384, 145] on span at bounding box center [385, 147] width 6 height 6
click at [0, 0] on input "radio" at bounding box center [0, 0] width 0 height 0
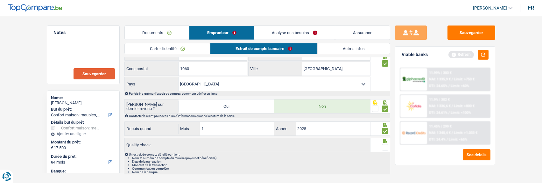
scroll to position [190, 0]
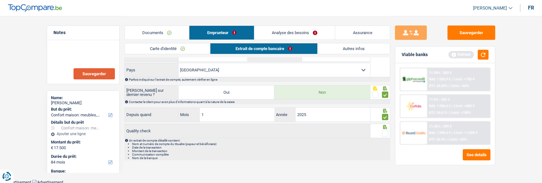
click at [384, 130] on span at bounding box center [385, 133] width 6 height 6
click at [0, 0] on input "radio" at bounding box center [0, 0] width 0 height 0
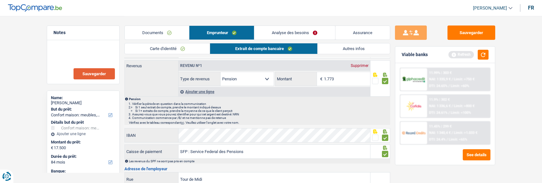
scroll to position [0, 0]
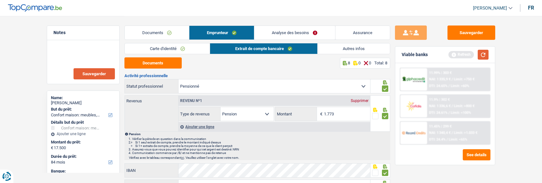
click at [478, 55] on button "button" at bounding box center [483, 55] width 11 height 10
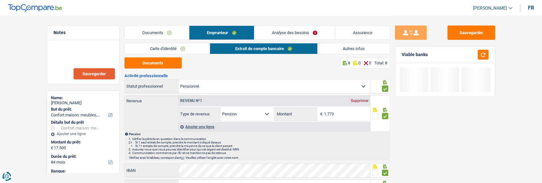
click at [358, 47] on link "Autres infos" at bounding box center [354, 48] width 72 height 10
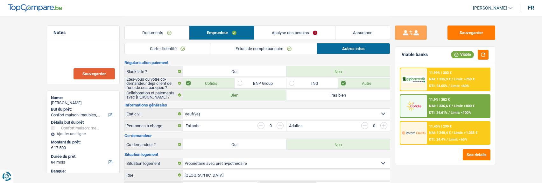
scroll to position [31, 0]
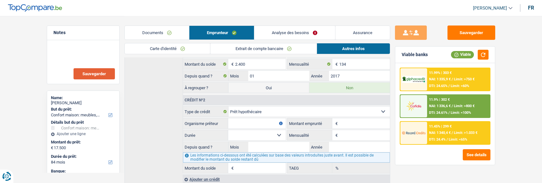
scroll to position [285, 0]
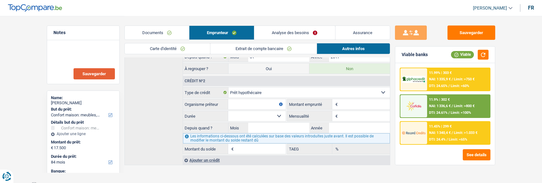
click at [154, 10] on header "Chris Munzemba Se déconnecter fr" at bounding box center [271, 8] width 542 height 16
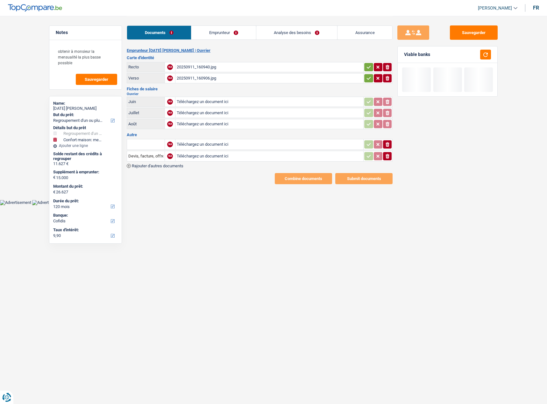
select select "refinancing"
select select "household"
select select "120"
select select "cofidis"
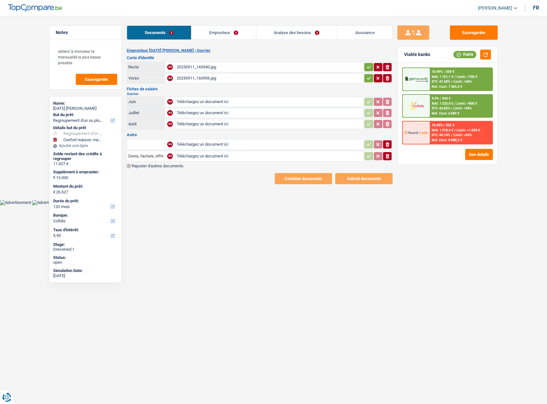
select select "refinancing"
select select "household"
select select "120"
select select "cofidis"
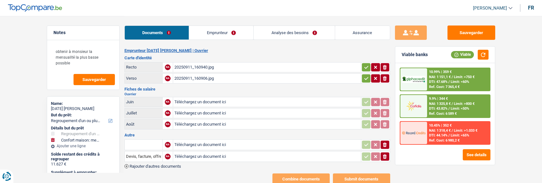
type input "C:\fakepath\FP08 [DATE].jpg"
type input "C:\fakepath\FP07 [DATE].jpg"
type input "C:\fakepath\FP06 [DATE].jpg"
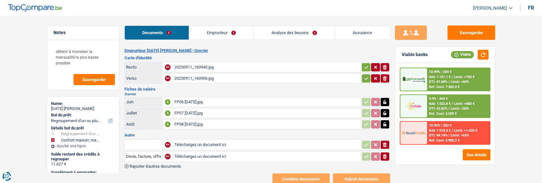
click at [363, 65] on button "button" at bounding box center [366, 67] width 9 height 8
click at [364, 75] on icon "button" at bounding box center [366, 78] width 5 height 6
click at [383, 141] on icon "ionicons-v5-e" at bounding box center [384, 144] width 5 height 6
click at [385, 154] on icon "button" at bounding box center [385, 156] width 4 height 4
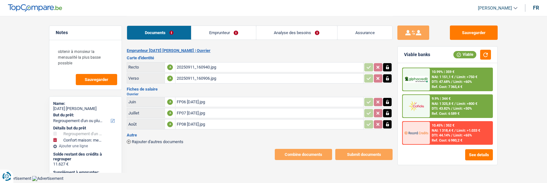
click at [219, 31] on link "Emprunteur" at bounding box center [223, 33] width 64 height 14
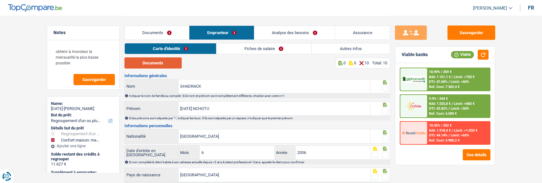
click at [161, 65] on button "Documents" at bounding box center [152, 62] width 57 height 11
click at [386, 86] on span at bounding box center [385, 88] width 6 height 6
click at [0, 0] on input "radio" at bounding box center [0, 0] width 0 height 0
click at [385, 110] on span at bounding box center [385, 111] width 6 height 6
click at [0, 0] on input "radio" at bounding box center [0, 0] width 0 height 0
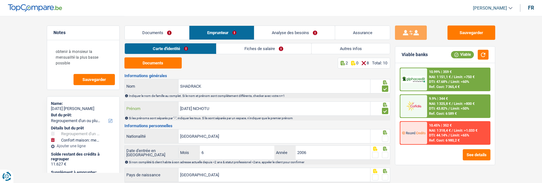
click at [240, 112] on input "[DATE] NCHOTU" at bounding box center [274, 108] width 192 height 14
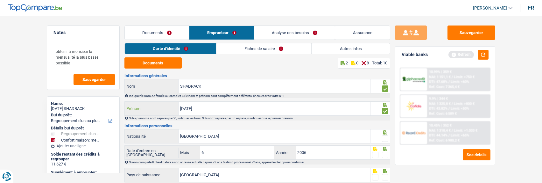
type input "[DATE]"
click at [384, 136] on span at bounding box center [385, 138] width 6 height 6
click at [0, 0] on input "radio" at bounding box center [0, 0] width 0 height 0
click at [383, 154] on span at bounding box center [385, 154] width 6 height 6
click at [0, 0] on input "radio" at bounding box center [0, 0] width 0 height 0
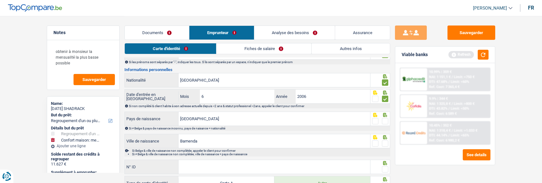
scroll to position [64, 0]
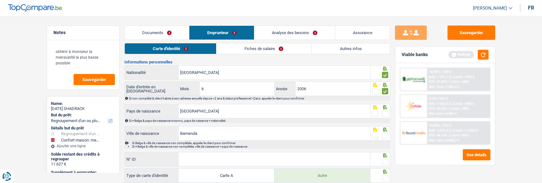
click at [384, 113] on span at bounding box center [385, 113] width 6 height 6
click at [0, 0] on input "radio" at bounding box center [0, 0] width 0 height 0
click at [386, 132] on div at bounding box center [385, 136] width 6 height 8
click at [385, 134] on span at bounding box center [385, 135] width 6 height 6
click at [0, 0] on input "radio" at bounding box center [0, 0] width 0 height 0
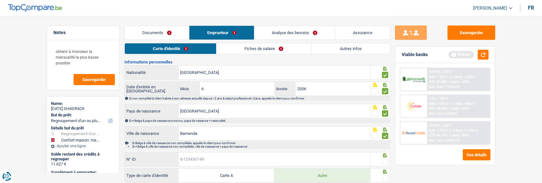
click at [293, 161] on input "N° ID" at bounding box center [274, 159] width 192 height 14
type input "B-6348242-77"
click at [382, 158] on span at bounding box center [385, 161] width 6 height 6
click at [0, 0] on input "radio" at bounding box center [0, 0] width 0 height 0
click at [387, 174] on span at bounding box center [385, 177] width 6 height 6
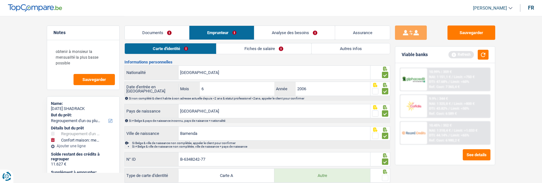
click at [0, 0] on input "radio" at bounding box center [0, 0] width 0 height 0
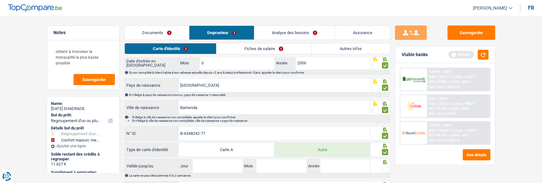
scroll to position [123, 0]
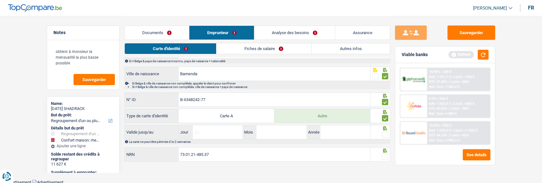
click at [210, 128] on input "Jour" at bounding box center [218, 132] width 50 height 14
type input "20"
type input "12"
type input "2034"
click at [385, 131] on span at bounding box center [385, 134] width 6 height 6
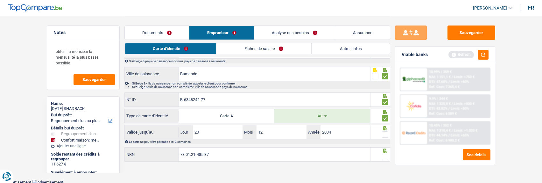
click at [0, 0] on input "radio" at bounding box center [0, 0] width 0 height 0
click at [385, 153] on span at bounding box center [385, 156] width 6 height 6
click at [0, 0] on input "radio" at bounding box center [0, 0] width 0 height 0
click at [262, 52] on link "Fiches de salaire" at bounding box center [264, 48] width 95 height 10
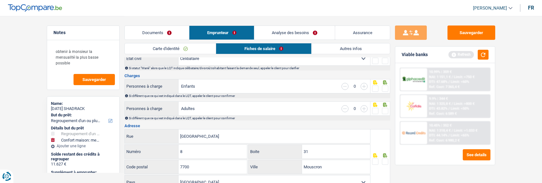
scroll to position [0, 0]
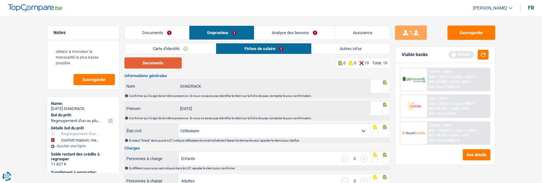
click at [163, 62] on button "Documents" at bounding box center [152, 62] width 57 height 11
click at [383, 87] on span at bounding box center [385, 88] width 6 height 6
click at [0, 0] on input "radio" at bounding box center [0, 0] width 0 height 0
click at [382, 108] on span at bounding box center [385, 111] width 6 height 6
click at [0, 0] on input "radio" at bounding box center [0, 0] width 0 height 0
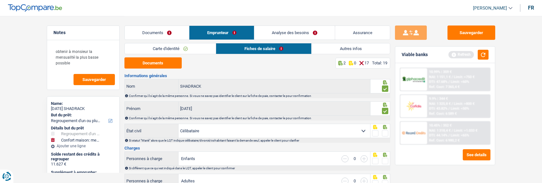
click at [384, 131] on span at bounding box center [385, 133] width 6 height 6
click at [0, 0] on input "radio" at bounding box center [0, 0] width 0 height 0
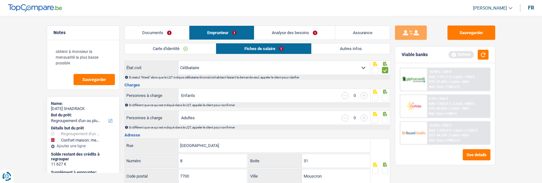
scroll to position [64, 0]
drag, startPoint x: 383, startPoint y: 95, endPoint x: 384, endPoint y: 101, distance: 5.9
click at [383, 95] on span at bounding box center [385, 97] width 6 height 6
click at [0, 0] on input "radio" at bounding box center [0, 0] width 0 height 0
click at [383, 114] on icon at bounding box center [385, 113] width 6 height 4
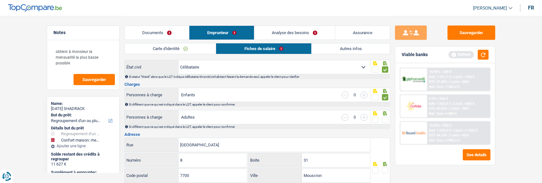
click at [384, 117] on span at bounding box center [385, 119] width 6 height 6
click at [0, 0] on input "radio" at bounding box center [0, 0] width 0 height 0
drag, startPoint x: 187, startPoint y: 142, endPoint x: 115, endPoint y: 146, distance: 73.0
click at [197, 142] on input "Place du Manege" at bounding box center [274, 145] width 192 height 14
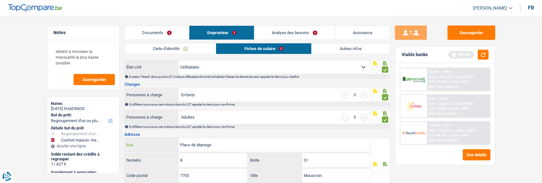
type input "Place de Manege"
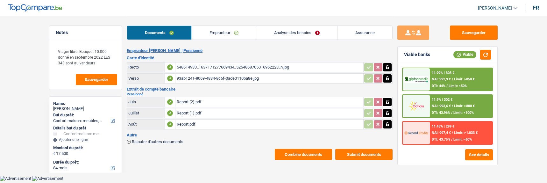
select select "household"
select select "84"
select select "record credits"
click at [293, 34] on link "Analyse des besoins" at bounding box center [296, 33] width 81 height 14
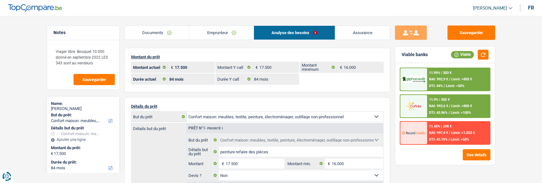
click at [234, 35] on link "Emprunteur" at bounding box center [221, 33] width 64 height 14
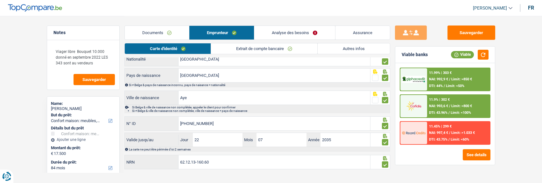
scroll to position [85, 0]
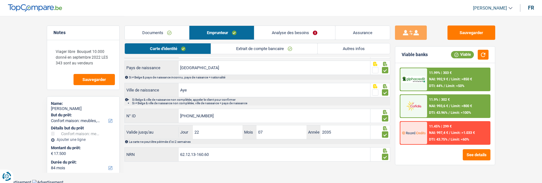
click at [358, 44] on link "Autres infos" at bounding box center [354, 48] width 72 height 10
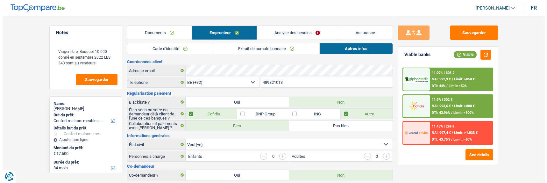
scroll to position [0, 0]
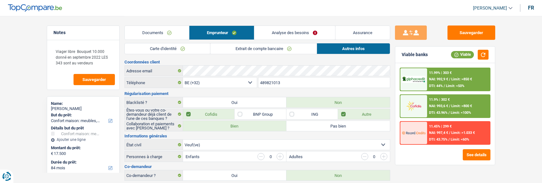
click at [298, 30] on link "Analyse des besoins" at bounding box center [294, 33] width 80 height 14
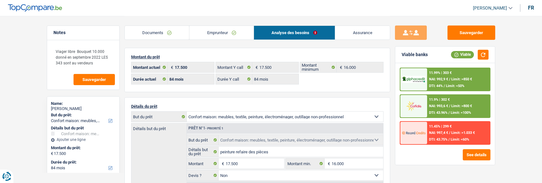
click at [428, 107] on div "11.9% | 302 € NAI: 993,6 € / Limit: >800 € DTI: 43.96% / Limit: <100%" at bounding box center [458, 106] width 63 height 22
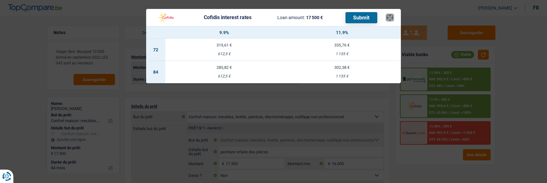
click at [390, 15] on button "×" at bounding box center [389, 17] width 7 height 6
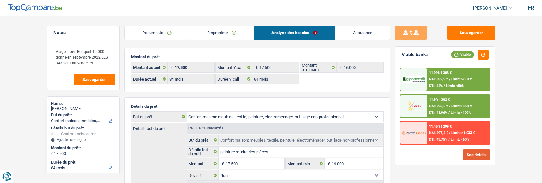
click at [474, 153] on button "See details" at bounding box center [477, 154] width 28 height 11
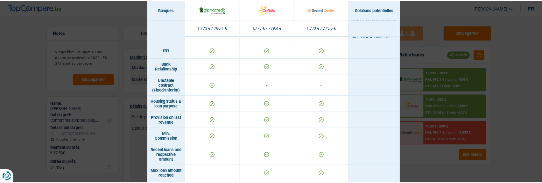
scroll to position [301, 0]
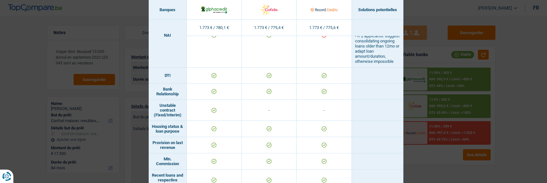
click at [490, 108] on div "Banks conditions × Banques Solutions potentielles Revenus / Charges 1.773 € / 7…" at bounding box center [273, 91] width 547 height 183
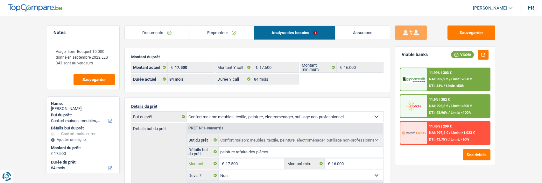
click at [249, 163] on input "17.500" at bounding box center [255, 163] width 58 height 10
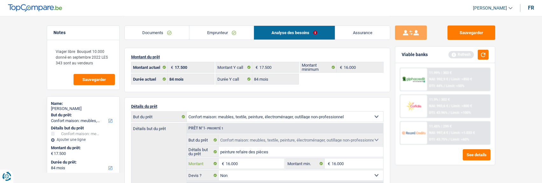
type input "16.000"
click at [395, 165] on div "Sauvegarder Viable banks Refresh 11.99% | 303 € NAI: 992,9 € / Limit: >850 € DT…" at bounding box center [445, 98] width 110 height 147
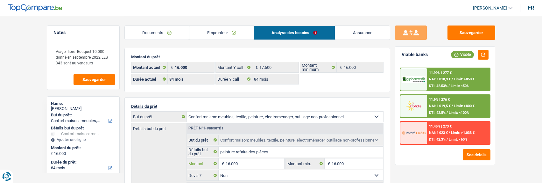
click at [228, 162] on input "16.000" at bounding box center [255, 163] width 58 height 10
click at [245, 161] on input "16.000" at bounding box center [255, 163] width 58 height 10
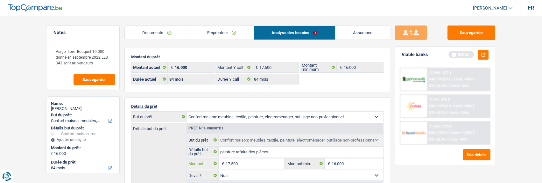
type input "17.500"
click at [499, 74] on div "Sauvegarder Viable banks Refresh 11.99% | 277 € NAI: 1 018,9 € / Limit: >850 € …" at bounding box center [445, 98] width 110 height 147
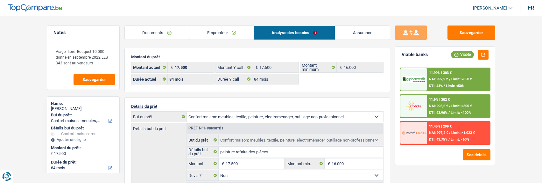
click at [451, 104] on span "Limit: >800 €" at bounding box center [461, 106] width 21 height 4
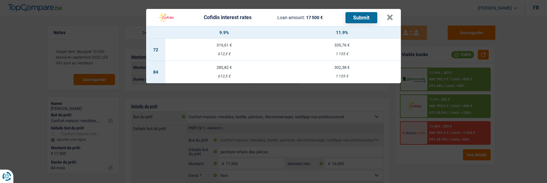
click at [347, 65] on div "302,38 €" at bounding box center [342, 67] width 118 height 4
select select "cofidis"
type input "11,90"
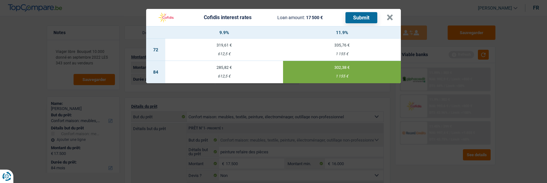
click at [361, 17] on button "Submit" at bounding box center [361, 17] width 32 height 11
click at [392, 14] on button "×" at bounding box center [389, 17] width 7 height 6
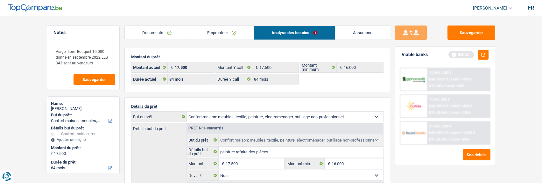
click at [238, 32] on link "Emprunteur" at bounding box center [221, 33] width 64 height 14
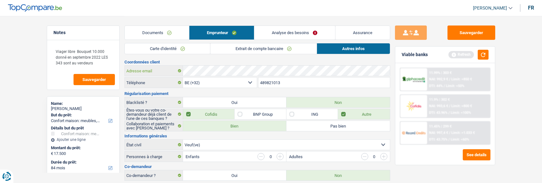
click at [157, 72] on div "Adresse email" at bounding box center [257, 71] width 265 height 10
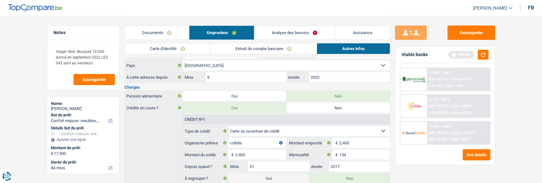
scroll to position [186, 0]
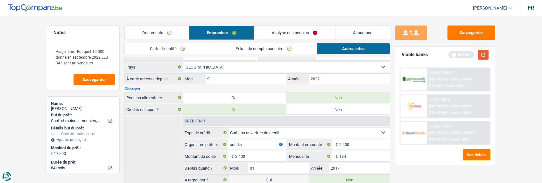
click at [484, 56] on button "button" at bounding box center [483, 55] width 11 height 10
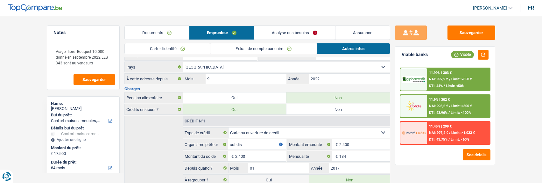
click at [436, 109] on div "11.9% | 302 € NAI: 993,6 € / Limit: >800 € DTI: 43.96% / Limit: <100%" at bounding box center [458, 106] width 63 height 22
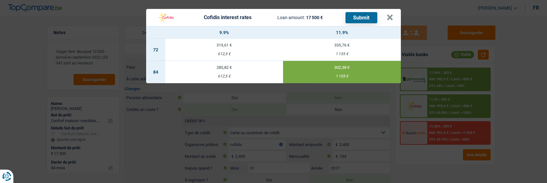
click at [361, 16] on button "Submit" at bounding box center [361, 17] width 32 height 11
click at [390, 14] on button "×" at bounding box center [389, 17] width 7 height 6
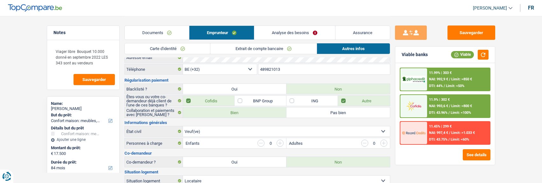
scroll to position [0, 0]
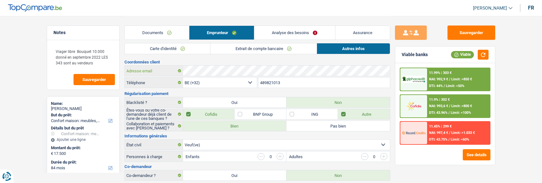
click at [152, 75] on div "Adresse email" at bounding box center [257, 71] width 265 height 10
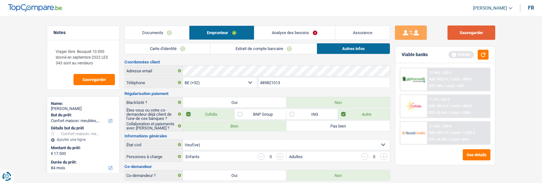
click at [476, 37] on button "Sauvegarder" at bounding box center [471, 32] width 48 height 14
click at [482, 51] on button "button" at bounding box center [483, 55] width 11 height 10
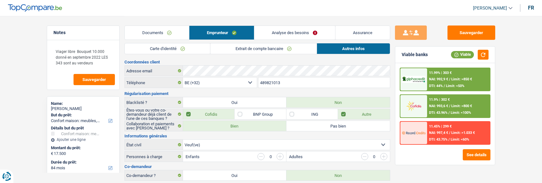
click at [443, 105] on span "NAI: 993,6 €" at bounding box center [438, 106] width 19 height 4
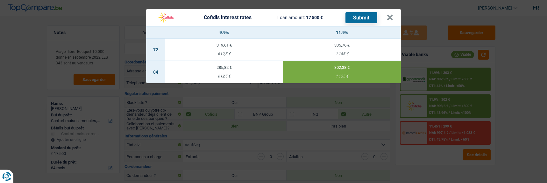
click at [366, 14] on button "Submit" at bounding box center [361, 17] width 32 height 11
click at [393, 14] on button "×" at bounding box center [389, 17] width 7 height 6
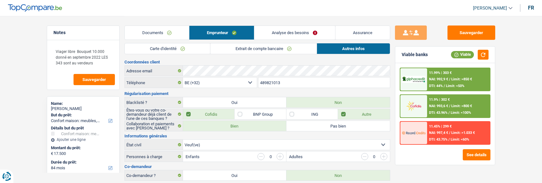
click at [458, 76] on div "11.99% | 303 € NAI: 992,9 € / Limit: >850 € DTI: 44% / Limit: <50%" at bounding box center [458, 79] width 63 height 22
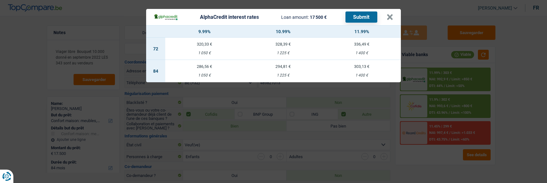
click at [210, 73] on div "1 050 €" at bounding box center [204, 75] width 79 height 4
select select "alphacredit"
type input "9,99"
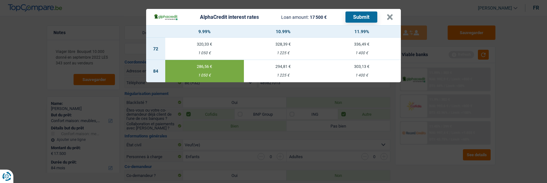
click at [373, 14] on button "Submit" at bounding box center [361, 16] width 32 height 11
click at [390, 14] on button "×" at bounding box center [389, 17] width 7 height 6
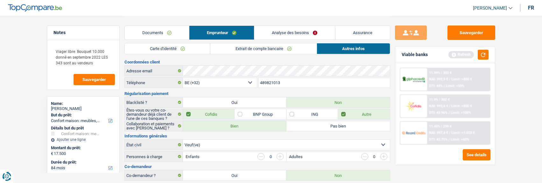
click at [258, 45] on link "Extrait de compte bancaire" at bounding box center [263, 48] width 106 height 10
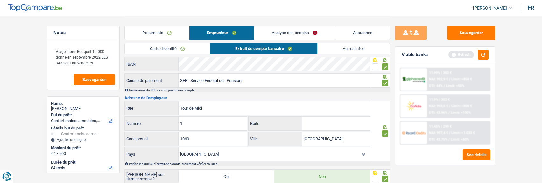
scroll to position [94, 0]
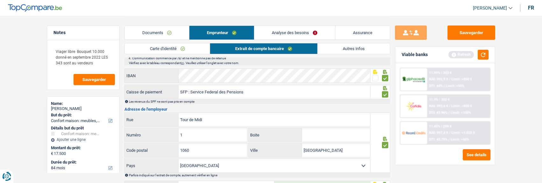
click at [342, 48] on link "Autres infos" at bounding box center [354, 48] width 72 height 10
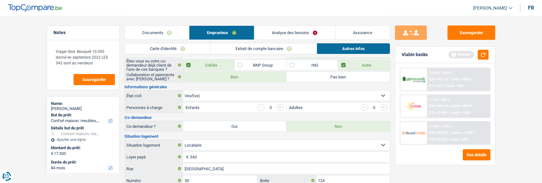
scroll to position [0, 0]
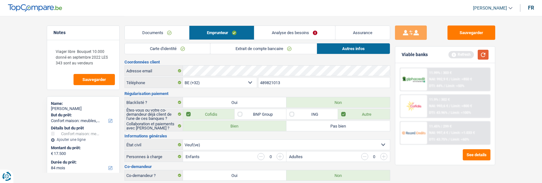
click at [485, 53] on button "button" at bounding box center [483, 55] width 11 height 10
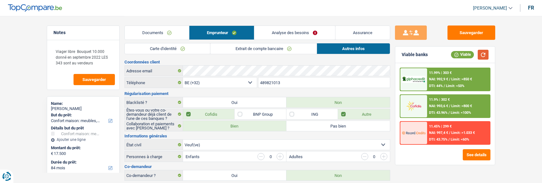
click at [479, 55] on button "button" at bounding box center [483, 55] width 11 height 10
click at [451, 104] on span "Limit: >800 €" at bounding box center [461, 106] width 21 height 4
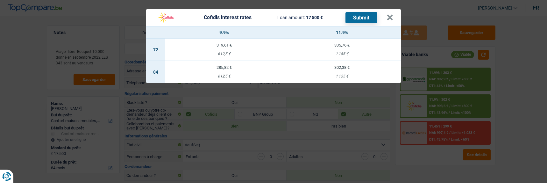
click at [230, 74] on div "612,5 €" at bounding box center [224, 76] width 118 height 4
select select "cofidis"
type input "9,90"
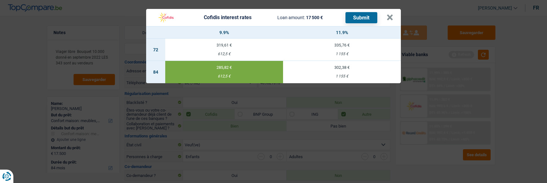
click at [369, 15] on button "Submit" at bounding box center [361, 17] width 32 height 11
click at [393, 14] on button "×" at bounding box center [389, 17] width 7 height 6
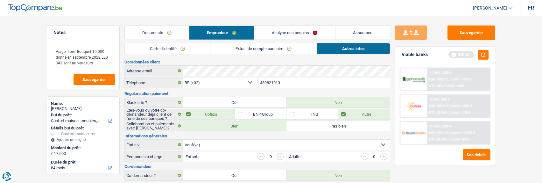
click at [175, 32] on link "Documents" at bounding box center [157, 33] width 64 height 14
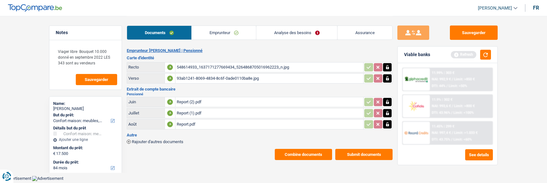
click at [200, 33] on link "Emprunteur" at bounding box center [224, 33] width 64 height 14
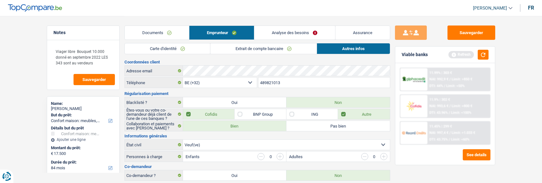
click at [174, 46] on link "Carte d'identité" at bounding box center [167, 48] width 85 height 10
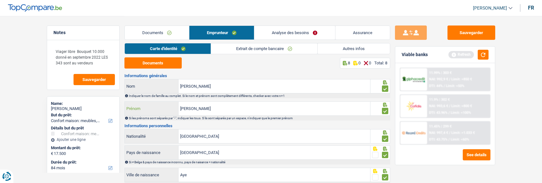
click at [195, 106] on input "geneviève" at bounding box center [274, 108] width 192 height 14
type input "genevieve"
click at [247, 47] on link "Extrait de compte bancaire" at bounding box center [264, 48] width 106 height 10
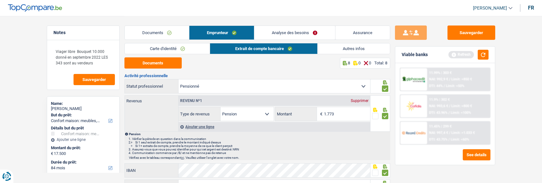
click at [332, 47] on link "Autres infos" at bounding box center [354, 48] width 72 height 10
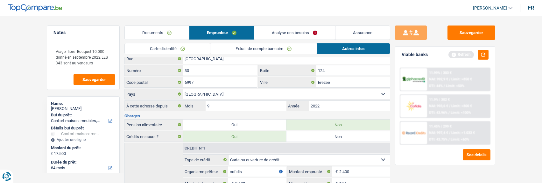
scroll to position [159, 0]
drag, startPoint x: 327, startPoint y: 75, endPoint x: 332, endPoint y: 81, distance: 6.8
click at [328, 77] on input "Erezée" at bounding box center [352, 82] width 73 height 10
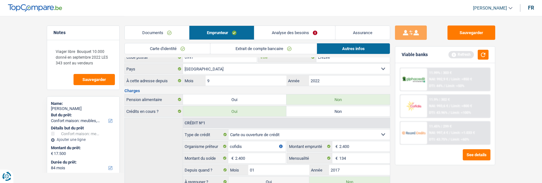
scroll to position [218, 0]
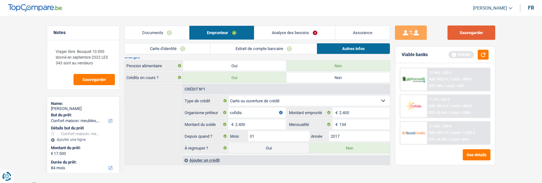
type input "Erezee"
click at [474, 32] on button "Sauvegarder" at bounding box center [471, 32] width 48 height 14
click at [484, 53] on button "button" at bounding box center [483, 55] width 11 height 10
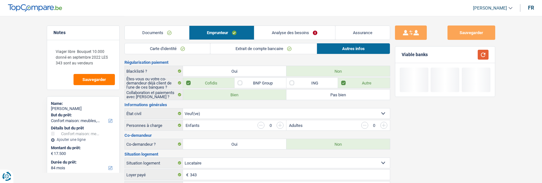
scroll to position [0, 0]
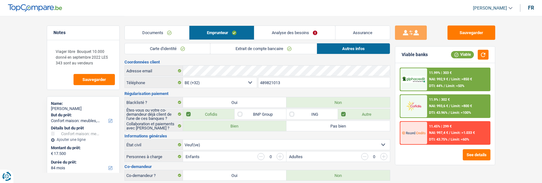
click at [251, 49] on link "Extrait de compte bancaire" at bounding box center [263, 48] width 106 height 10
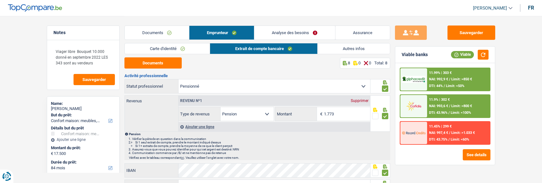
click at [282, 32] on link "Analyse des besoins" at bounding box center [294, 33] width 80 height 14
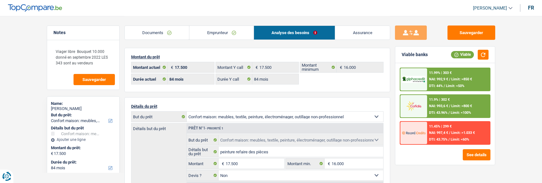
click at [208, 33] on link "Emprunteur" at bounding box center [221, 33] width 64 height 14
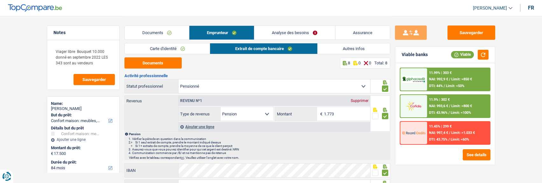
click at [173, 46] on link "Carte d'identité" at bounding box center [167, 48] width 85 height 10
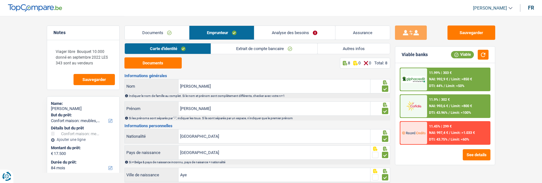
click at [460, 98] on div "11.9% | 302 € NAI: 993,6 € / Limit: >800 € DTI: 43.96% / Limit: <100%" at bounding box center [458, 106] width 63 height 22
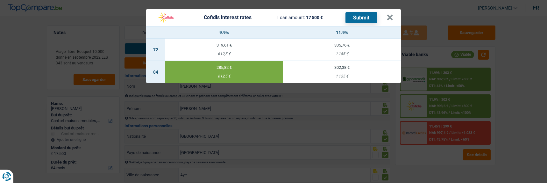
click at [363, 14] on button "Submit" at bounding box center [361, 17] width 32 height 11
click at [391, 15] on button "×" at bounding box center [389, 17] width 7 height 6
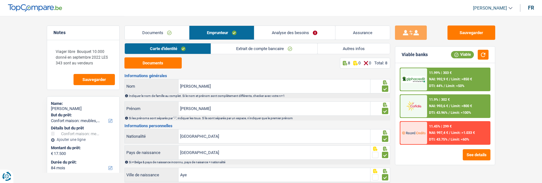
click at [159, 26] on link "Documents" at bounding box center [157, 33] width 64 height 14
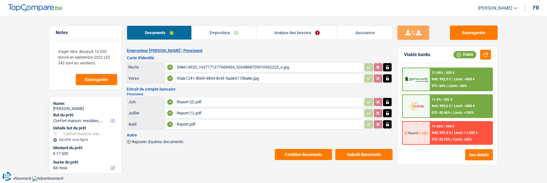
click at [293, 35] on link "Analyse des besoins" at bounding box center [296, 33] width 81 height 14
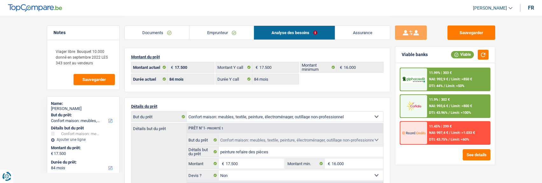
click at [215, 37] on link "Emprunteur" at bounding box center [221, 33] width 64 height 14
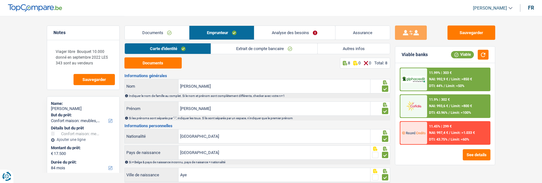
click at [324, 50] on link "Autres infos" at bounding box center [354, 48] width 72 height 10
